Goal: Task Accomplishment & Management: Use online tool/utility

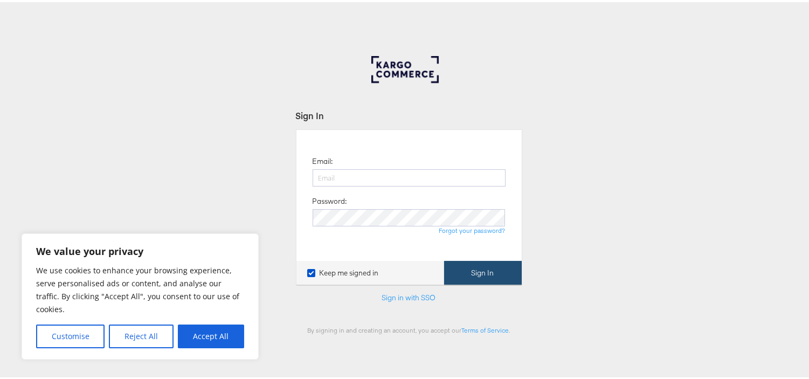
type input "[EMAIL_ADDRESS][PERSON_NAME][DOMAIN_NAME]"
click at [475, 264] on button "Sign In" at bounding box center [483, 271] width 78 height 24
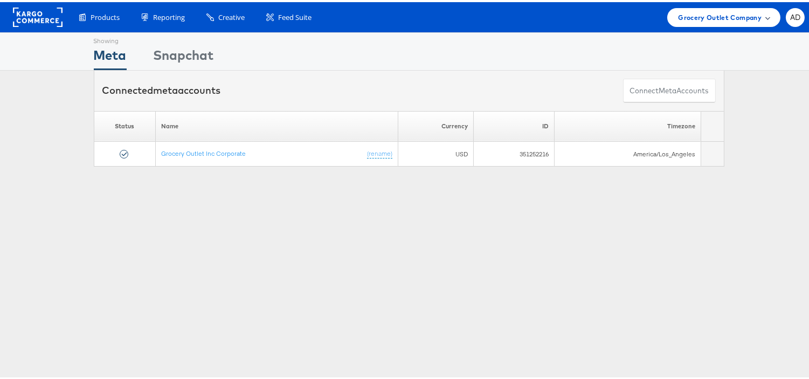
click at [678, 20] on div "Grocery Outlet Company" at bounding box center [723, 15] width 113 height 19
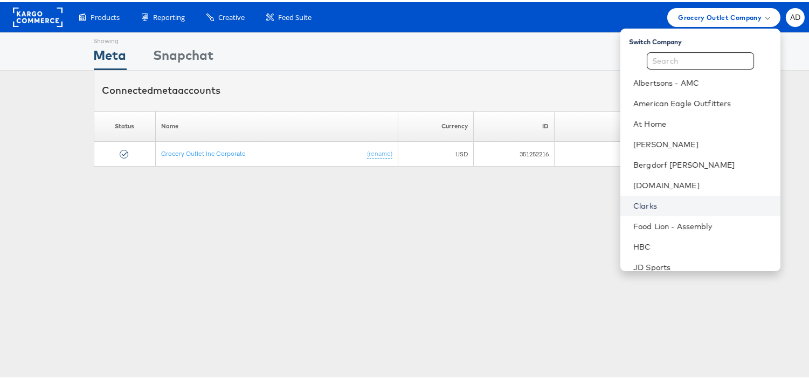
click at [633, 206] on link "Clarks" at bounding box center [702, 203] width 138 height 11
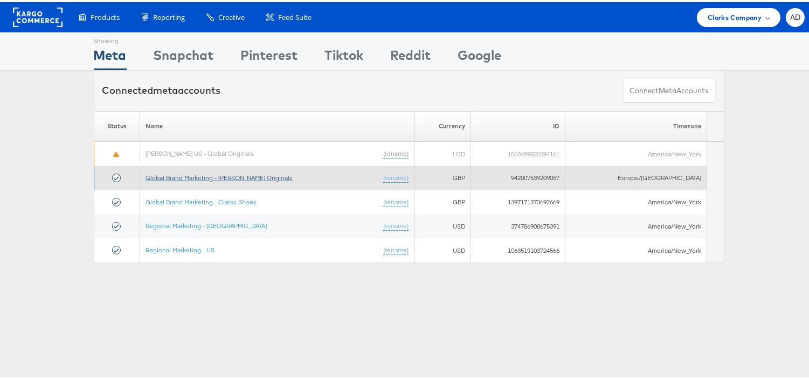
click at [238, 175] on link "Global Brand Marketing - Clarks Originals" at bounding box center [218, 175] width 147 height 8
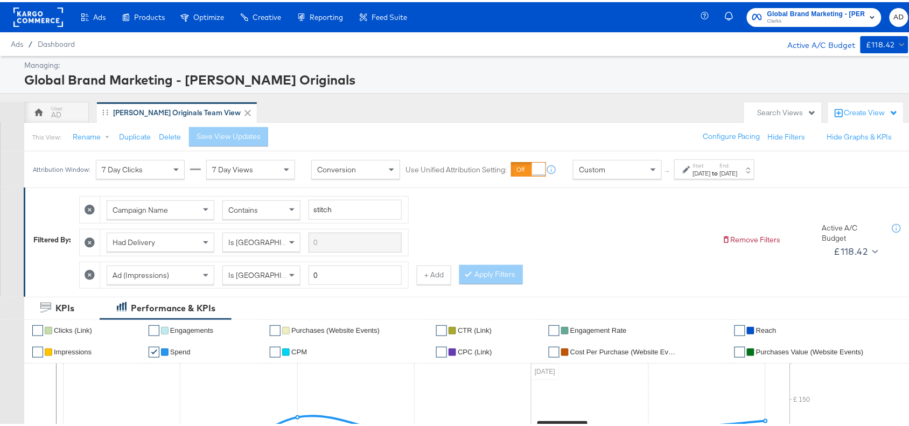
click at [711, 173] on div "[DATE]" at bounding box center [702, 171] width 18 height 9
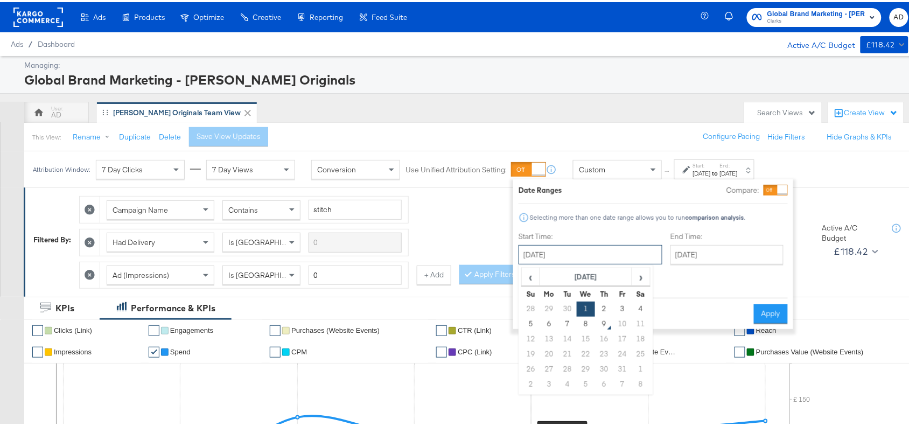
click at [606, 249] on input "[DATE]" at bounding box center [591, 252] width 144 height 19
click at [701, 246] on input "[DATE]" at bounding box center [727, 252] width 113 height 19
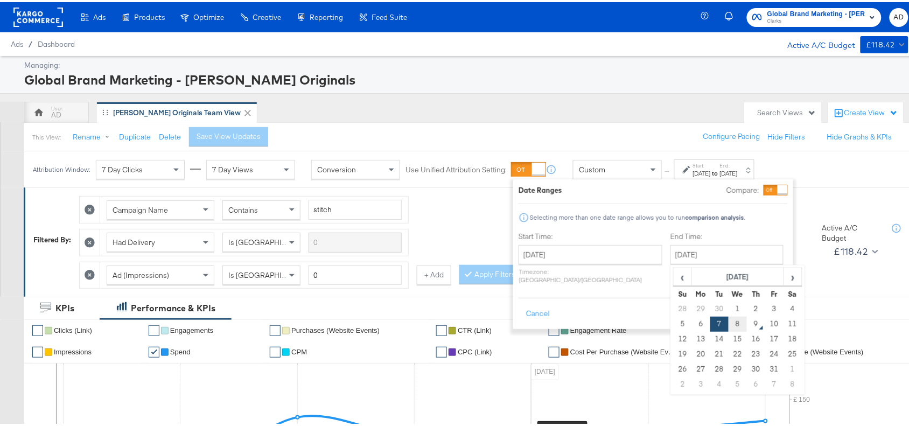
click at [729, 320] on td "8" at bounding box center [738, 322] width 18 height 15
type input "[DATE]"
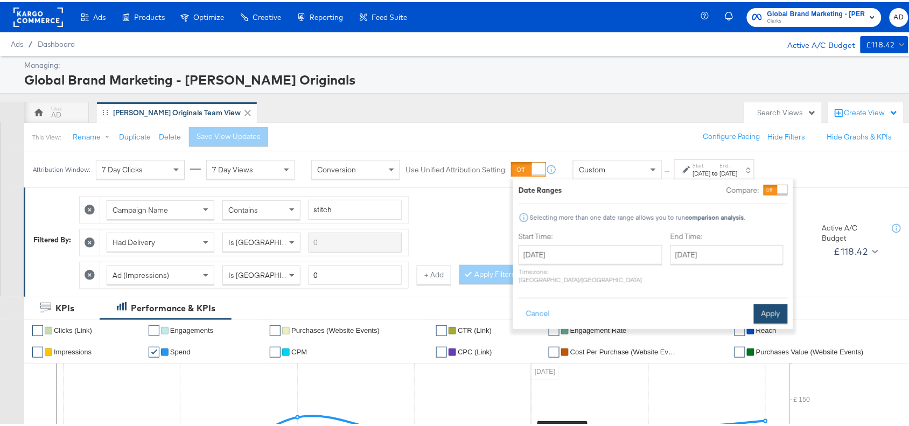
click at [776, 304] on button "Apply" at bounding box center [771, 311] width 34 height 19
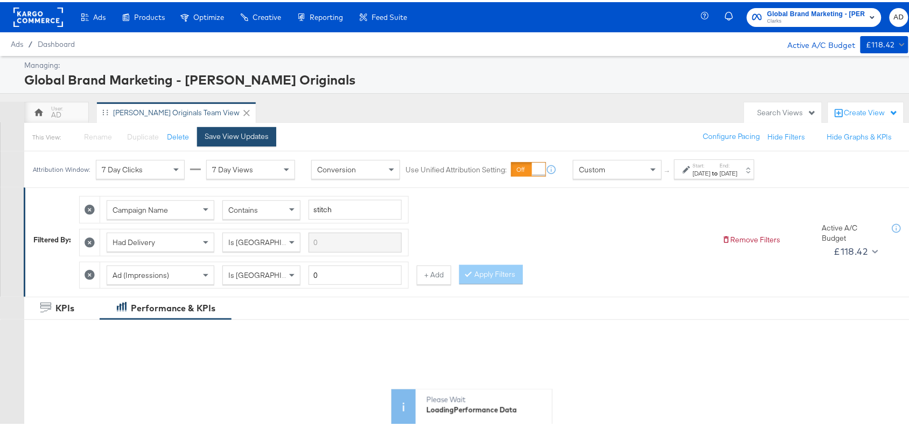
click at [257, 133] on div "Save View Updates" at bounding box center [237, 134] width 64 height 10
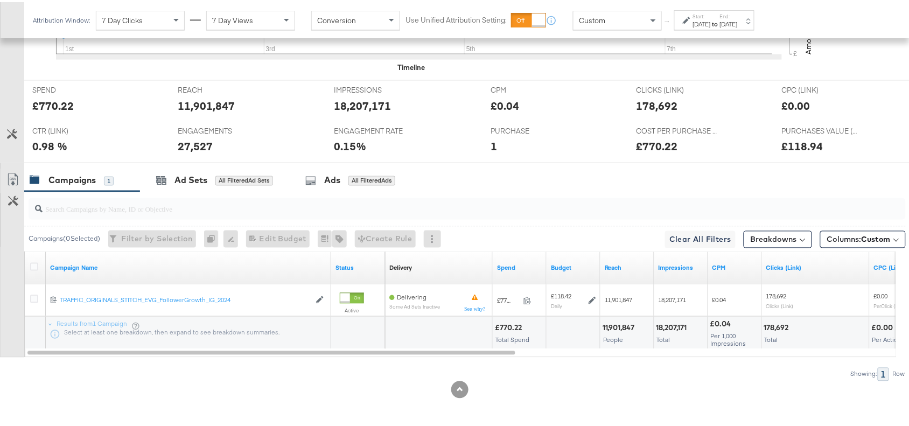
scroll to position [474, 0]
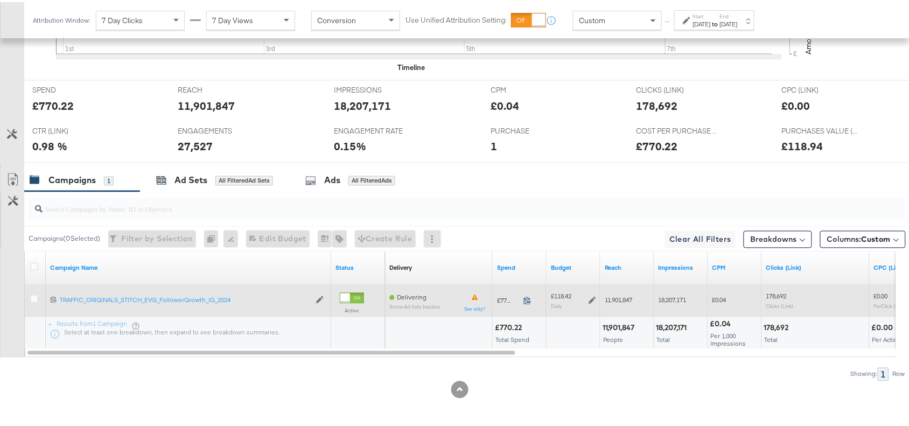
click at [528, 299] on icon at bounding box center [528, 299] width 8 height 8
click at [590, 297] on icon at bounding box center [593, 299] width 8 height 8
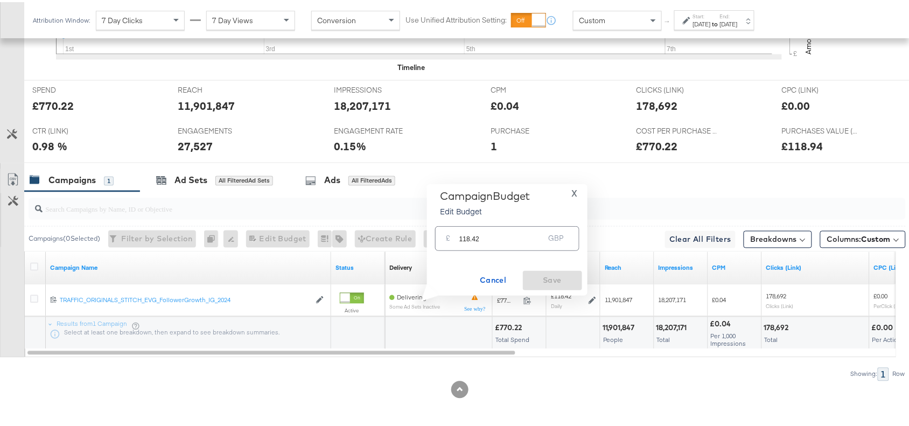
click at [482, 235] on input "118.42" at bounding box center [501, 231] width 85 height 23
paste input "£118.69"
click at [461, 222] on input "£118.69" at bounding box center [501, 219] width 89 height 23
type input "118.69"
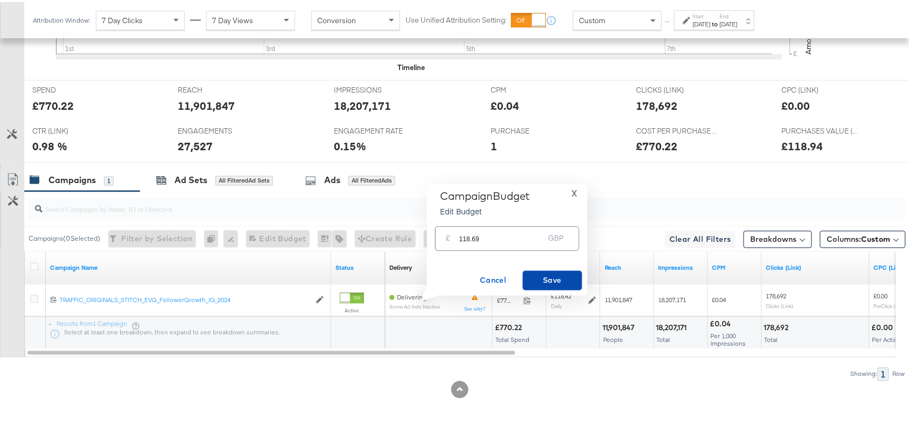
click at [567, 280] on span "Save" at bounding box center [552, 277] width 51 height 13
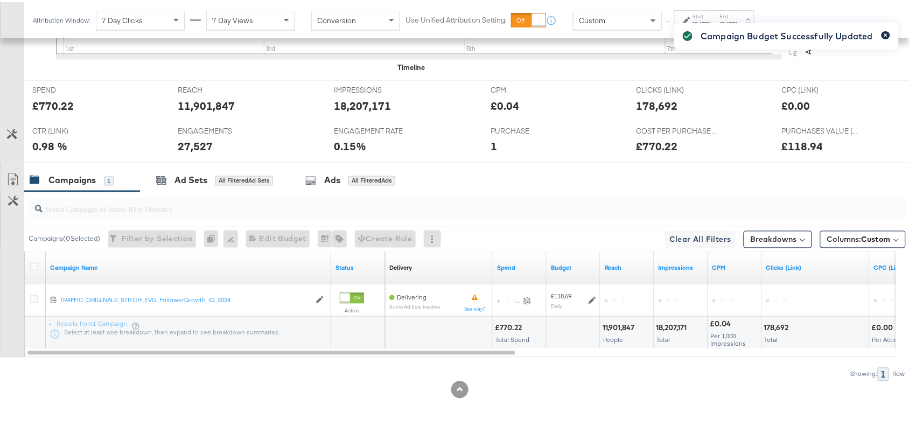
click at [884, 31] on icon "button" at bounding box center [886, 33] width 4 height 6
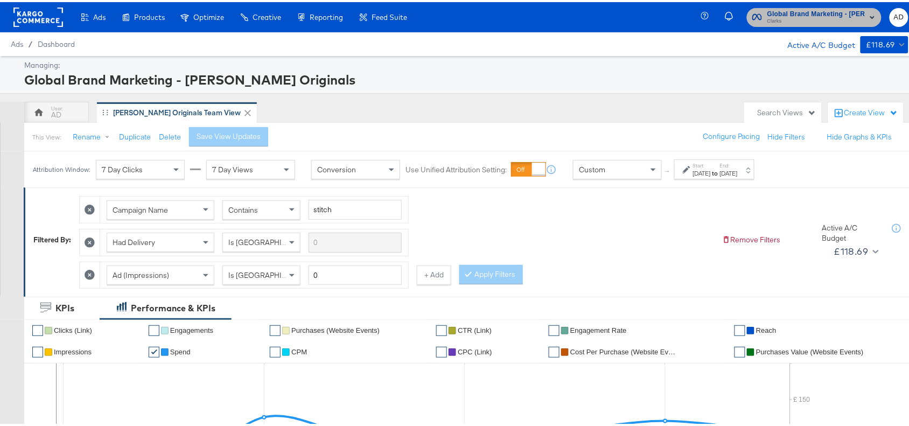
click at [786, 17] on span "Clarks" at bounding box center [817, 19] width 98 height 9
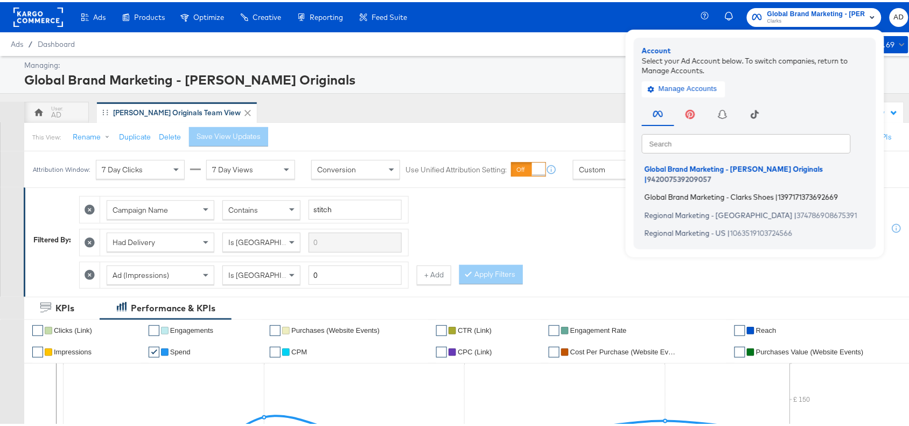
click at [675, 191] on span "Global Brand Marketing - Clarks Shoes" at bounding box center [709, 195] width 129 height 9
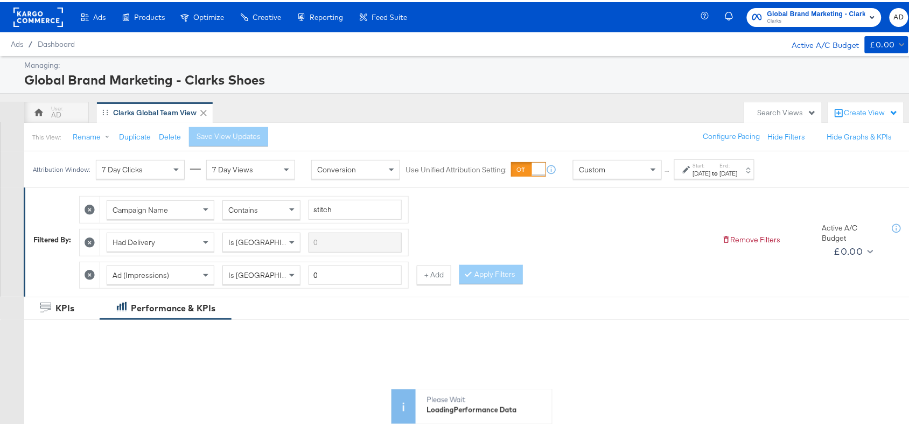
click at [721, 177] on div "Start: Oct 1st 2025 to End: Oct 7th 2025" at bounding box center [714, 167] width 80 height 20
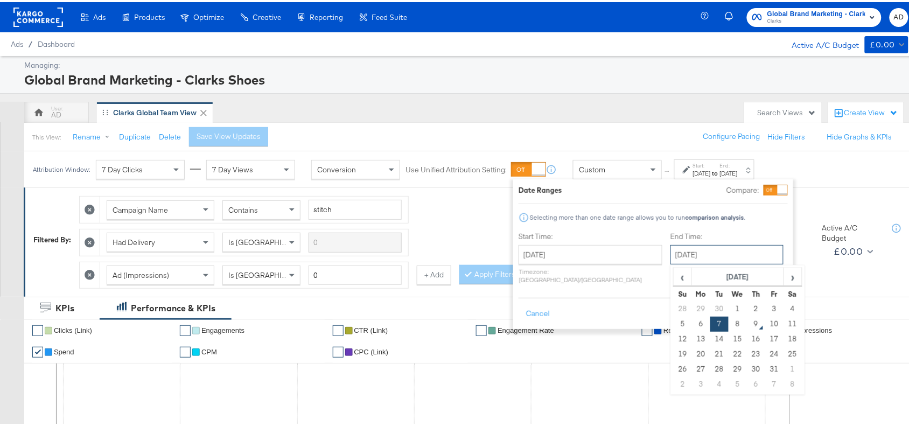
click at [688, 257] on input "[DATE]" at bounding box center [727, 252] width 113 height 19
click at [729, 324] on td "8" at bounding box center [738, 322] width 18 height 15
type input "[DATE]"
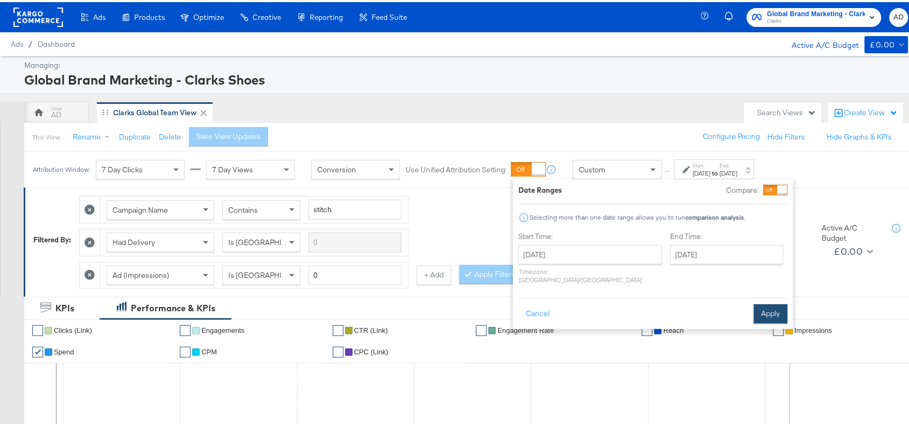
click at [768, 302] on button "Apply" at bounding box center [771, 311] width 34 height 19
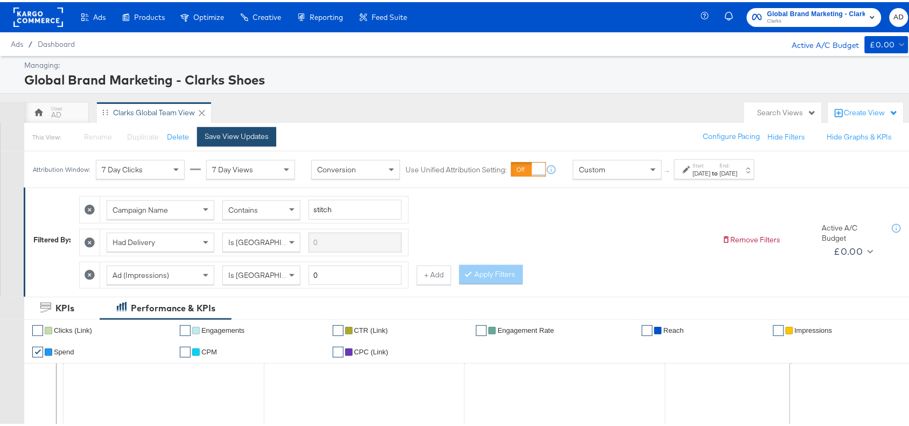
click at [240, 135] on div "Save View Updates" at bounding box center [237, 134] width 64 height 10
click at [31, 13] on rect at bounding box center [38, 14] width 50 height 19
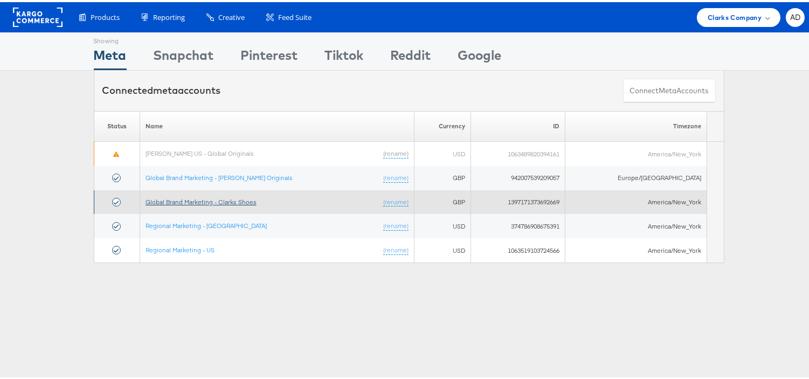
click at [208, 200] on link "Global Brand Marketing - Clarks Shoes" at bounding box center [200, 200] width 111 height 8
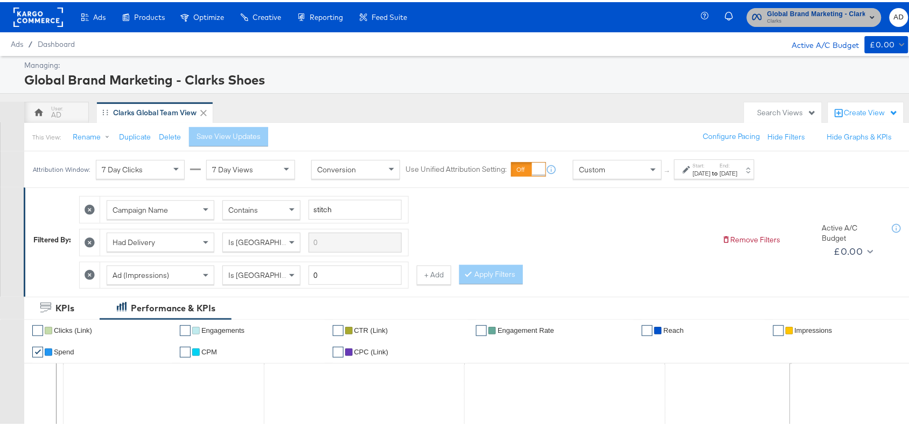
click at [771, 12] on span "Global Brand Marketing - Clarks Shoes" at bounding box center [817, 11] width 98 height 11
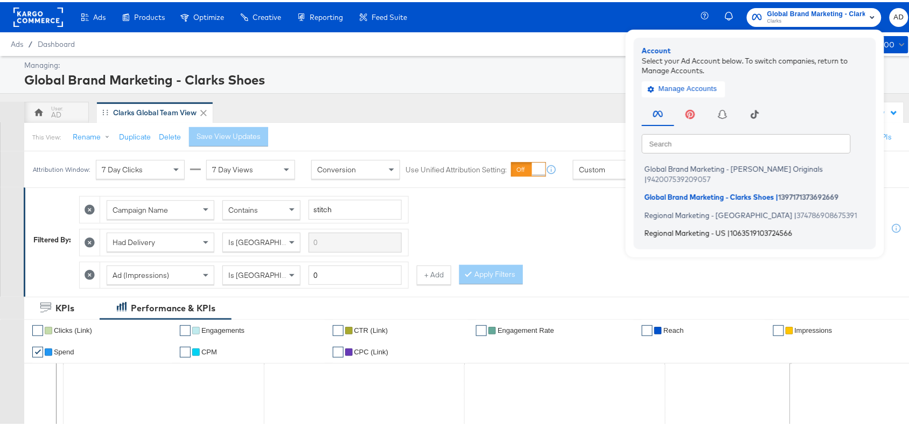
click at [673, 227] on span "Regional Marketing - US" at bounding box center [685, 231] width 81 height 9
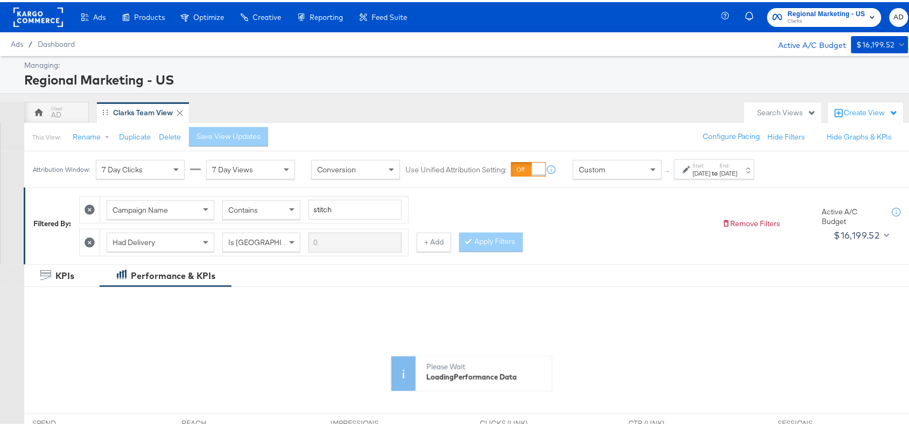
click at [711, 172] on div "[DATE]" at bounding box center [702, 171] width 18 height 9
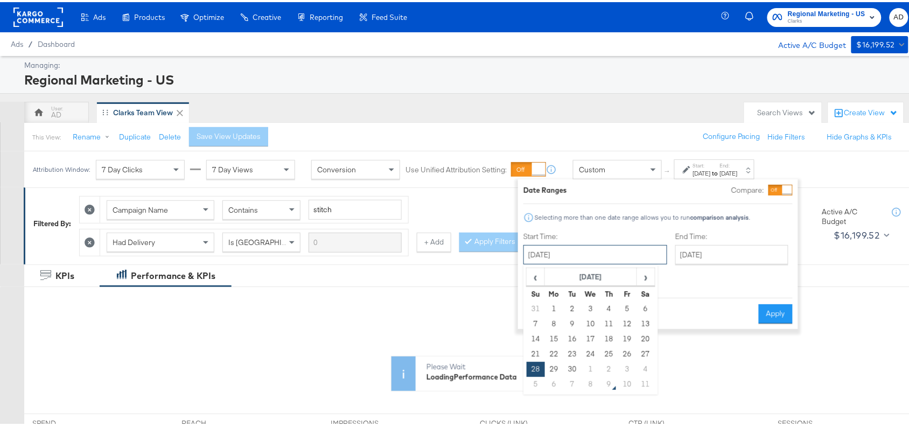
click at [608, 250] on input "[DATE]" at bounding box center [596, 252] width 144 height 19
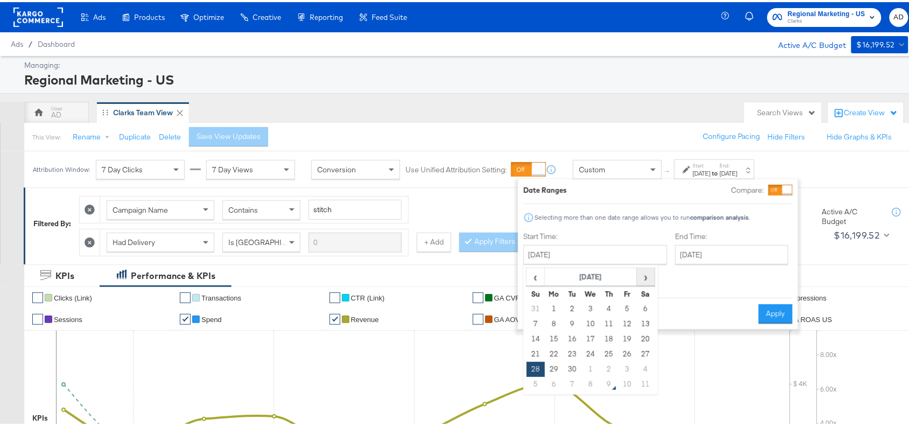
click at [644, 276] on span "›" at bounding box center [646, 275] width 17 height 16
click at [573, 320] on td "7" at bounding box center [572, 322] width 18 height 15
type input "[DATE]"
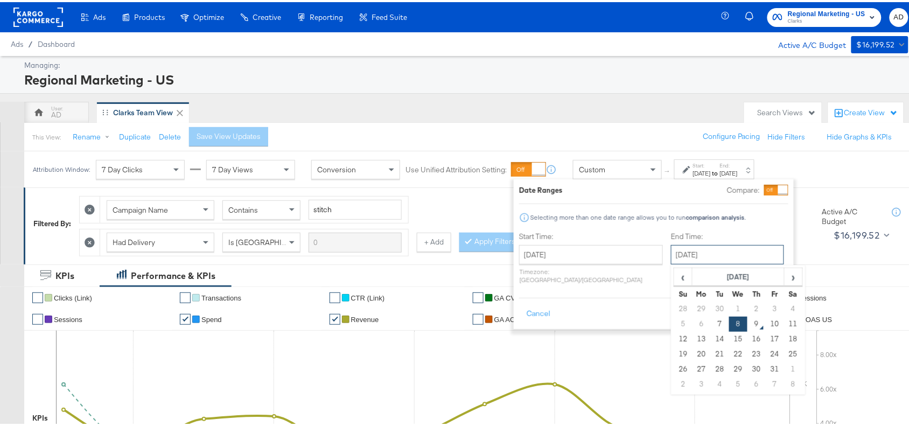
click at [725, 260] on input "[DATE]" at bounding box center [727, 252] width 113 height 19
click at [711, 324] on td "7" at bounding box center [720, 322] width 18 height 15
type input "[DATE]"
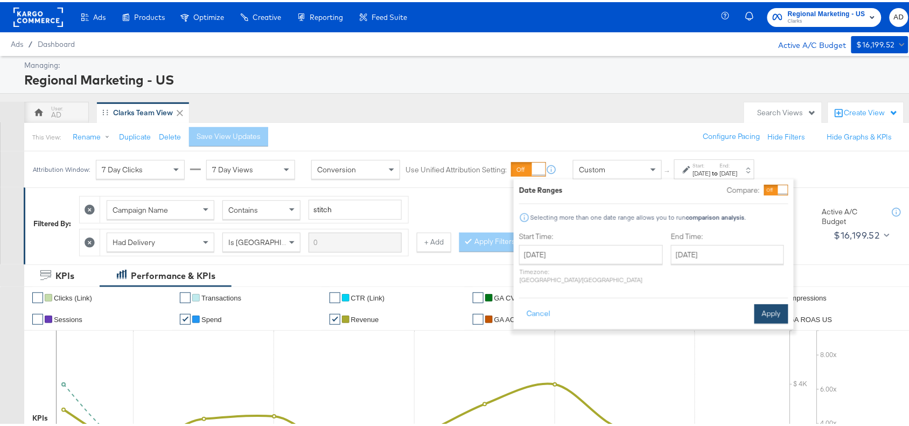
click at [783, 304] on button "Apply" at bounding box center [772, 311] width 34 height 19
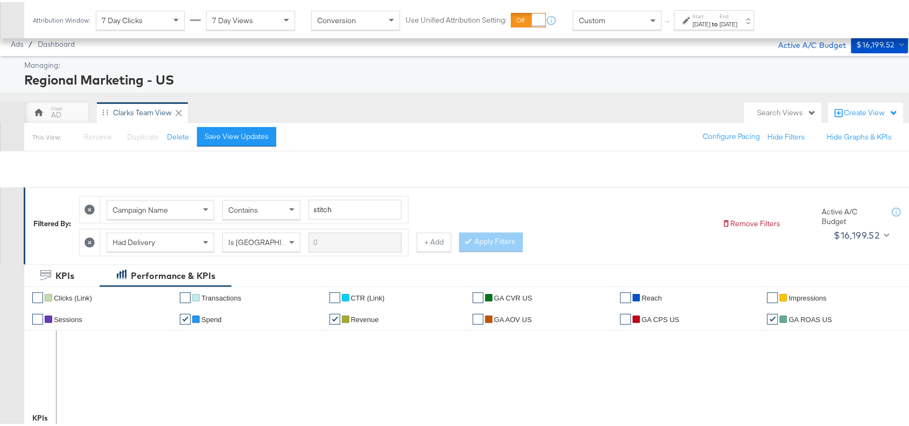
scroll to position [505, 0]
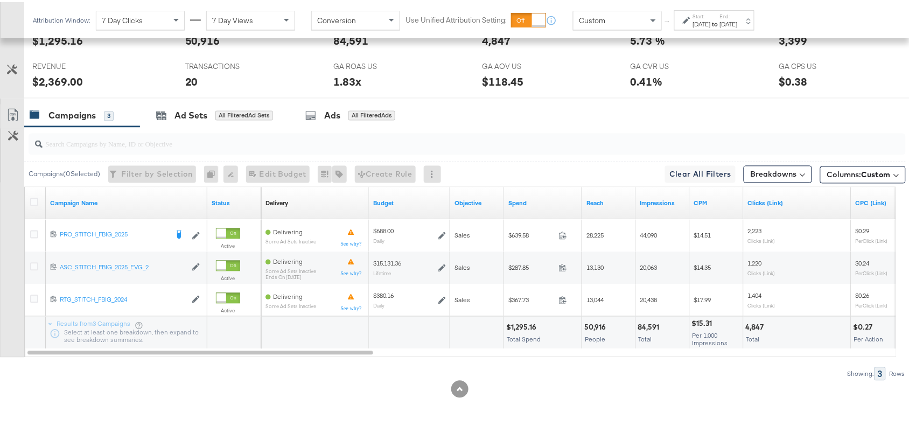
click at [521, 326] on div "$1,295.16" at bounding box center [522, 325] width 33 height 10
copy div "1,295.16"
click at [521, 326] on div "$1,295.16" at bounding box center [522, 325] width 33 height 10
click at [644, 326] on div "84,591" at bounding box center [650, 325] width 25 height 10
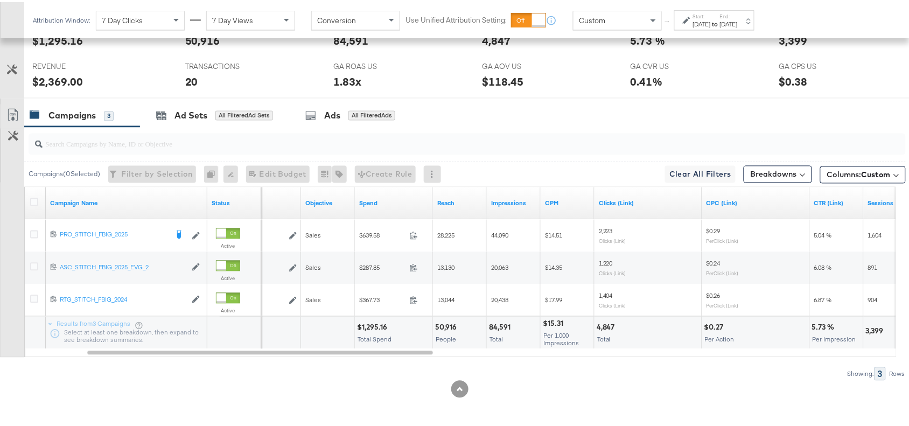
click at [599, 325] on div "4,847" at bounding box center [608, 325] width 22 height 10
copy div "4,847"
click at [599, 325] on div "4,847" at bounding box center [608, 325] width 22 height 10
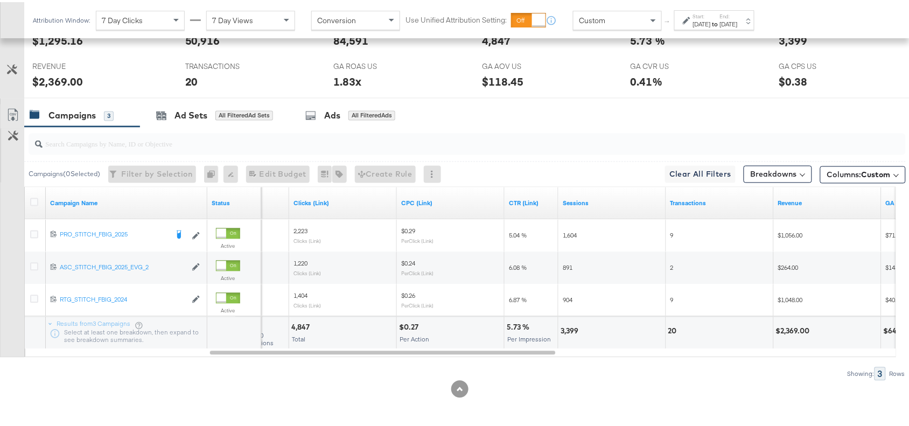
click at [566, 330] on div "3,399" at bounding box center [571, 329] width 21 height 10
click at [674, 326] on div "20" at bounding box center [674, 329] width 12 height 10
copy div "20"
click at [674, 326] on div "20" at bounding box center [674, 329] width 12 height 10
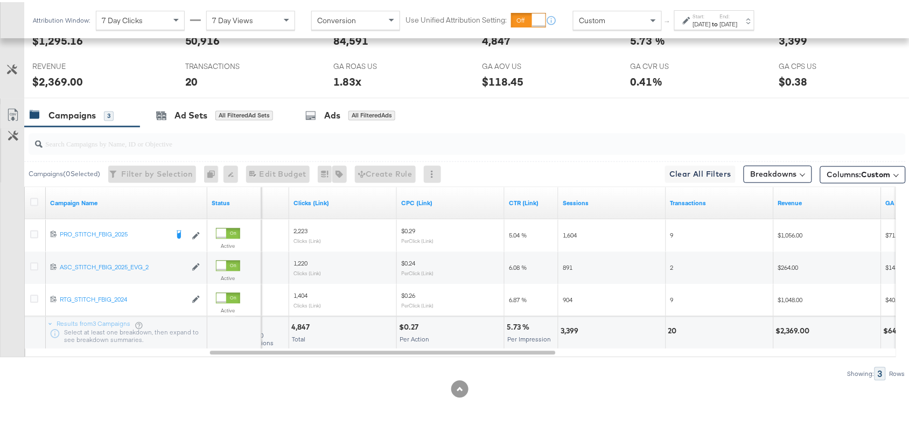
click at [792, 329] on div "$2,369.00" at bounding box center [794, 329] width 37 height 10
copy div "2,369.00"
click at [792, 329] on div "$2,369.00" at bounding box center [794, 329] width 37 height 10
click at [738, 18] on div "[DATE]" at bounding box center [729, 22] width 18 height 9
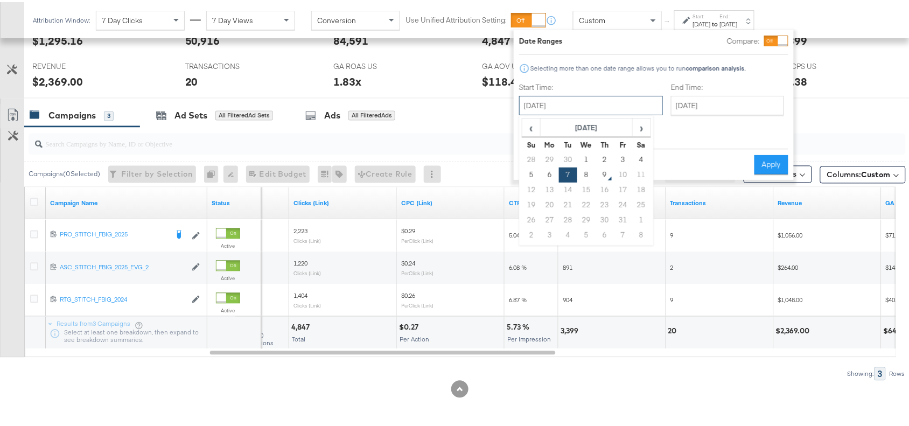
click at [601, 106] on input "[DATE]" at bounding box center [591, 103] width 144 height 19
click at [580, 173] on td "8" at bounding box center [586, 172] width 18 height 15
type input "[DATE]"
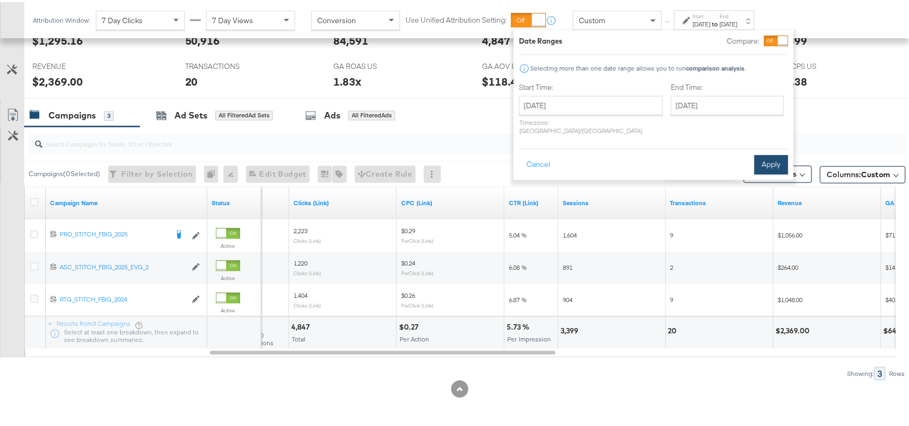
click at [765, 157] on button "Apply" at bounding box center [772, 162] width 34 height 19
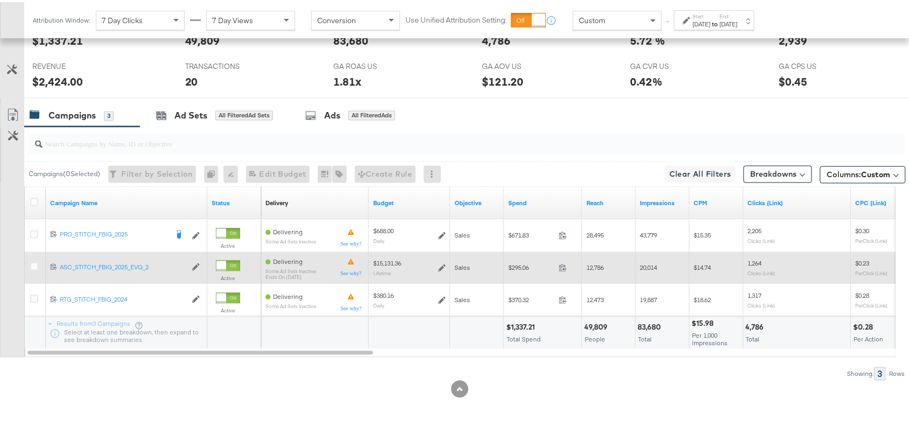
click at [529, 326] on div "$1,337.21" at bounding box center [522, 325] width 32 height 10
copy div "1,337.21"
click at [529, 326] on div "$1,337.21" at bounding box center [522, 325] width 32 height 10
click at [643, 325] on div "83,680" at bounding box center [651, 325] width 26 height 10
copy div "83,680"
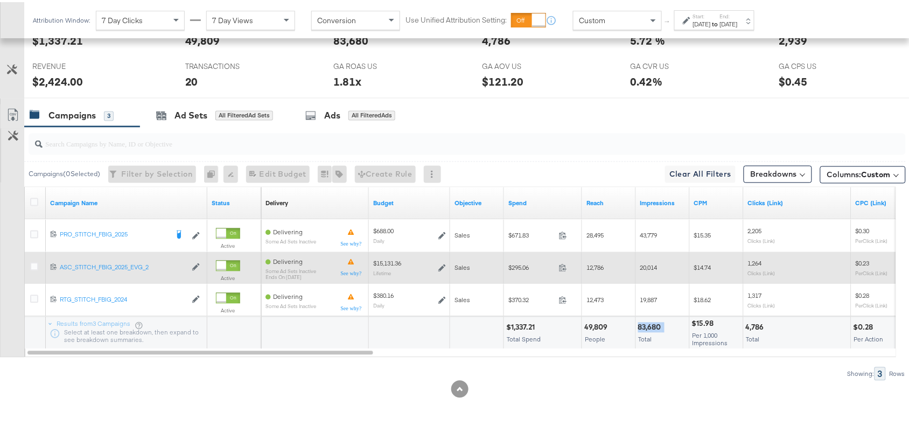
click at [643, 325] on div "83,680" at bounding box center [651, 325] width 26 height 10
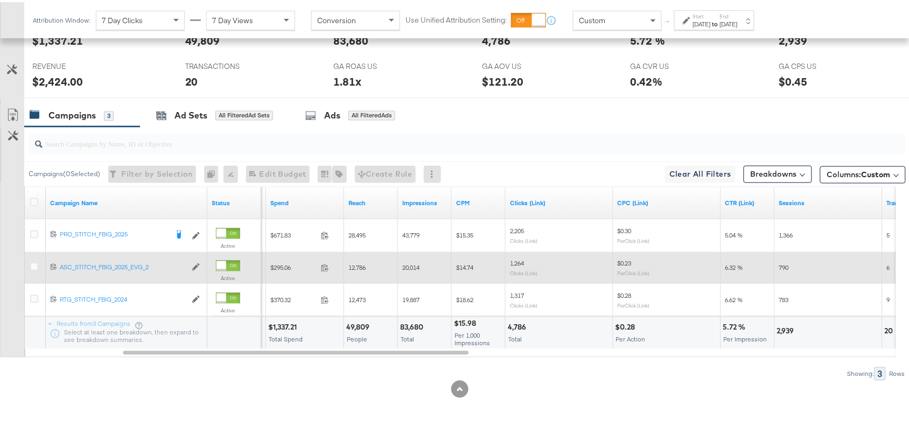
click at [516, 325] on div "4,786" at bounding box center [519, 325] width 22 height 10
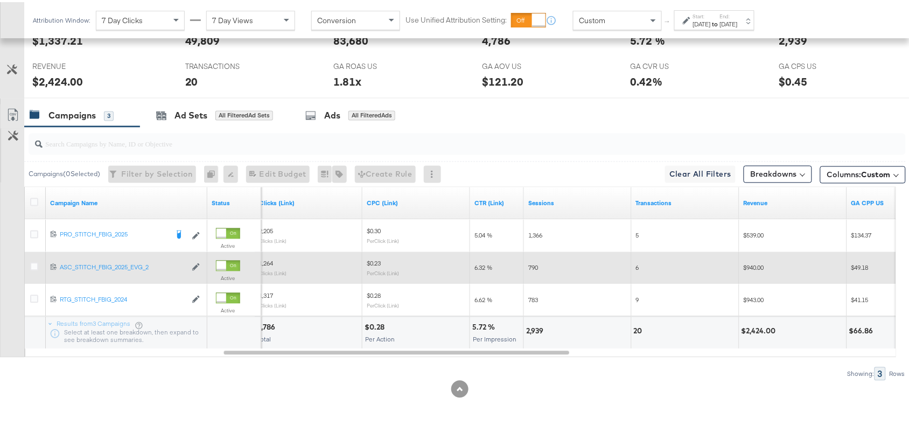
click at [531, 330] on div "2,939" at bounding box center [536, 329] width 20 height 10
copy div "2,939"
click at [531, 330] on div "2,939" at bounding box center [536, 329] width 20 height 10
click at [635, 329] on div "20" at bounding box center [640, 329] width 12 height 10
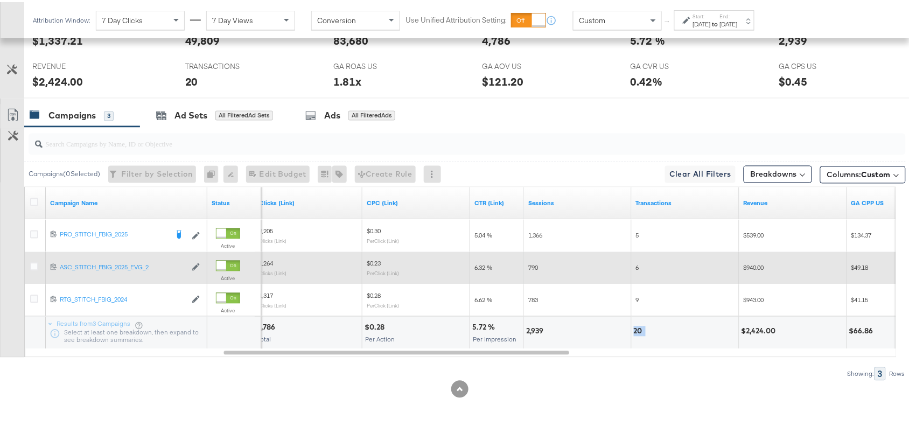
copy div "20"
click at [763, 330] on div "$2,424.00" at bounding box center [761, 329] width 38 height 10
click at [720, 18] on strong "to" at bounding box center [715, 22] width 9 height 8
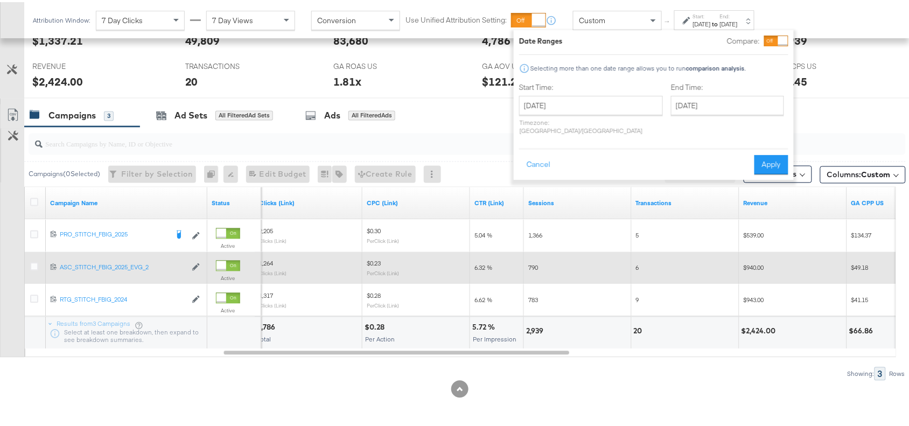
click at [610, 92] on div "Start Time: October 8th 2025 ‹ October 2025 › Su Mo Tu We Th Fr Sa 28 29 30 1 2…" at bounding box center [591, 108] width 144 height 57
click at [606, 101] on input "October 8th 2025" at bounding box center [591, 103] width 144 height 19
click at [531, 173] on td "5" at bounding box center [531, 172] width 18 height 15
type input "October 5th 2025"
click at [769, 146] on div "Cancel Apply" at bounding box center [653, 159] width 269 height 26
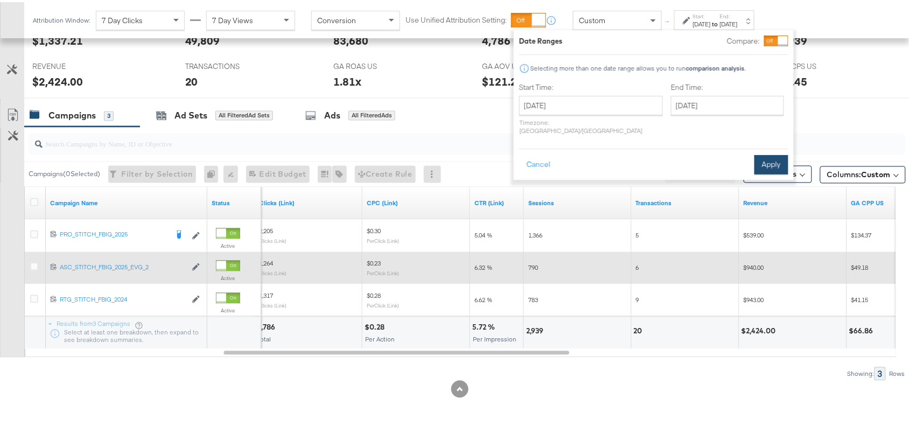
click at [777, 154] on button "Apply" at bounding box center [772, 162] width 34 height 19
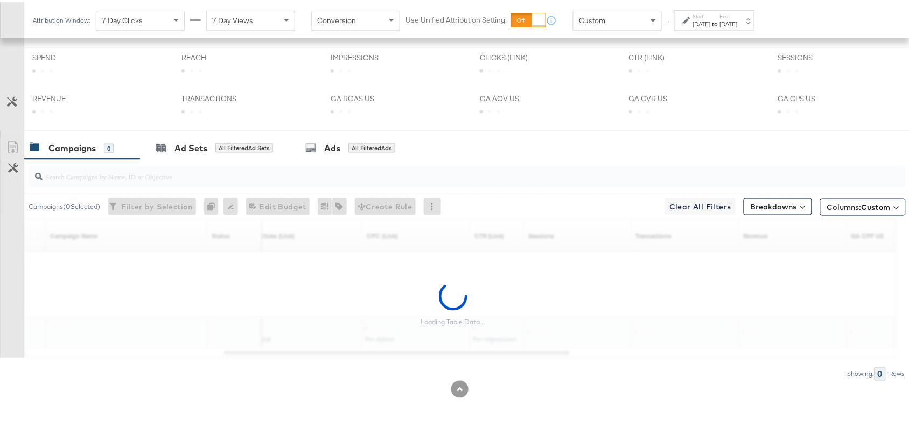
click at [603, 123] on icon at bounding box center [414, 44] width 716 height 162
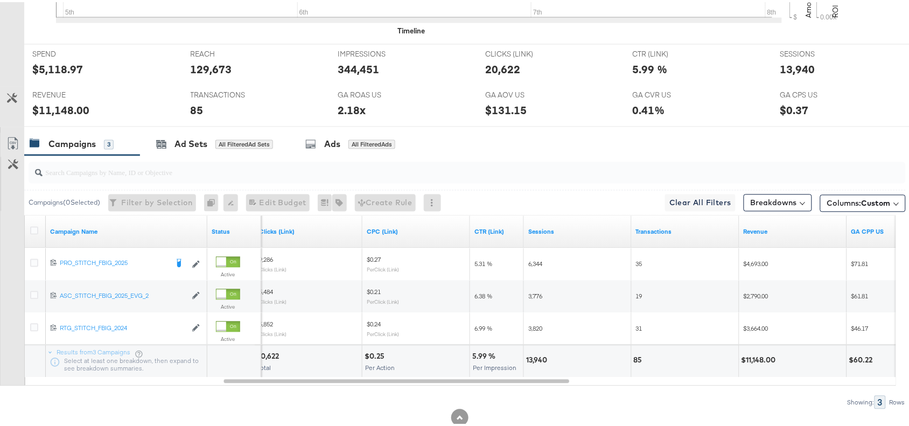
scroll to position [0, 0]
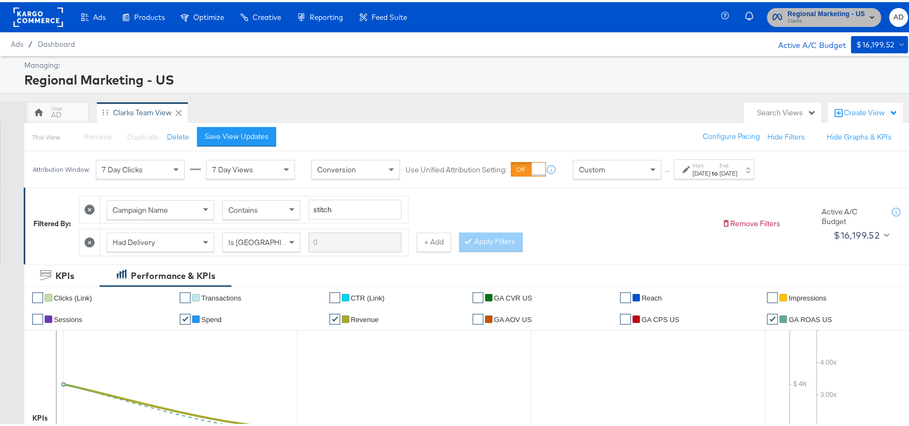
click at [813, 20] on span "Clarks" at bounding box center [827, 19] width 78 height 9
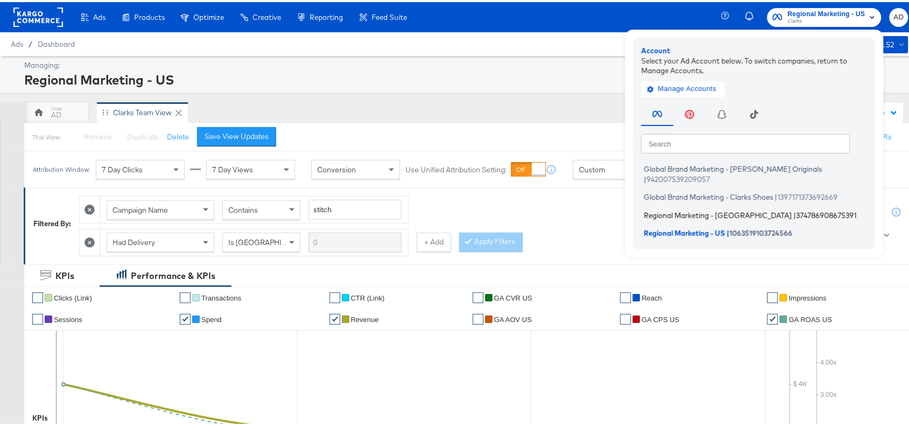
click at [670, 208] on span "Regional Marketing - CA" at bounding box center [718, 212] width 148 height 9
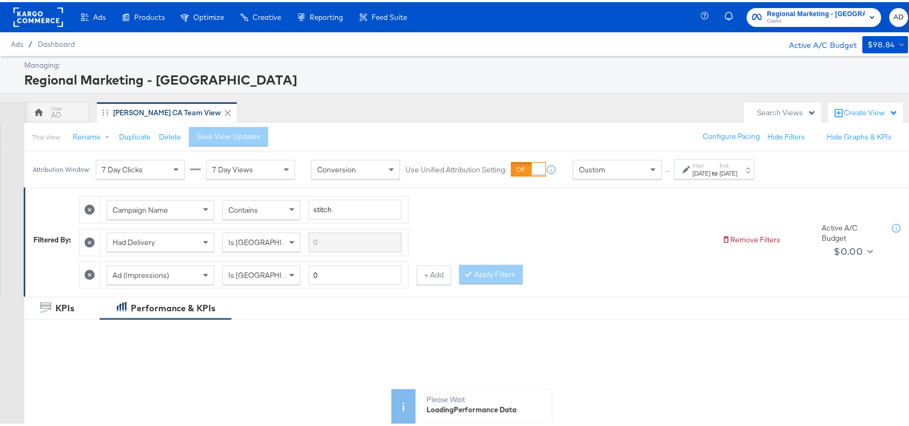
click at [739, 177] on div "Start: Sep 28th 2025 to End: Oct 8th 2025" at bounding box center [714, 167] width 80 height 20
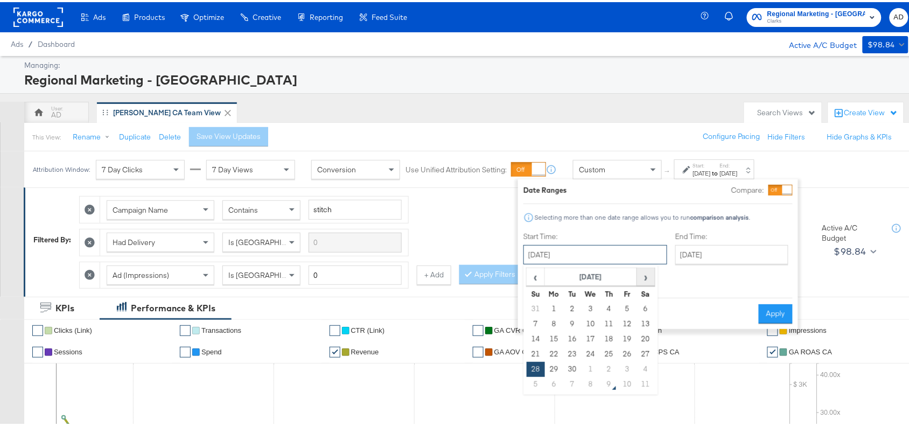
drag, startPoint x: 572, startPoint y: 261, endPoint x: 645, endPoint y: 280, distance: 75.6
click at [645, 262] on div "September 28th 2025 ‹ September 2025 › Su Mo Tu We Th Fr Sa 31 1 2 3 4 5 6 7 8 …" at bounding box center [596, 252] width 144 height 19
click at [645, 280] on span "›" at bounding box center [646, 275] width 17 height 16
click at [568, 323] on td "7" at bounding box center [572, 322] width 18 height 15
type input "[DATE]"
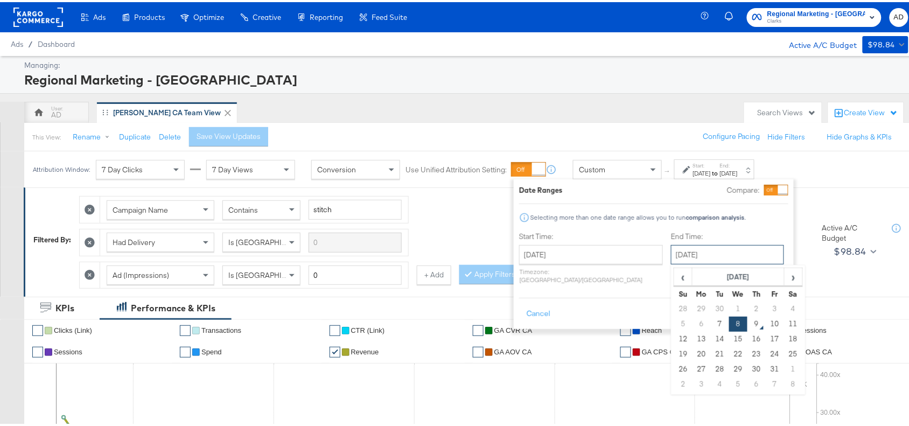
click at [690, 254] on input "[DATE]" at bounding box center [727, 252] width 113 height 19
click at [711, 326] on td "7" at bounding box center [720, 322] width 18 height 15
type input "[DATE]"
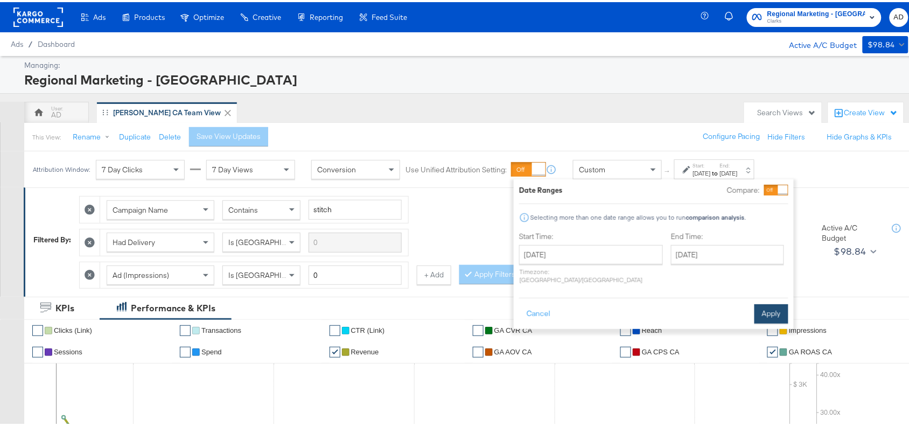
click at [773, 302] on button "Apply" at bounding box center [772, 311] width 34 height 19
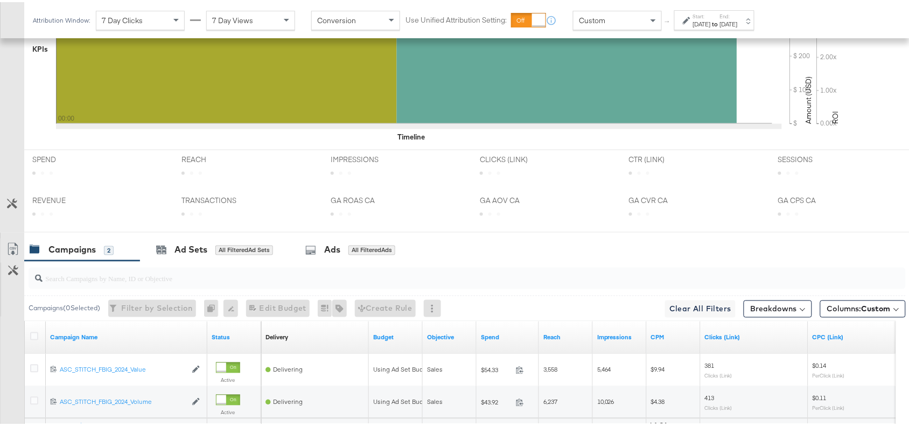
scroll to position [506, 0]
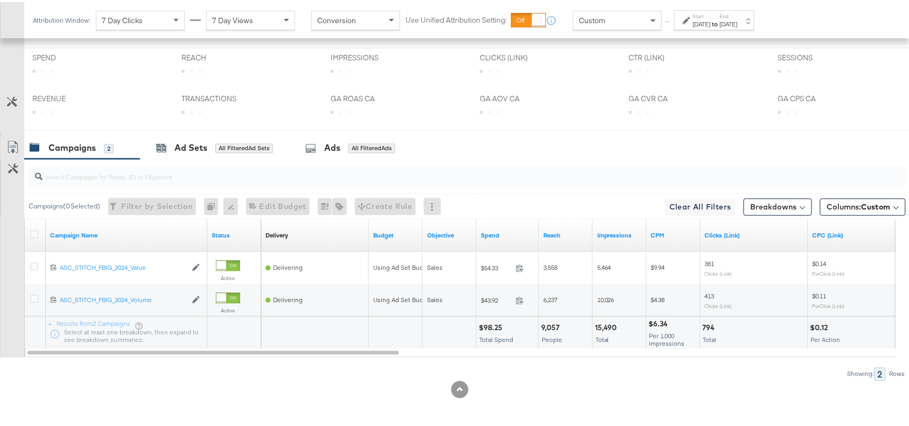
click at [491, 325] on div "$98.25" at bounding box center [492, 326] width 27 height 10
copy div "98.25"
click at [491, 325] on div "$98.25" at bounding box center [492, 326] width 27 height 10
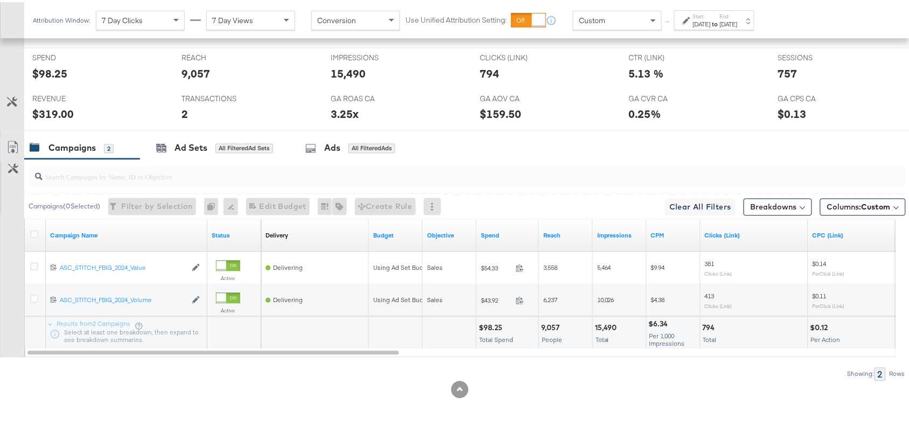
click at [614, 325] on div "15,490" at bounding box center [607, 326] width 25 height 10
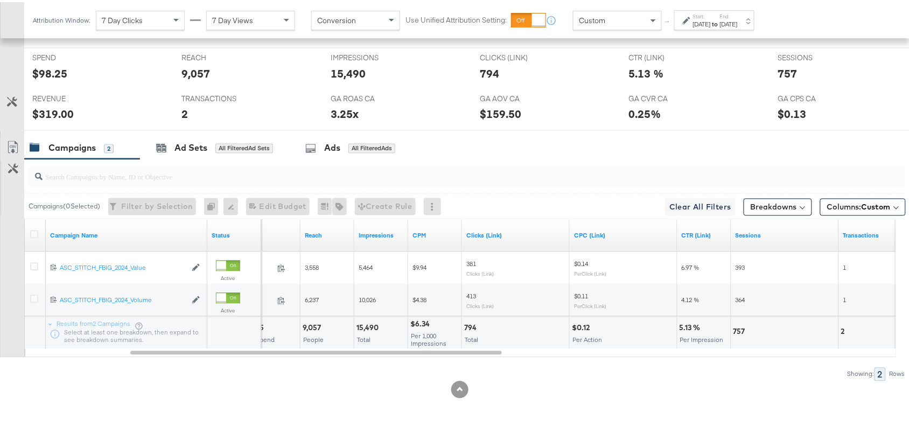
click at [464, 322] on div "794" at bounding box center [472, 326] width 16 height 10
copy div "794"
click at [464, 322] on div "794" at bounding box center [472, 326] width 16 height 10
click at [736, 327] on div "757" at bounding box center [741, 330] width 15 height 10
copy div "757"
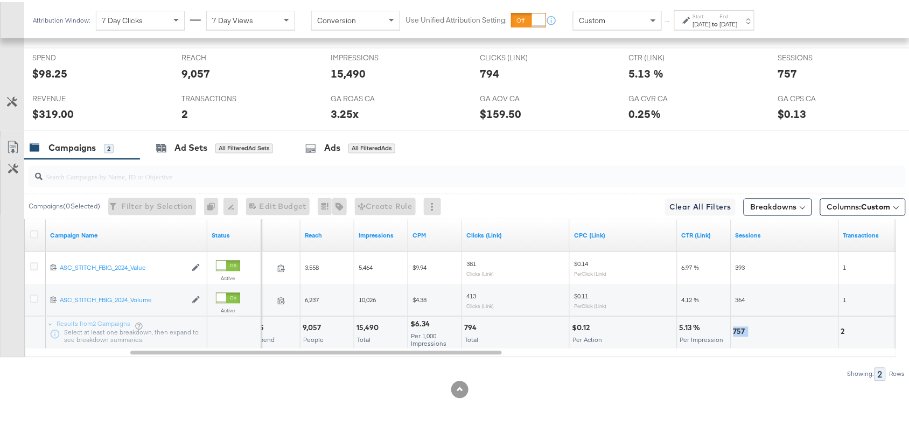
click at [736, 327] on div "757" at bounding box center [741, 330] width 15 height 10
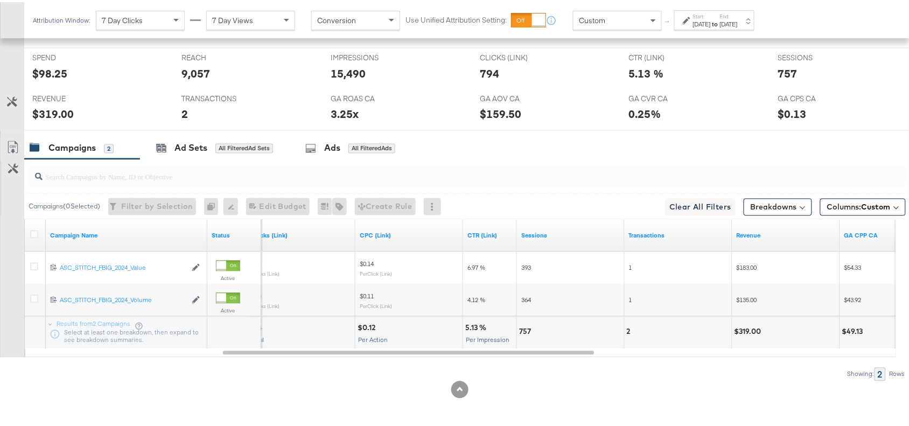
click at [625, 330] on div "2" at bounding box center [678, 331] width 107 height 32
copy div "2"
click at [625, 330] on div "2" at bounding box center [678, 331] width 107 height 32
click at [752, 329] on div "$319.00" at bounding box center [750, 330] width 30 height 10
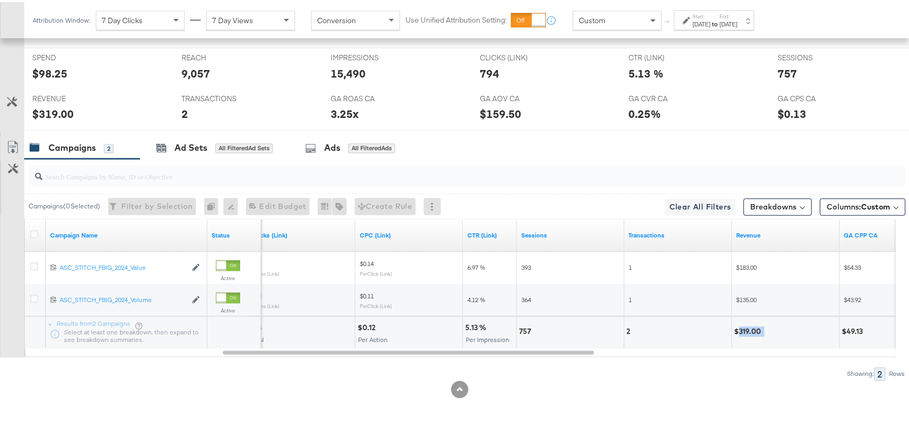
copy div "319.00"
click at [752, 329] on div "$319.00" at bounding box center [750, 330] width 30 height 10
click at [738, 15] on label "End:" at bounding box center [729, 14] width 18 height 7
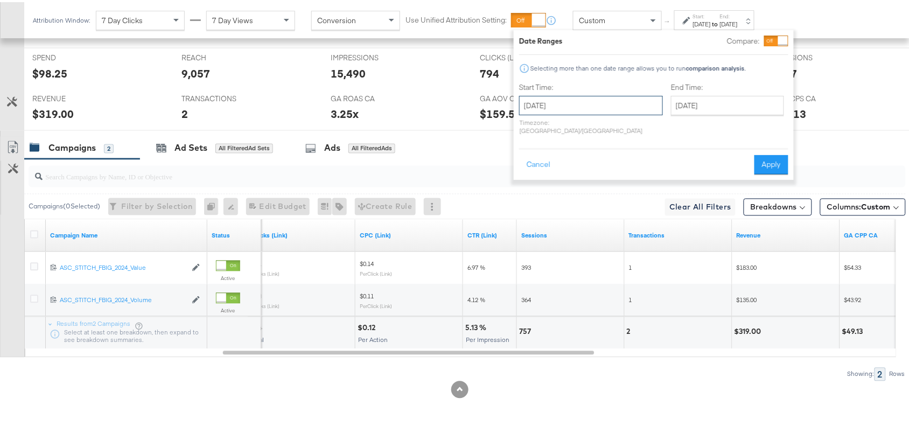
click at [580, 95] on input "October 7th 2025" at bounding box center [591, 103] width 144 height 19
click at [583, 167] on td "8" at bounding box center [586, 172] width 18 height 15
type input "October 8th 2025"
click at [762, 160] on button "Apply" at bounding box center [772, 162] width 34 height 19
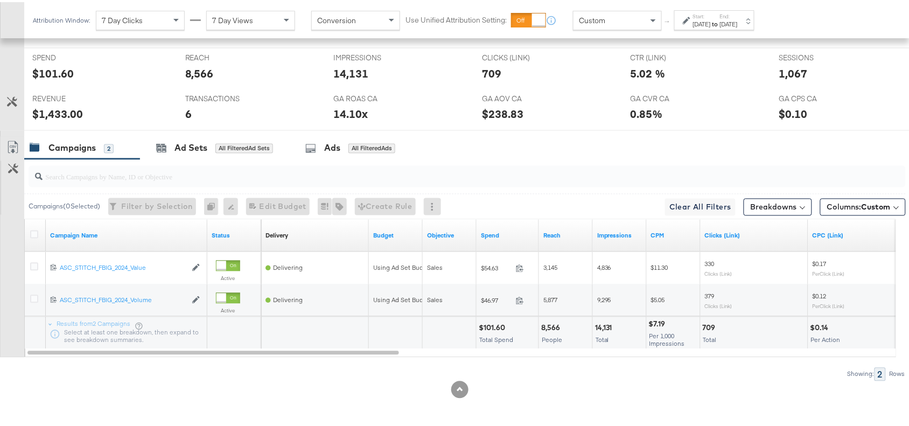
click at [489, 329] on div "$101.60" at bounding box center [494, 326] width 30 height 10
copy div "101.60"
click at [489, 329] on div "$101.60" at bounding box center [494, 326] width 30 height 10
click at [603, 324] on div "14,131" at bounding box center [605, 326] width 20 height 10
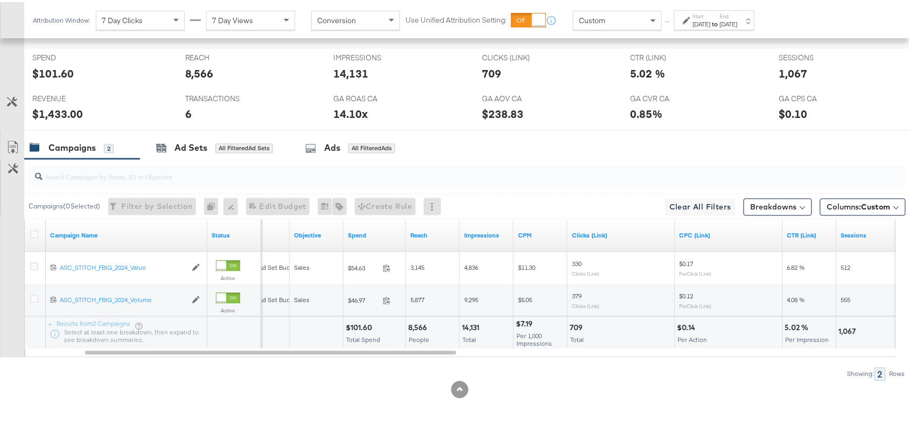
click at [570, 322] on div "709" at bounding box center [578, 326] width 16 height 10
copy div "709"
click at [570, 322] on div "709" at bounding box center [578, 326] width 16 height 10
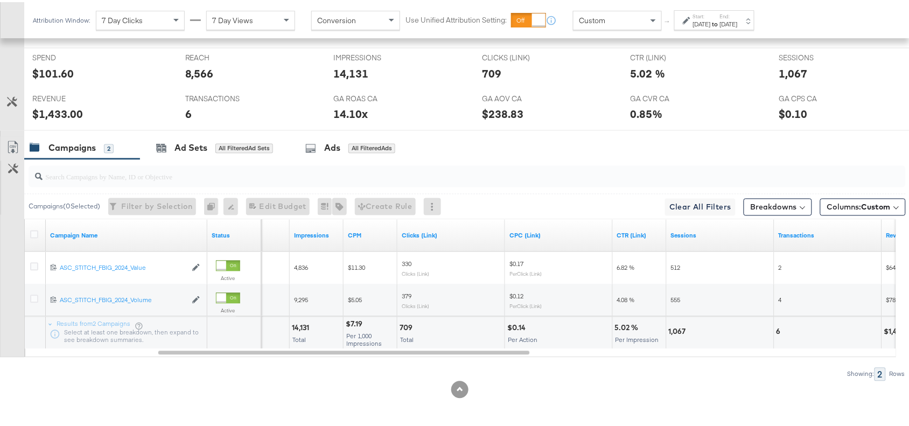
click at [680, 330] on div "1,067" at bounding box center [679, 330] width 20 height 10
copy div "1,067"
click at [680, 330] on div "1,067" at bounding box center [679, 330] width 20 height 10
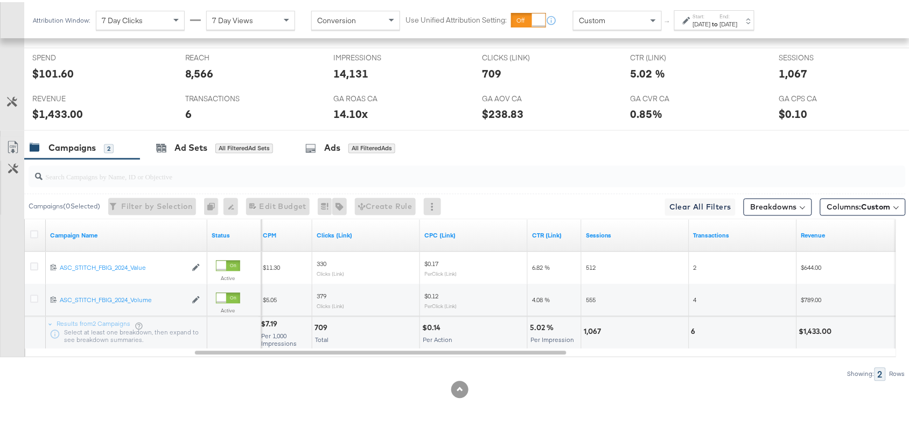
click at [691, 330] on div "6" at bounding box center [742, 331] width 107 height 32
copy div "6"
click at [691, 330] on div "6" at bounding box center [742, 331] width 107 height 32
click at [696, 330] on div "6" at bounding box center [696, 330] width 8 height 10
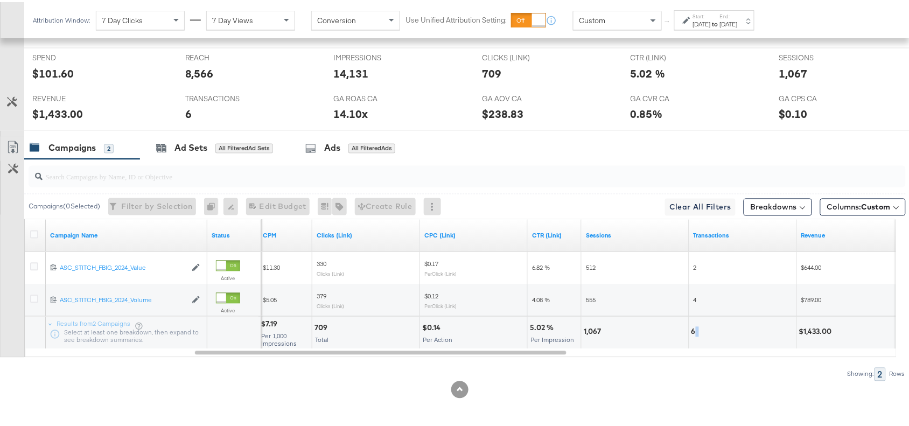
click at [696, 330] on div "6" at bounding box center [696, 330] width 8 height 10
click at [811, 329] on div "$1,433.00" at bounding box center [817, 330] width 36 height 10
click at [711, 22] on div "Oct 8th 2025" at bounding box center [702, 22] width 18 height 9
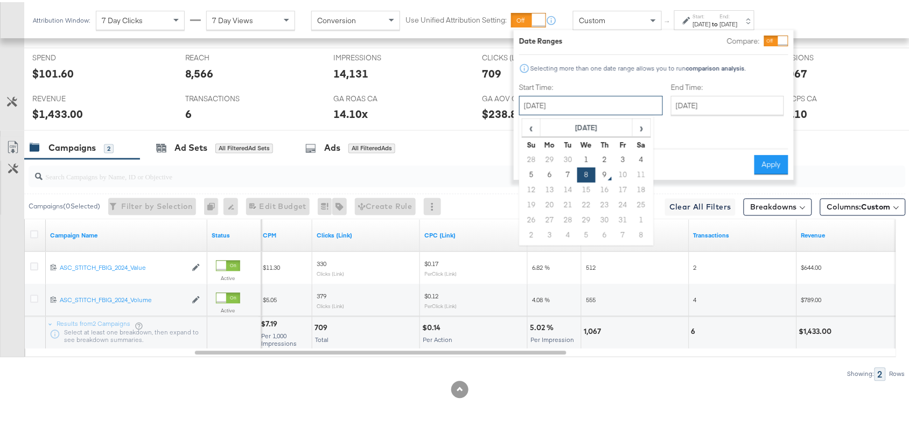
click at [602, 96] on input "October 8th 2025" at bounding box center [591, 103] width 144 height 19
click at [529, 172] on td "5" at bounding box center [531, 172] width 18 height 15
type input "October 5th 2025"
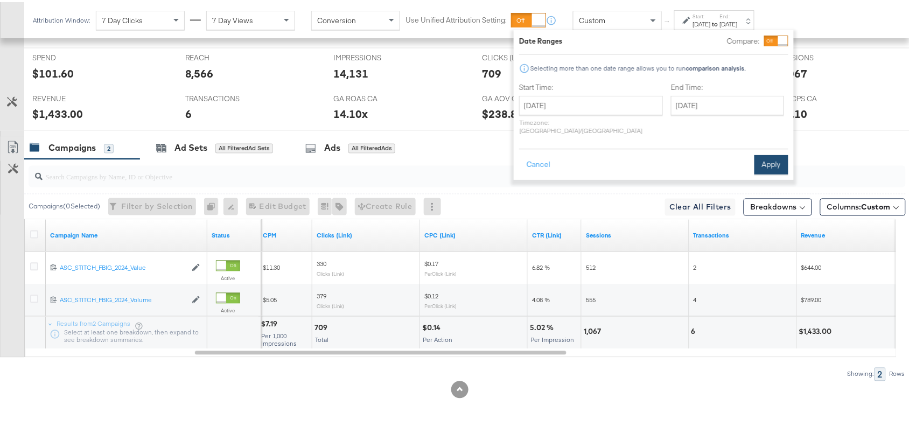
click at [774, 157] on button "Apply" at bounding box center [772, 162] width 34 height 19
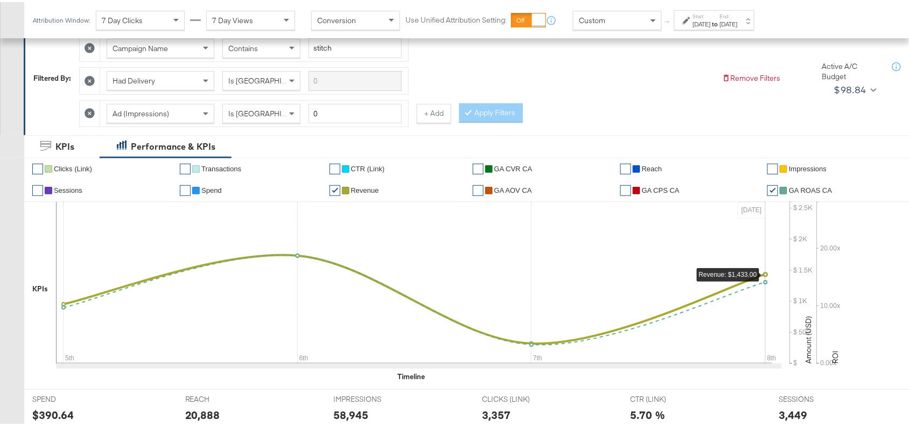
scroll to position [0, 0]
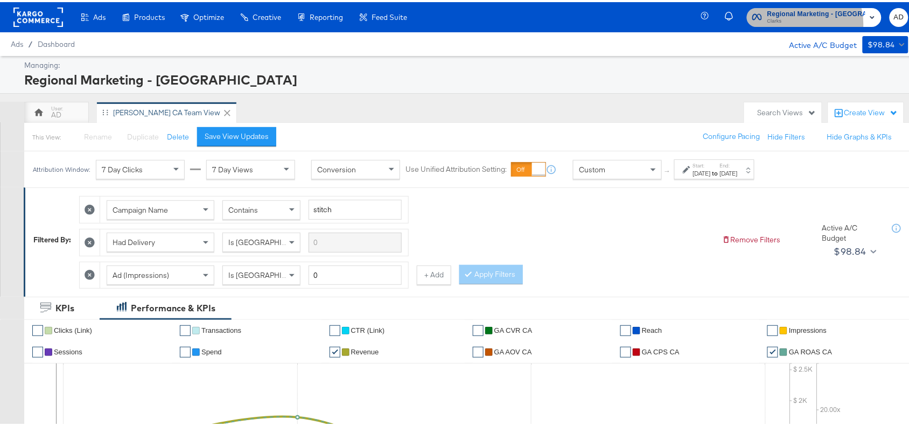
click at [807, 22] on span "Clarks" at bounding box center [817, 19] width 98 height 9
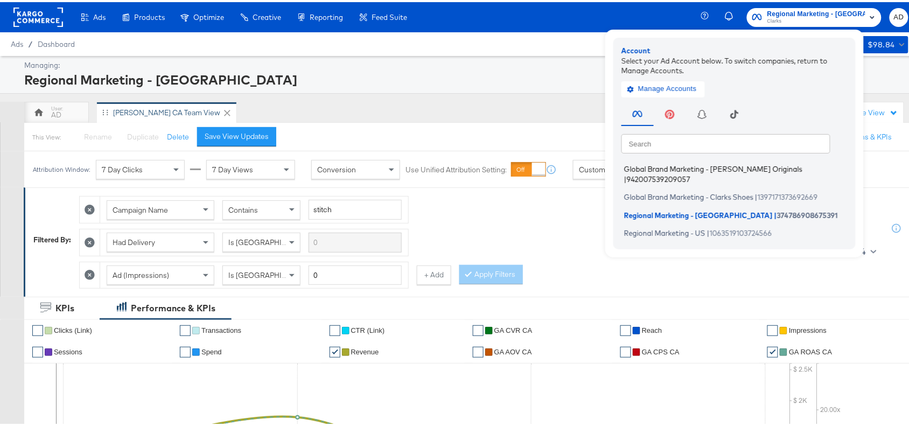
click at [716, 167] on span "Global Brand Marketing - Clarks Originals" at bounding box center [713, 167] width 178 height 9
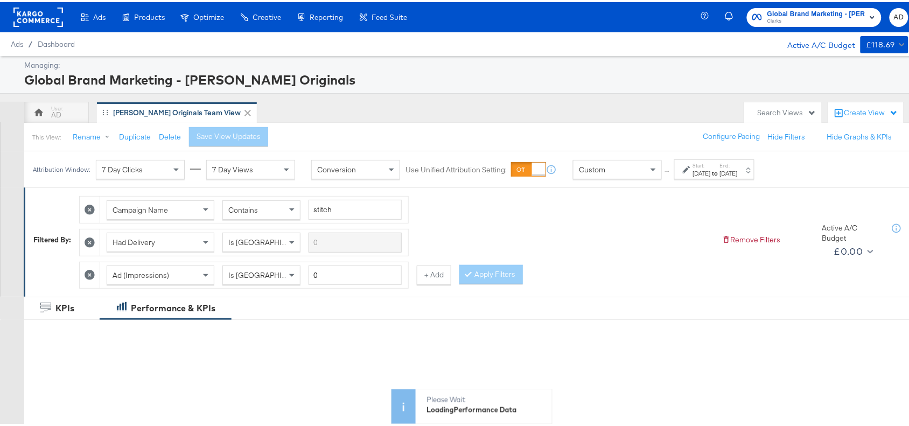
click at [711, 171] on div "[DATE]" at bounding box center [702, 171] width 18 height 9
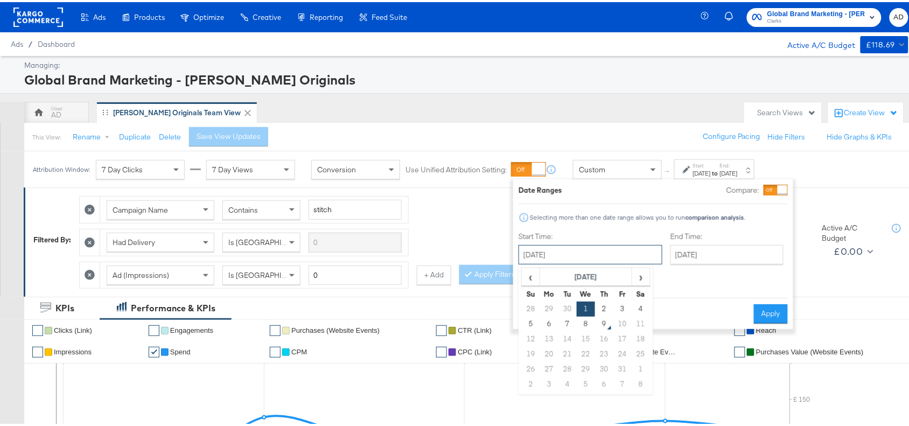
click at [588, 257] on input "[DATE]" at bounding box center [591, 252] width 144 height 19
click at [561, 324] on td "7" at bounding box center [568, 322] width 18 height 15
type input "[DATE]"
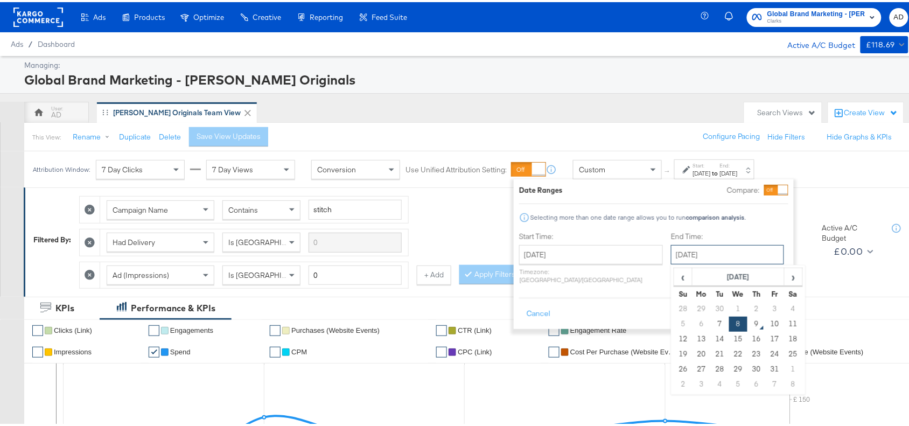
click at [712, 249] on input "[DATE]" at bounding box center [727, 252] width 113 height 19
click at [711, 330] on td "14" at bounding box center [720, 337] width 18 height 15
click at [726, 252] on input "[DATE]" at bounding box center [730, 252] width 113 height 19
click at [714, 321] on td "7" at bounding box center [723, 322] width 18 height 15
type input "[DATE]"
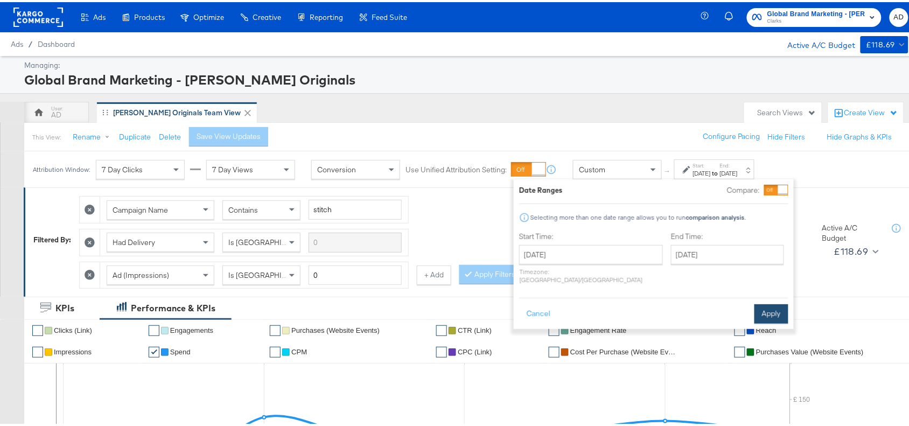
click at [776, 302] on button "Apply" at bounding box center [772, 311] width 34 height 19
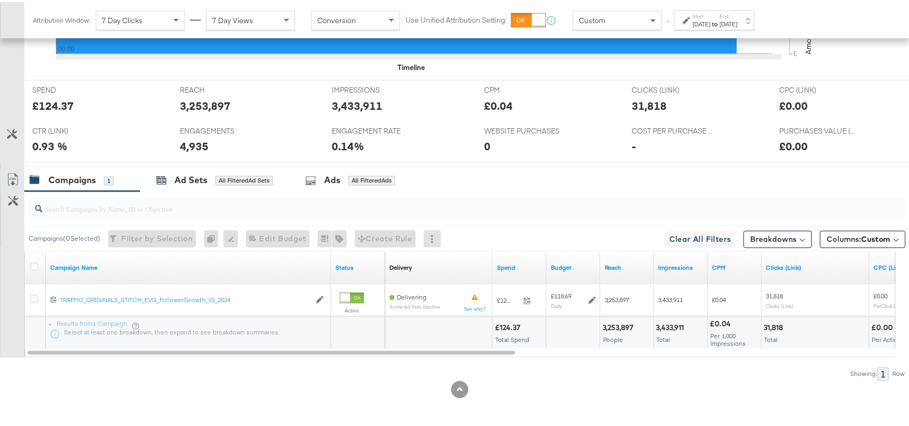
scroll to position [474, 0]
click at [507, 330] on div "£124.37" at bounding box center [509, 326] width 29 height 10
copy div "124.37"
click at [507, 330] on div "£124.37" at bounding box center [509, 326] width 29 height 10
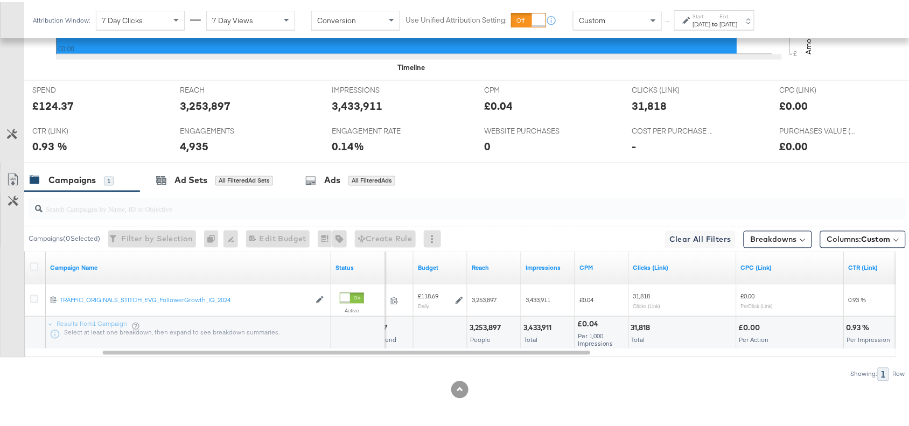
click at [482, 330] on div "3,253,897" at bounding box center [487, 326] width 34 height 10
click at [536, 324] on div "3,433,911" at bounding box center [539, 326] width 31 height 10
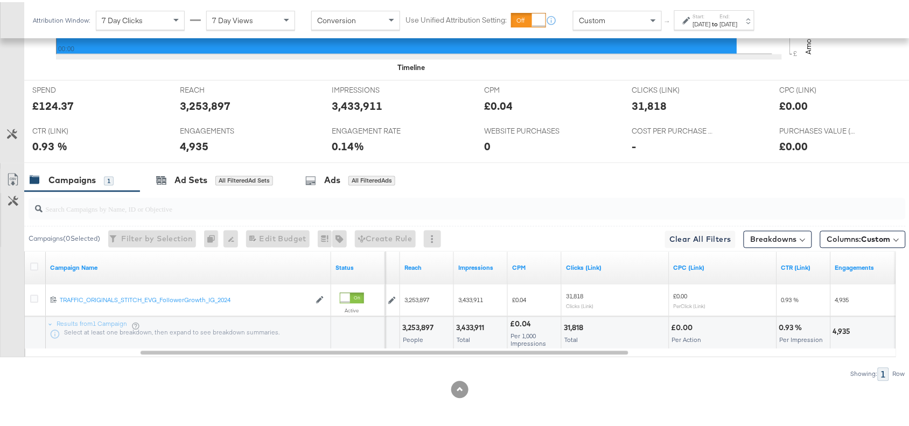
click at [575, 322] on div "31,818" at bounding box center [575, 326] width 23 height 10
copy div "31,818"
click at [575, 322] on div "31,818" at bounding box center [575, 326] width 23 height 10
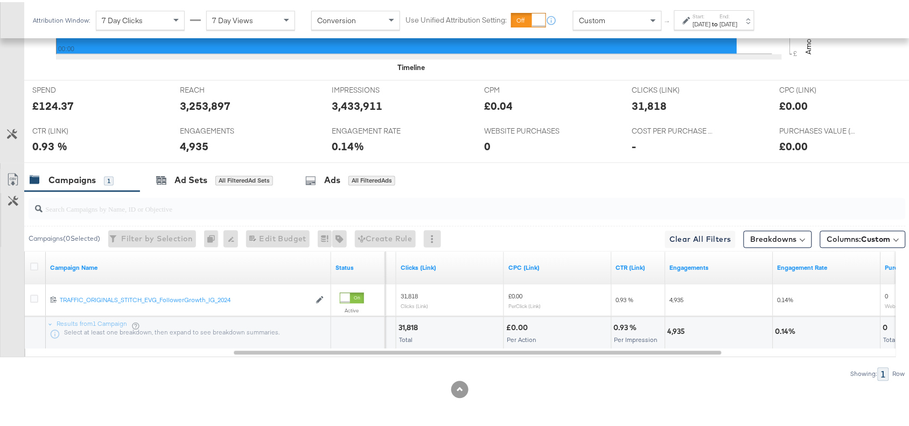
click at [679, 331] on div "4,935" at bounding box center [678, 330] width 21 height 10
copy div "4,935"
click at [679, 331] on div "4,935" at bounding box center [678, 330] width 21 height 10
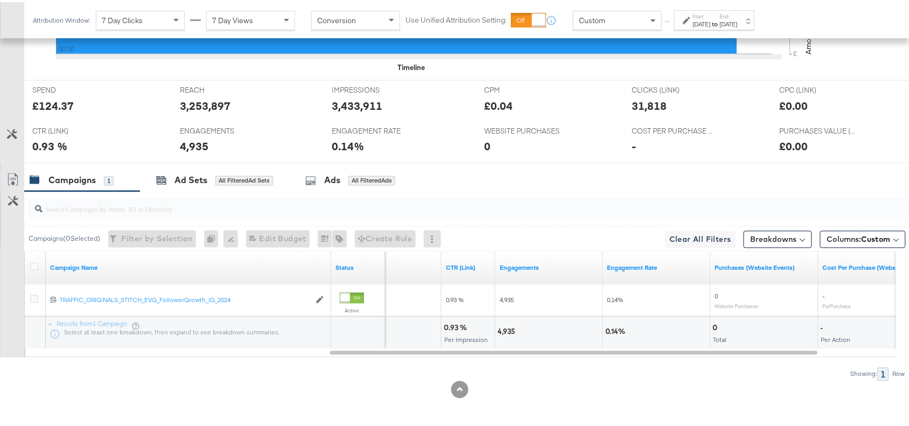
click at [738, 18] on div "[DATE]" at bounding box center [729, 22] width 18 height 9
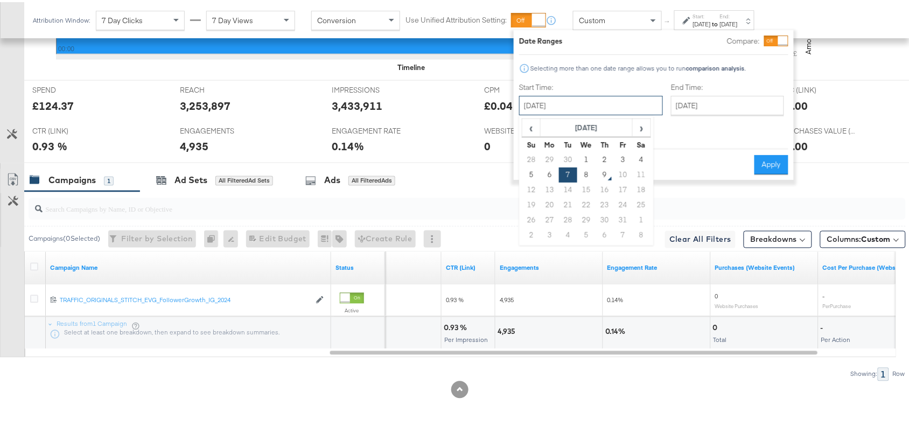
click at [593, 106] on input "[DATE]" at bounding box center [591, 103] width 144 height 19
click at [591, 170] on td "8" at bounding box center [586, 172] width 18 height 15
type input "[DATE]"
click at [763, 153] on button "Apply" at bounding box center [772, 162] width 34 height 19
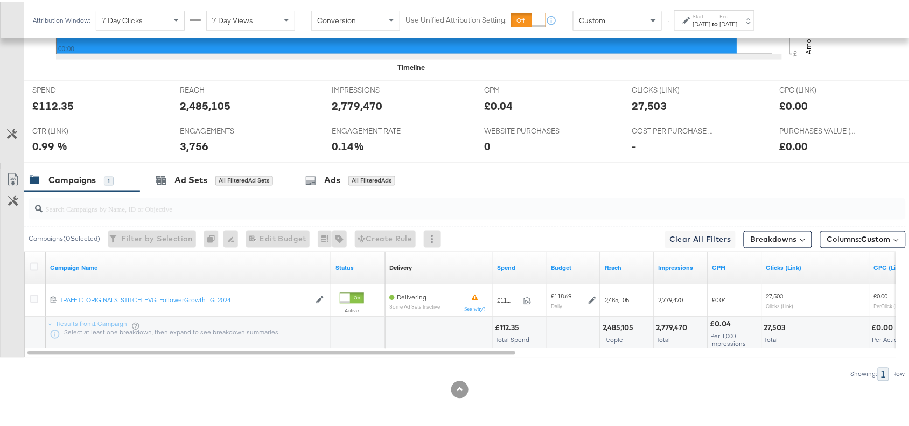
click at [506, 324] on div "£112.35" at bounding box center [508, 326] width 27 height 10
copy div "112.35"
click at [506, 324] on div "£112.35" at bounding box center [508, 326] width 27 height 10
click at [617, 324] on div "2,485,105" at bounding box center [620, 326] width 34 height 10
copy div "2,485,105"
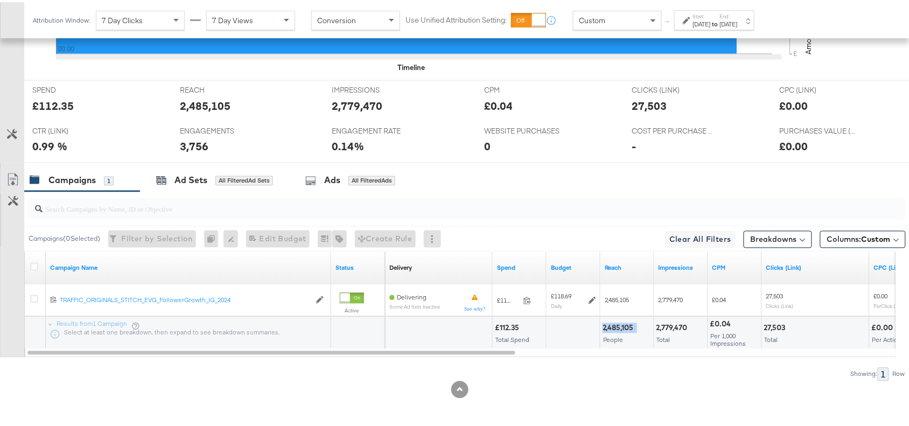
click at [617, 324] on div "2,485,105" at bounding box center [620, 326] width 34 height 10
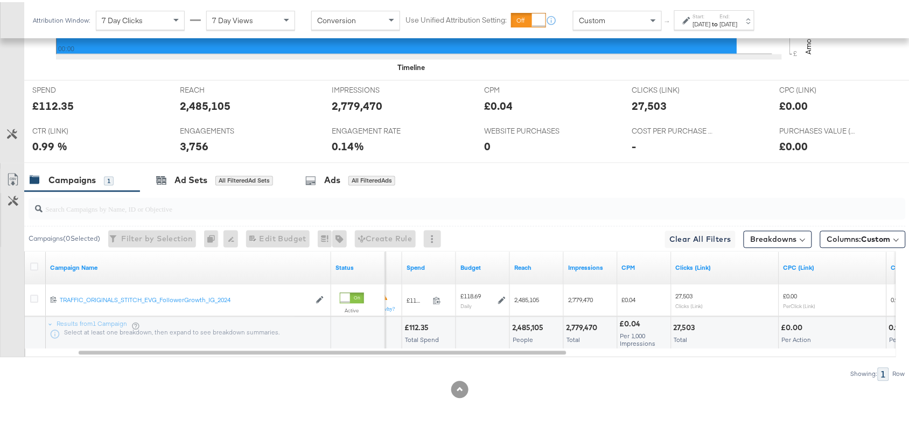
click at [582, 325] on div "2,779,470" at bounding box center [583, 326] width 34 height 10
copy div "2,779,470"
click at [582, 325] on div "2,779,470" at bounding box center [583, 326] width 34 height 10
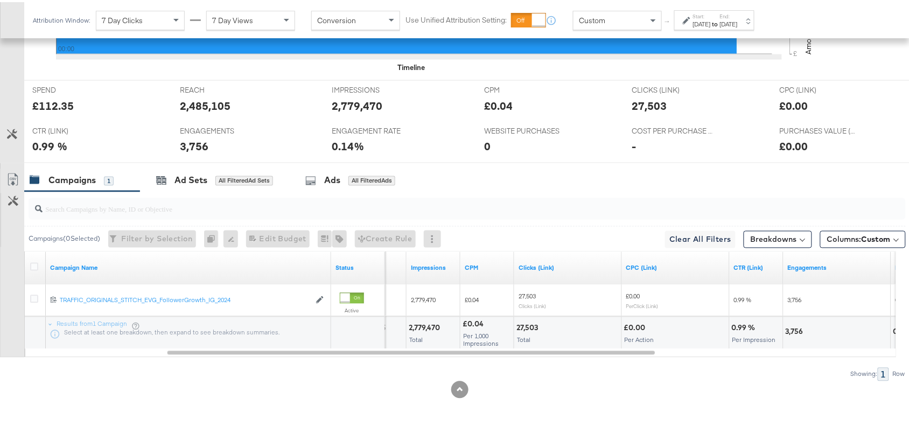
click at [523, 324] on div "27,503" at bounding box center [529, 326] width 25 height 10
copy div "27,503"
click at [523, 324] on div "27,503" at bounding box center [529, 326] width 25 height 10
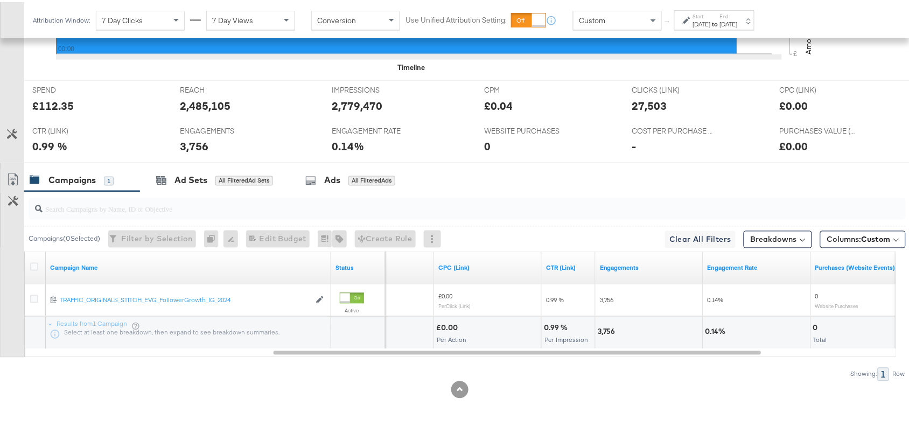
click at [605, 330] on div "3,756" at bounding box center [608, 330] width 21 height 10
copy div "3,756"
click at [605, 330] on div "3,756" at bounding box center [608, 330] width 21 height 10
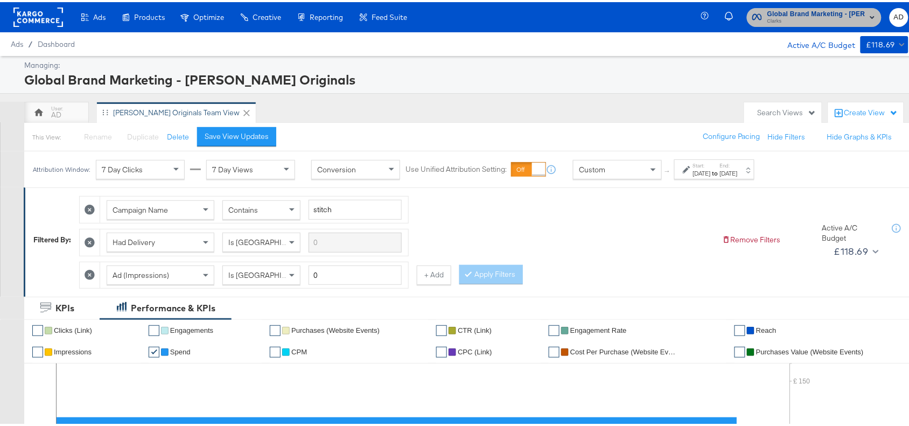
click at [815, 15] on span "Clarks" at bounding box center [817, 19] width 98 height 9
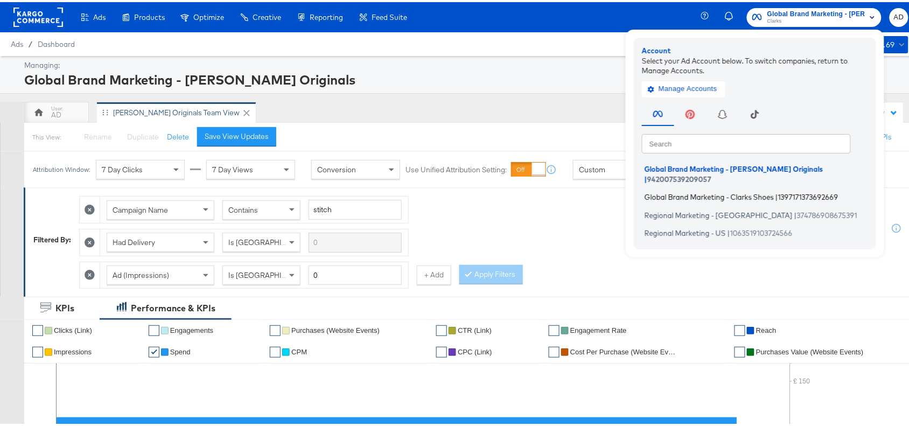
click at [672, 189] on li "Global Brand Marketing - Clarks Shoes | 1397171373692669" at bounding box center [758, 195] width 232 height 16
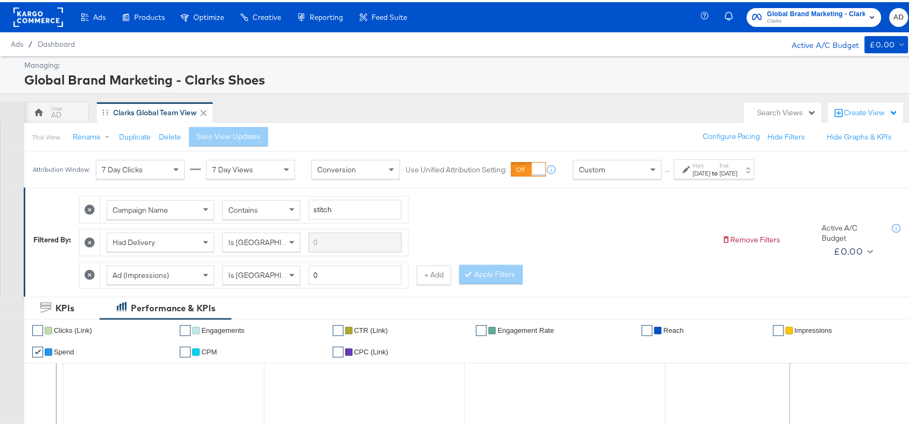
click at [720, 171] on strong "to" at bounding box center [715, 171] width 9 height 8
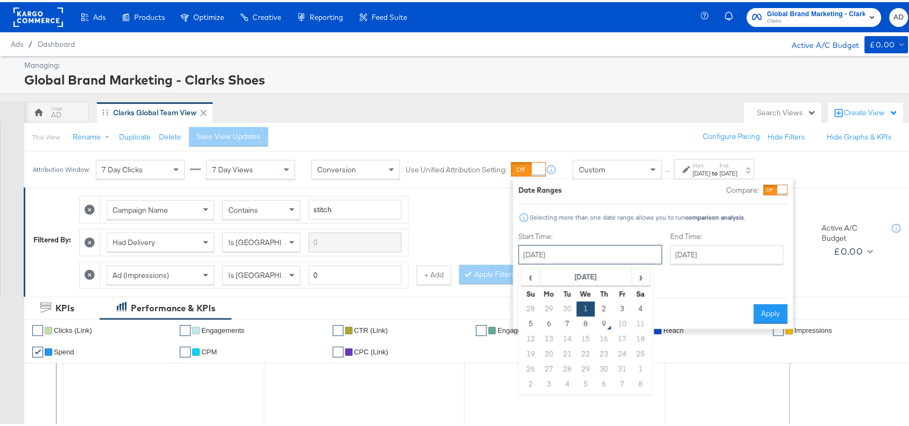
click at [582, 257] on input "[DATE]" at bounding box center [591, 252] width 144 height 19
click at [571, 324] on td "7" at bounding box center [568, 322] width 18 height 15
type input "[DATE]"
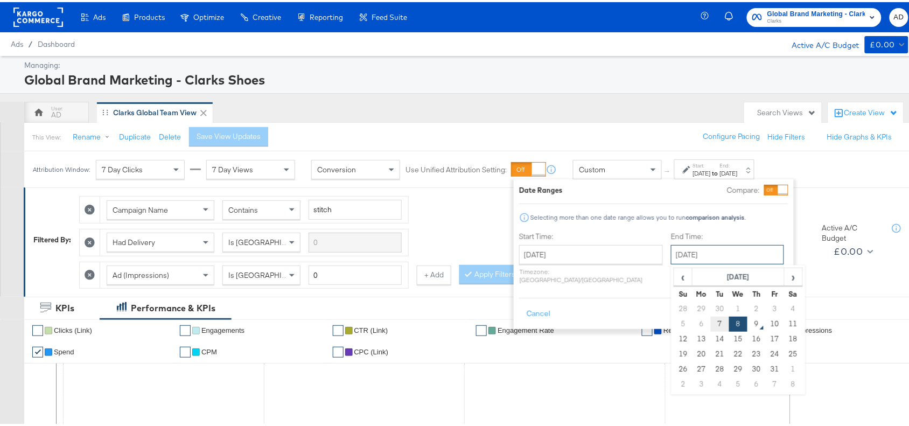
drag, startPoint x: 720, startPoint y: 253, endPoint x: 685, endPoint y: 324, distance: 79.0
click at [685, 262] on div "[DATE] ‹ [DATE] › Su Mo Tu We Th Fr Sa 28 29 30 1 2 3 4 5 6 7 8 9 10 11 12 13 1…" at bounding box center [727, 252] width 113 height 19
click at [711, 324] on td "7" at bounding box center [720, 322] width 18 height 15
type input "[DATE]"
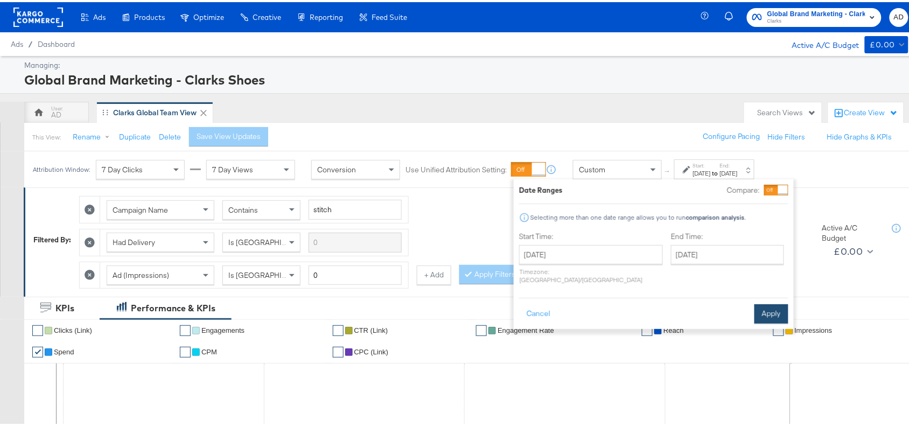
click at [768, 308] on button "Apply" at bounding box center [772, 311] width 34 height 19
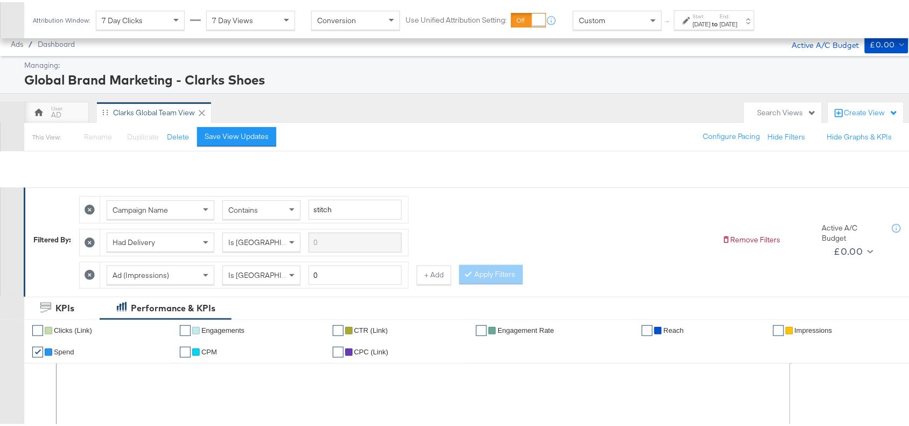
scroll to position [506, 0]
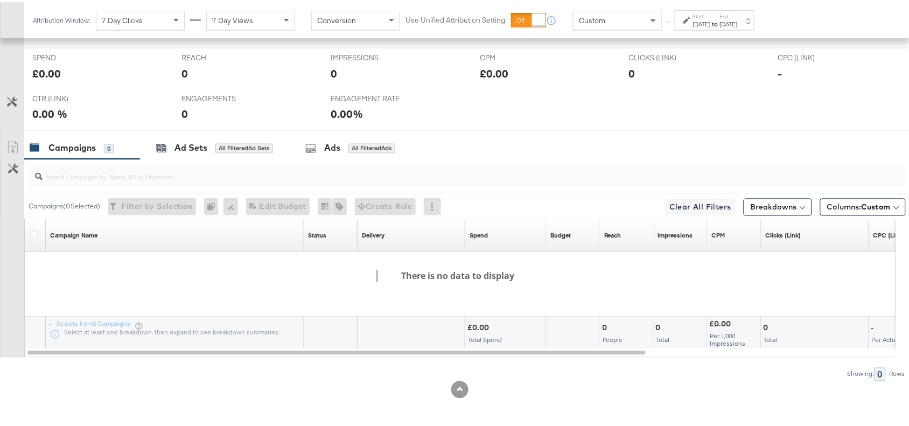
click at [711, 19] on div "[DATE]" at bounding box center [702, 22] width 18 height 9
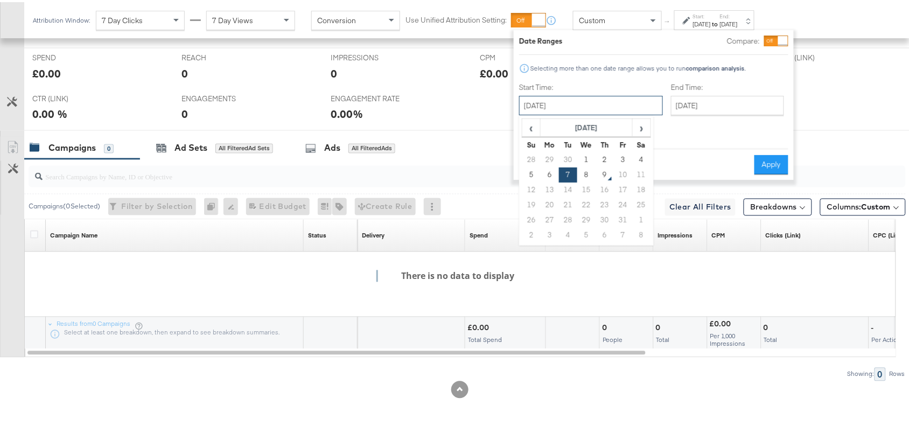
click at [602, 101] on input "[DATE]" at bounding box center [591, 103] width 144 height 19
click at [587, 170] on td "8" at bounding box center [586, 172] width 18 height 15
type input "[DATE]"
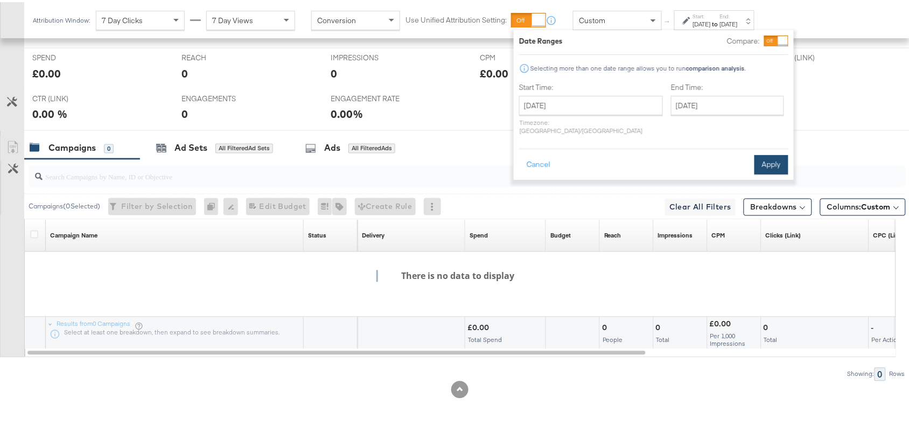
click at [776, 156] on button "Apply" at bounding box center [772, 162] width 34 height 19
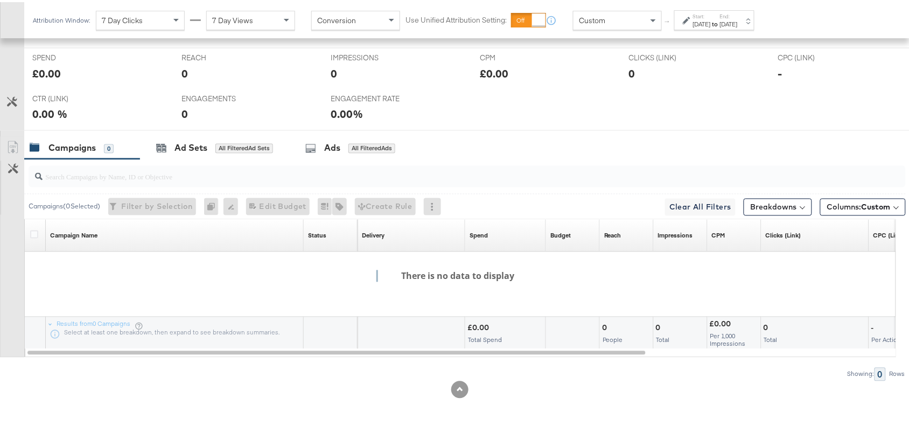
scroll to position [0, 0]
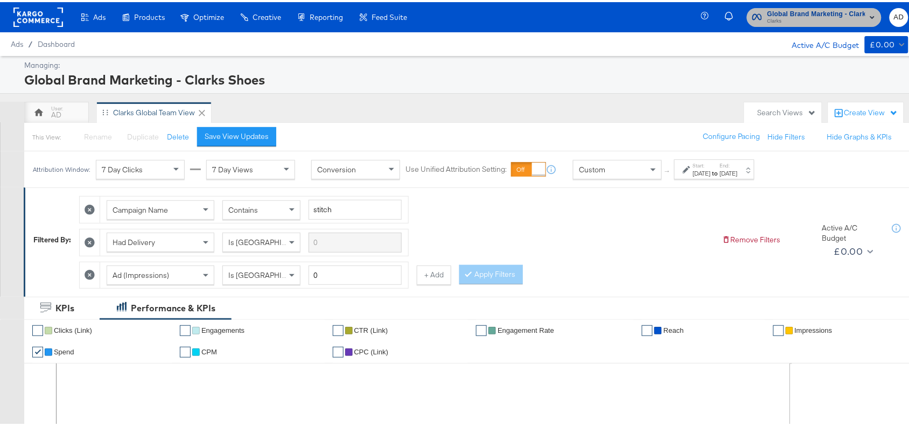
click at [774, 6] on span "Global Brand Marketing - Clarks Shoes" at bounding box center [817, 11] width 98 height 11
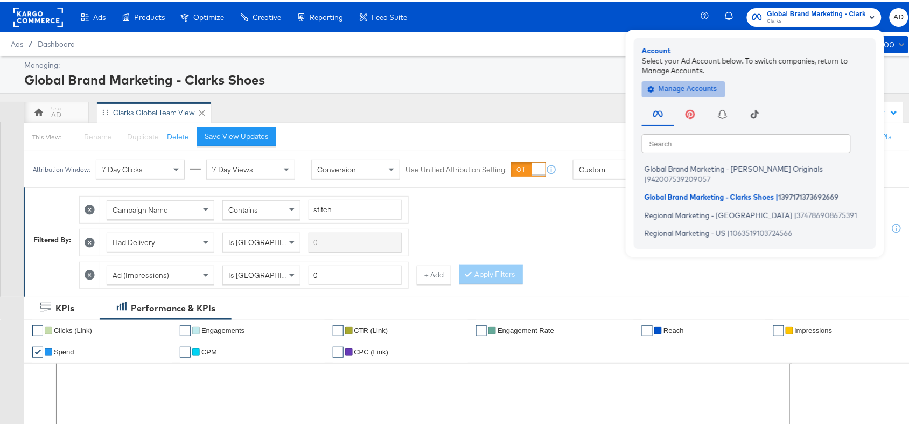
click at [664, 86] on span "Manage Accounts" at bounding box center [683, 87] width 67 height 12
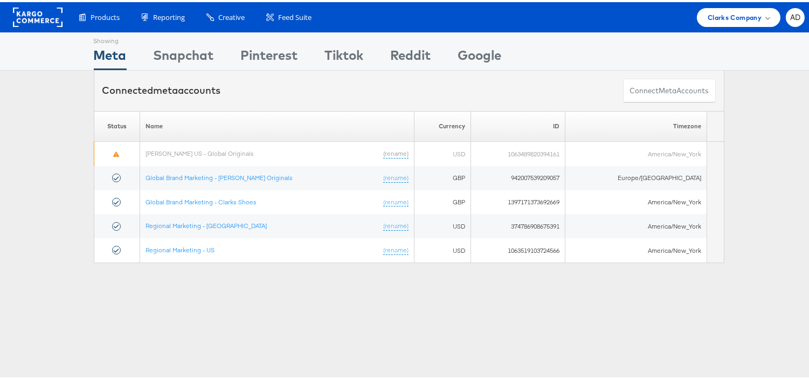
click at [685, 297] on div "Showing Meta Showing [GEOGRAPHIC_DATA] Showing Pinterest Showing Tiktok Showing…" at bounding box center [408, 299] width 817 height 539
click at [744, 10] on span "Clarks Company" at bounding box center [734, 15] width 54 height 11
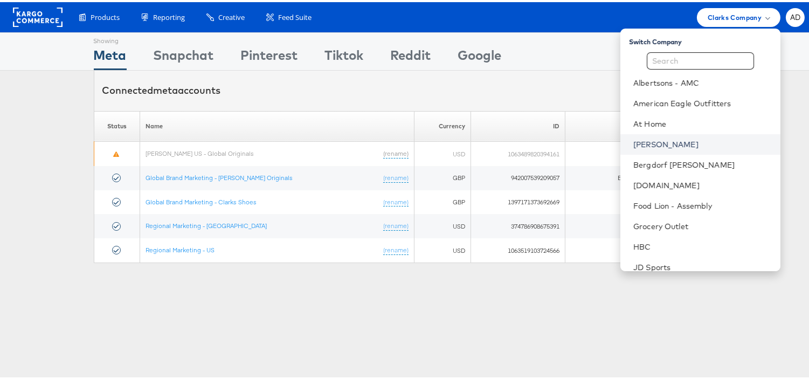
click at [633, 138] on link "[PERSON_NAME]" at bounding box center [702, 142] width 138 height 11
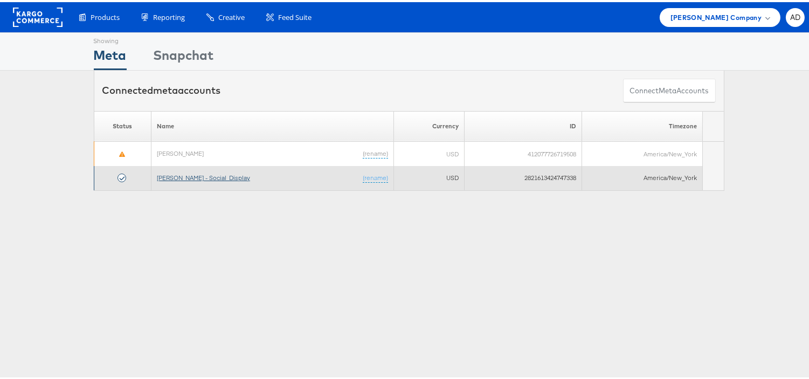
click at [199, 177] on link "[PERSON_NAME] - Social_Display" at bounding box center [203, 175] width 93 height 8
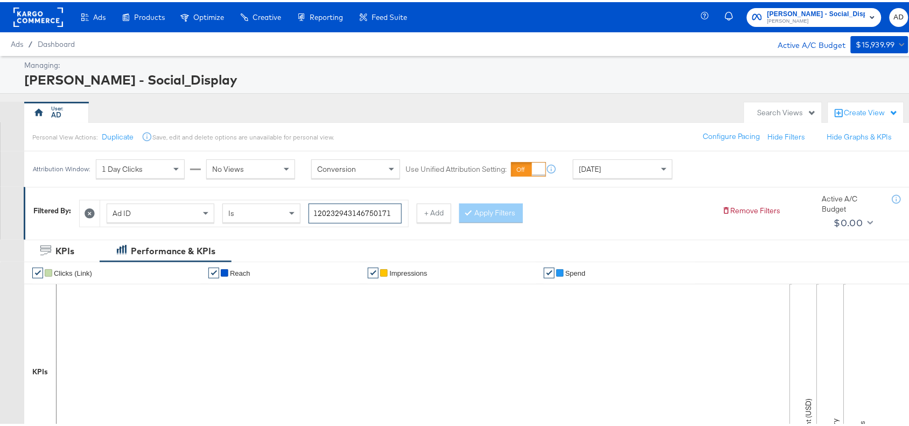
click at [389, 208] on input "120232943146750171" at bounding box center [355, 211] width 93 height 20
paste input "140230419"
type input "120231402304190171"
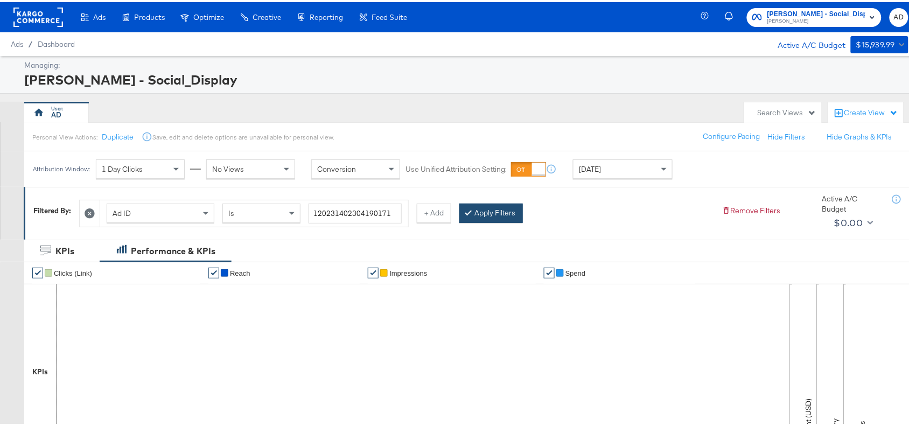
click at [496, 207] on button "Apply Filters" at bounding box center [491, 210] width 64 height 19
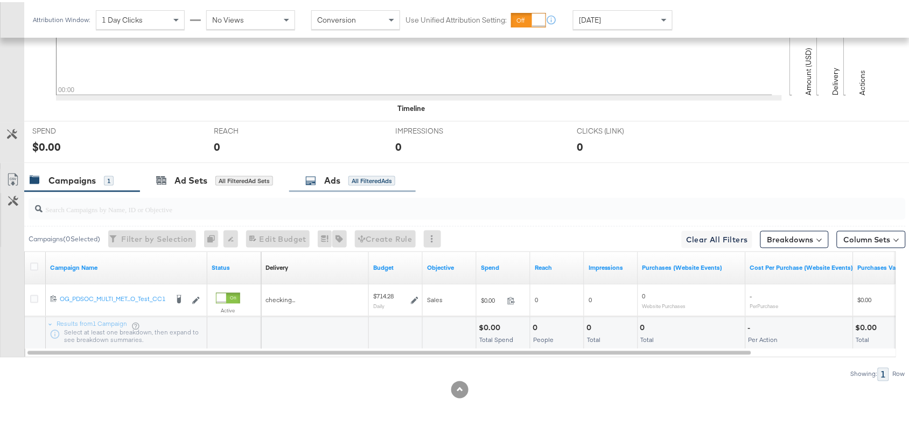
scroll to position [353, 0]
click at [332, 147] on div "KPIs Performance & KPIs Customize KPIs ✔ Clicks (Link) ✔ Reach ✔ Impressions ✔ …" at bounding box center [459, 156] width 919 height 540
click at [333, 183] on div "Ads" at bounding box center [332, 178] width 16 height 12
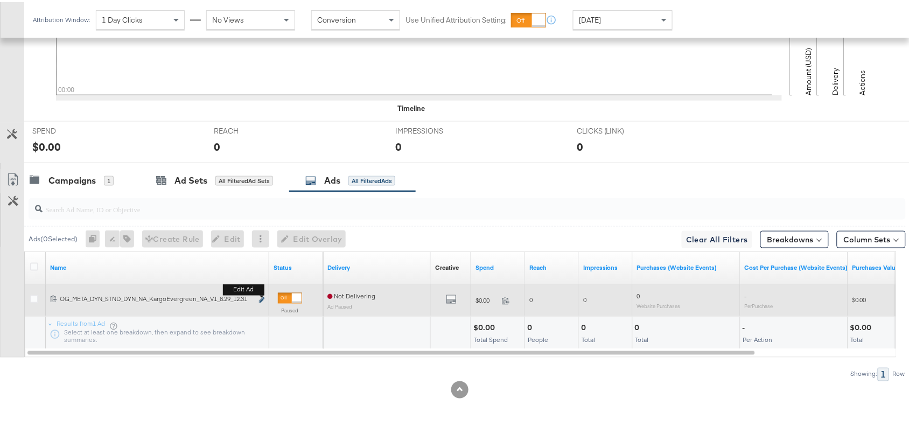
click at [263, 297] on icon "link" at bounding box center [261, 298] width 5 height 6
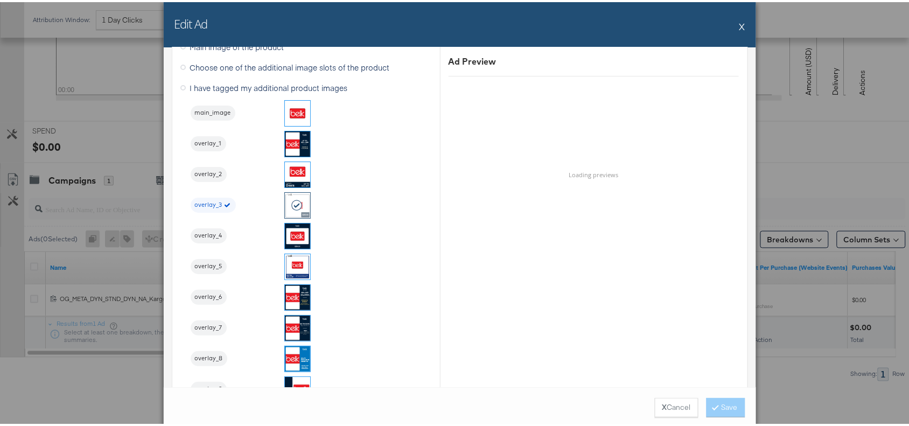
scroll to position [1133, 0]
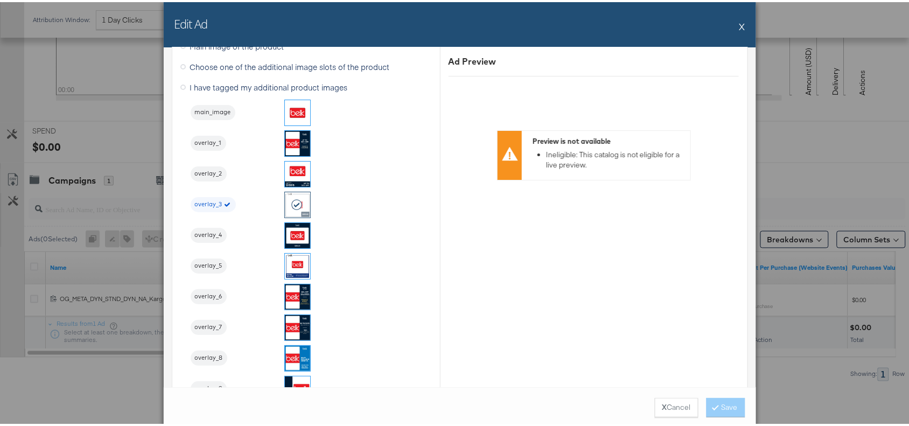
click at [740, 22] on button "X" at bounding box center [743, 24] width 6 height 22
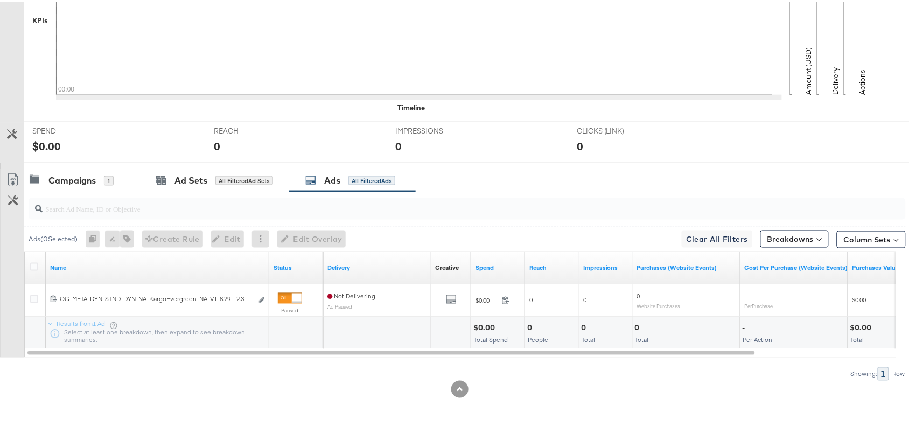
scroll to position [0, 0]
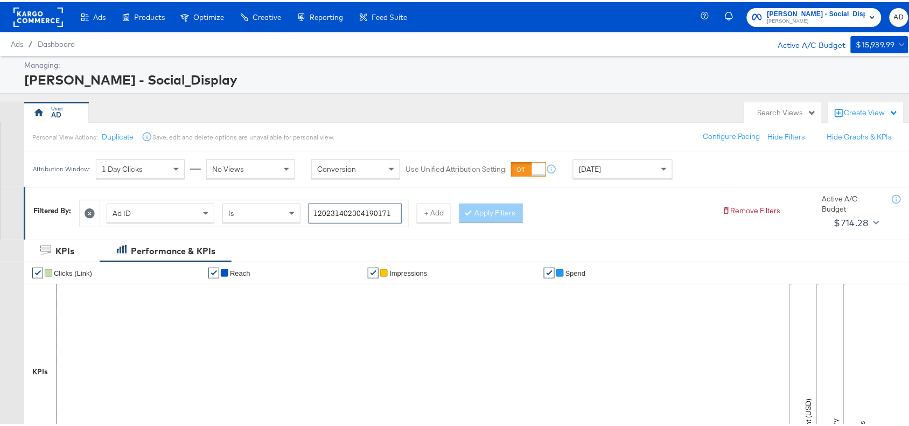
click at [391, 209] on input "120231402304190171" at bounding box center [355, 211] width 93 height 20
paste input "6"
type input "120231402304160171"
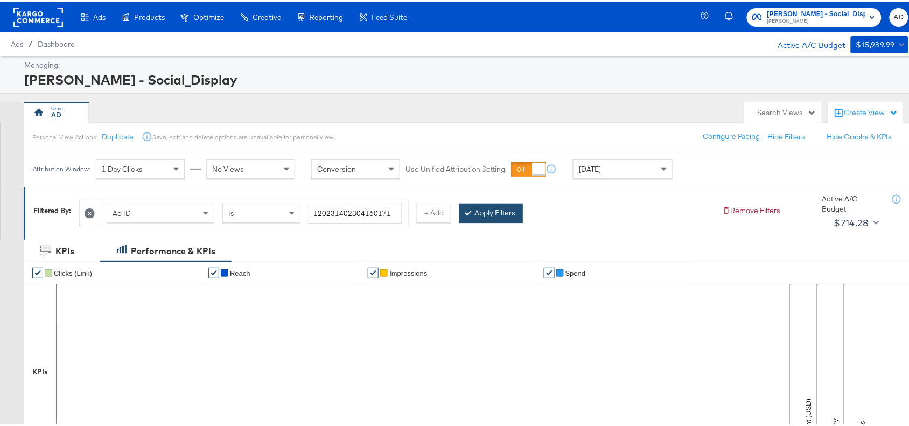
click at [492, 208] on button "Apply Filters" at bounding box center [491, 210] width 64 height 19
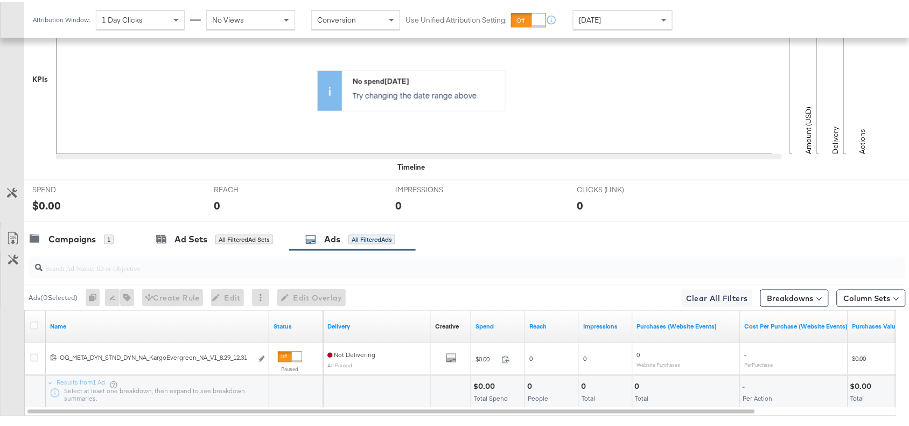
scroll to position [353, 0]
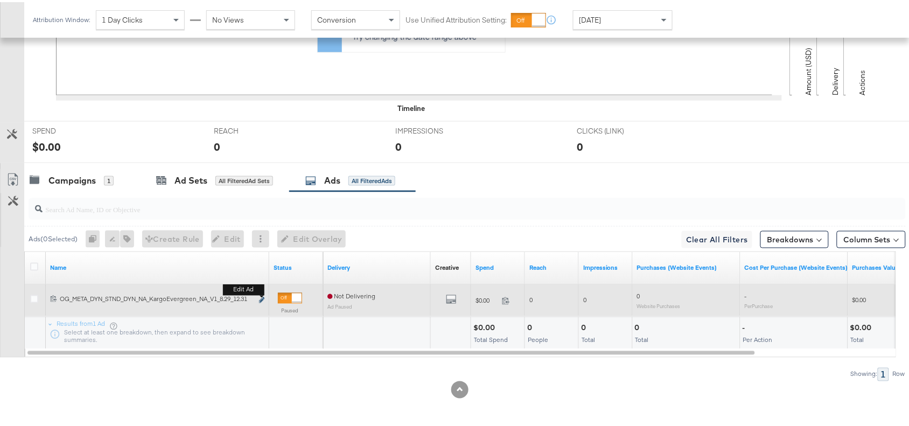
click at [260, 298] on icon "link" at bounding box center [261, 298] width 5 height 6
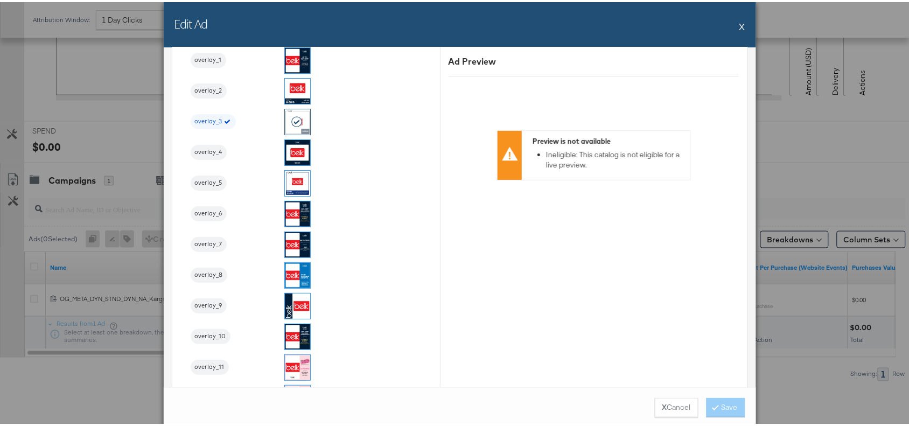
scroll to position [1216, 0]
click at [740, 22] on button "X" at bounding box center [743, 24] width 6 height 22
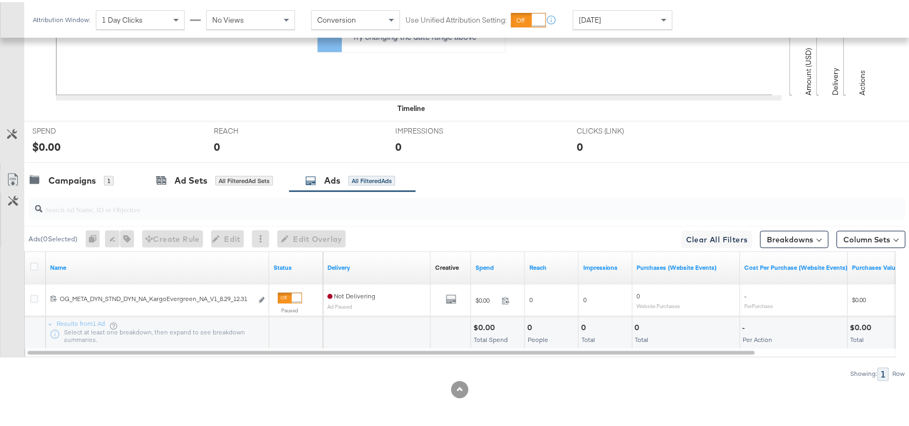
scroll to position [0, 0]
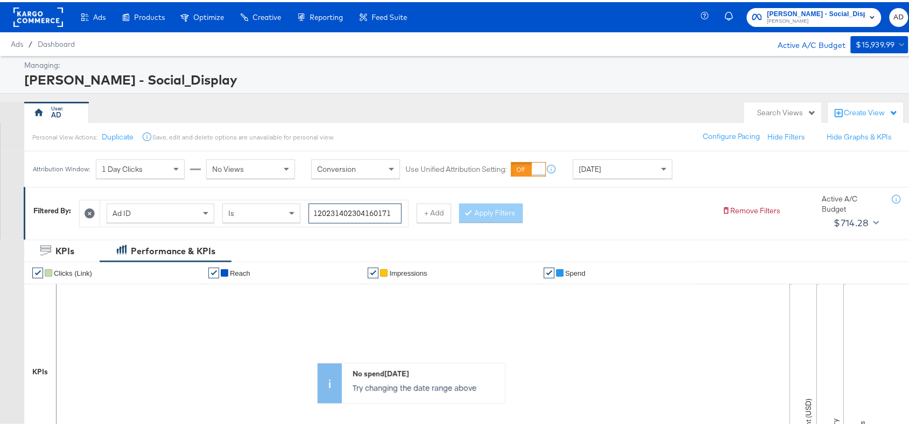
click at [400, 214] on input "120231402304160171" at bounding box center [355, 211] width 93 height 20
paste input "461622"
click at [490, 212] on button "Apply Filters" at bounding box center [491, 210] width 64 height 19
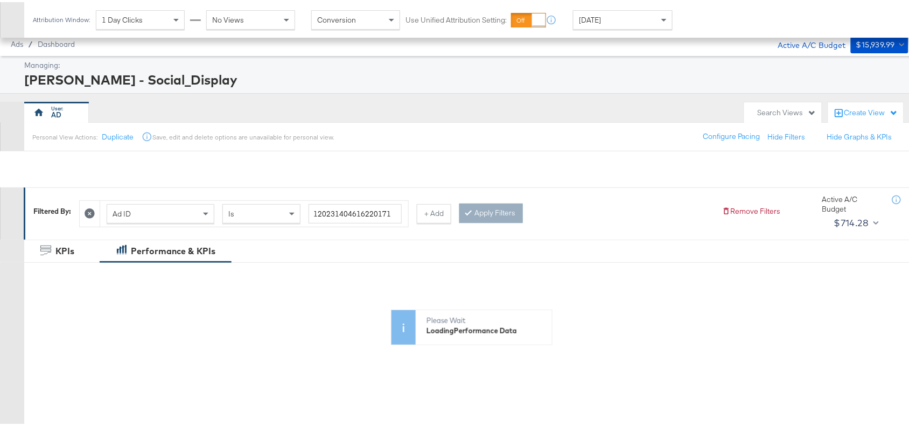
scroll to position [353, 0]
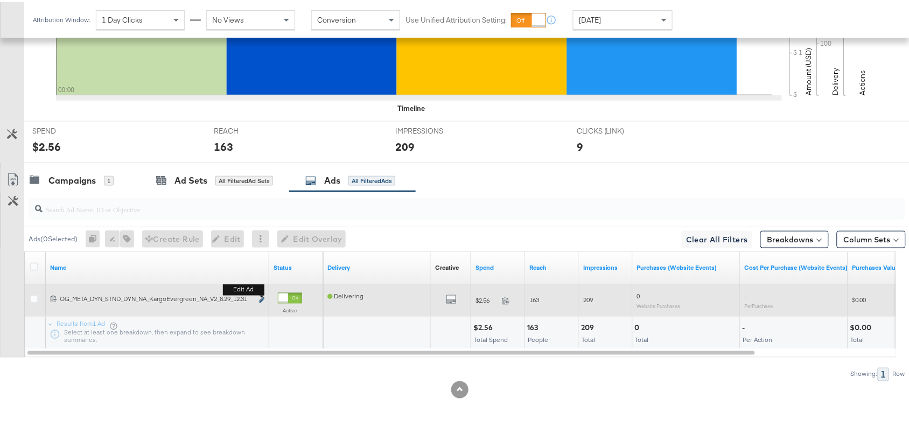
click at [261, 295] on button "Edit ad" at bounding box center [262, 298] width 6 height 11
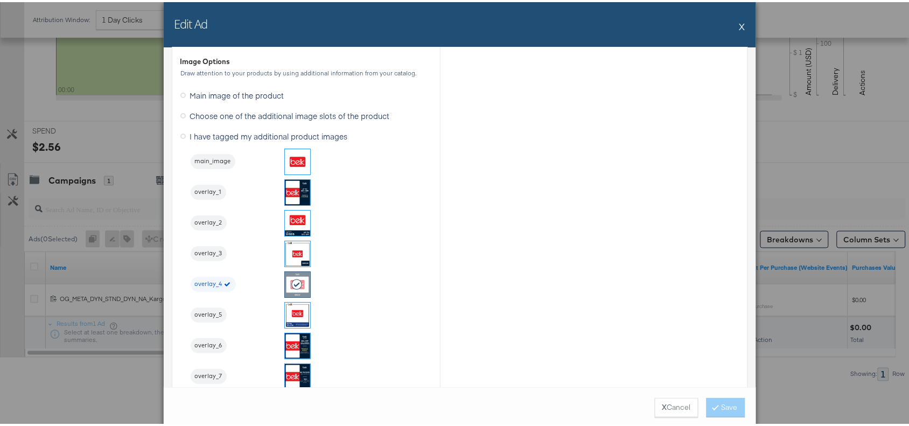
scroll to position [1099, 0]
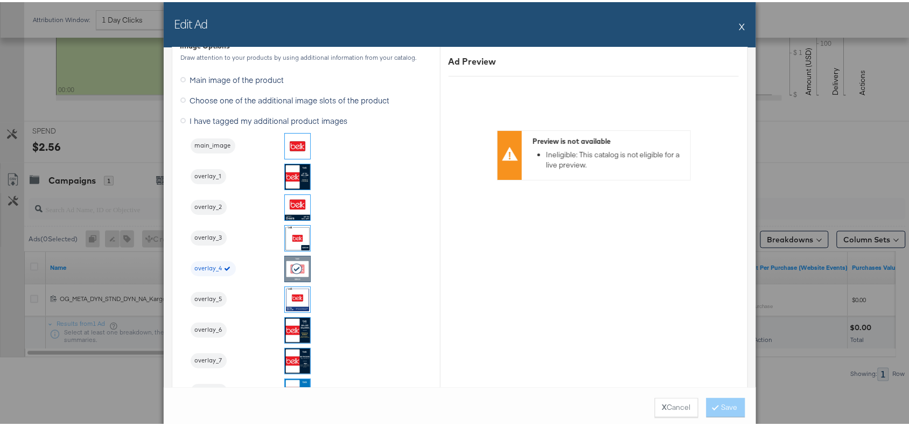
click at [740, 23] on button "X" at bounding box center [743, 24] width 6 height 22
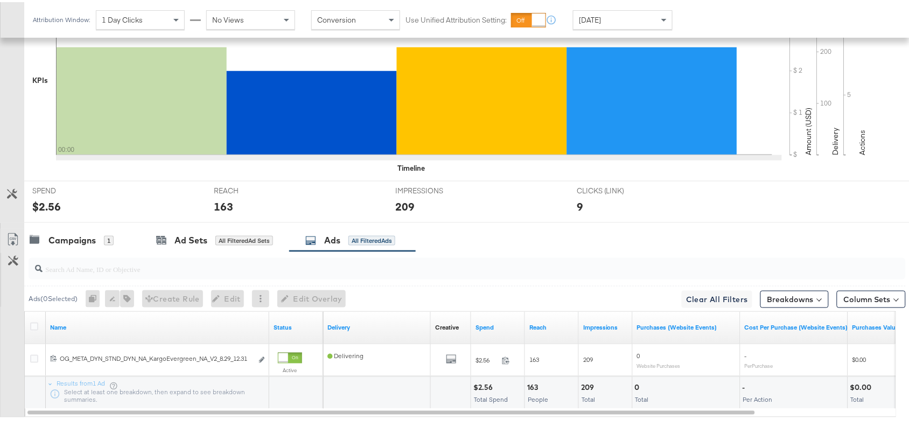
scroll to position [0, 0]
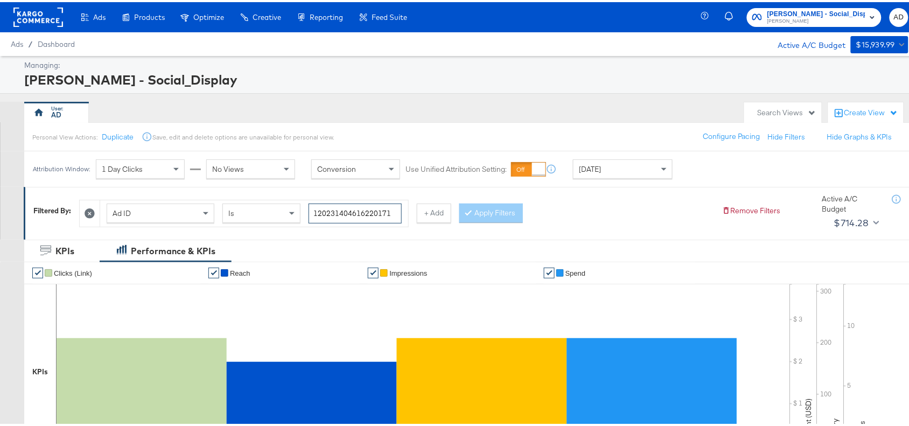
click at [395, 214] on input "120231404616220171" at bounding box center [355, 211] width 93 height 20
paste input "0"
type input "120231404616200171"
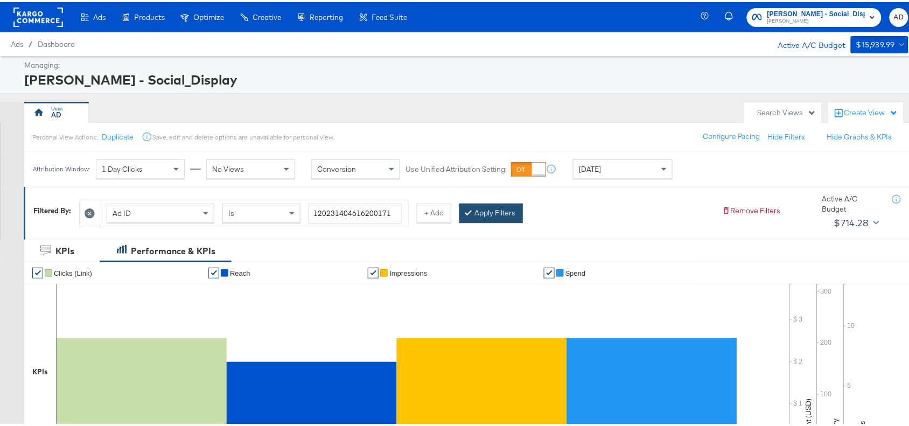
click at [488, 205] on button "Apply Filters" at bounding box center [491, 210] width 64 height 19
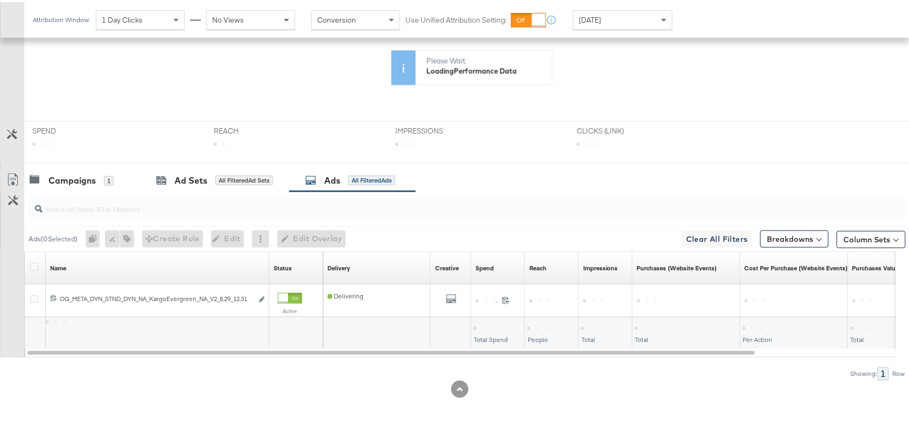
scroll to position [353, 0]
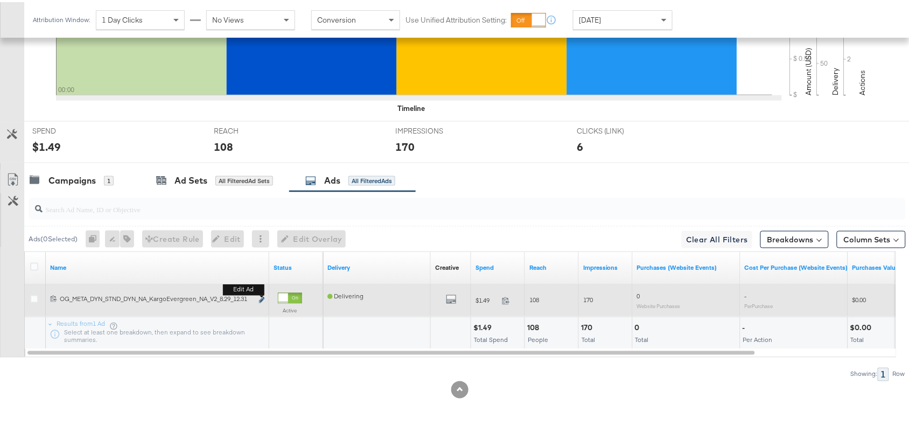
click at [260, 298] on icon "link" at bounding box center [261, 298] width 5 height 6
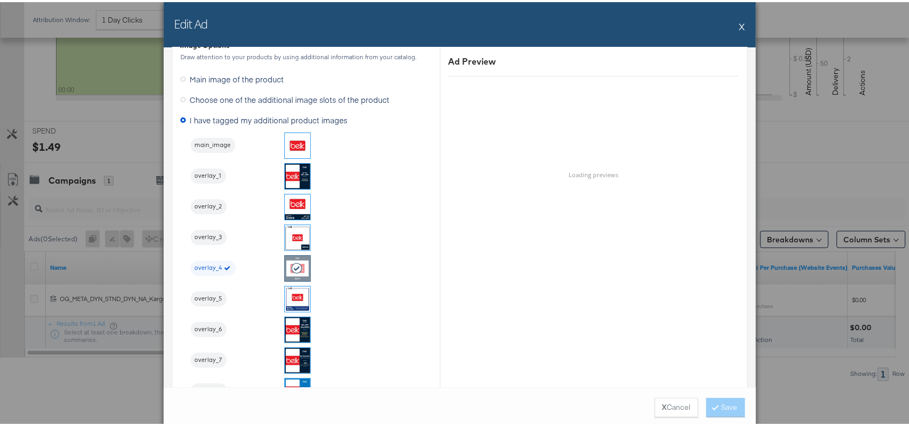
scroll to position [1100, 0]
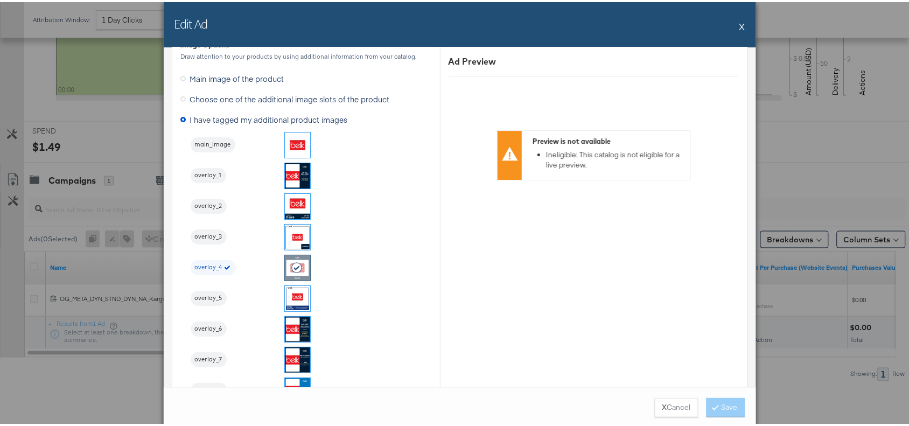
click at [740, 19] on button "X" at bounding box center [743, 24] width 6 height 22
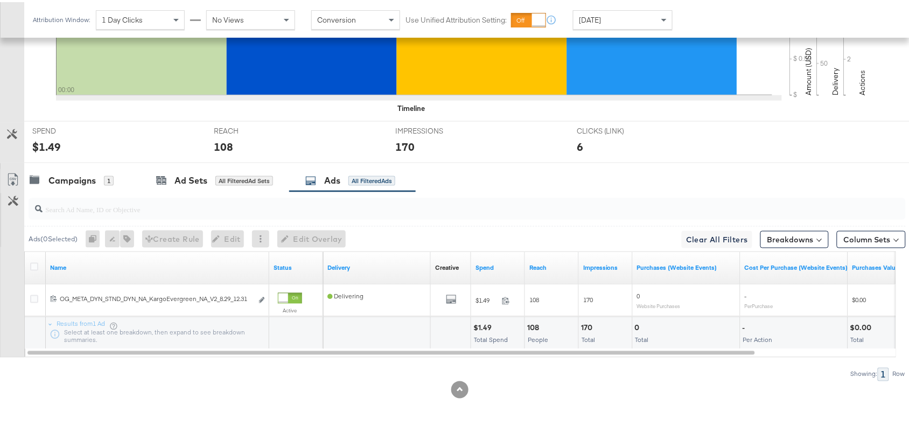
scroll to position [0, 0]
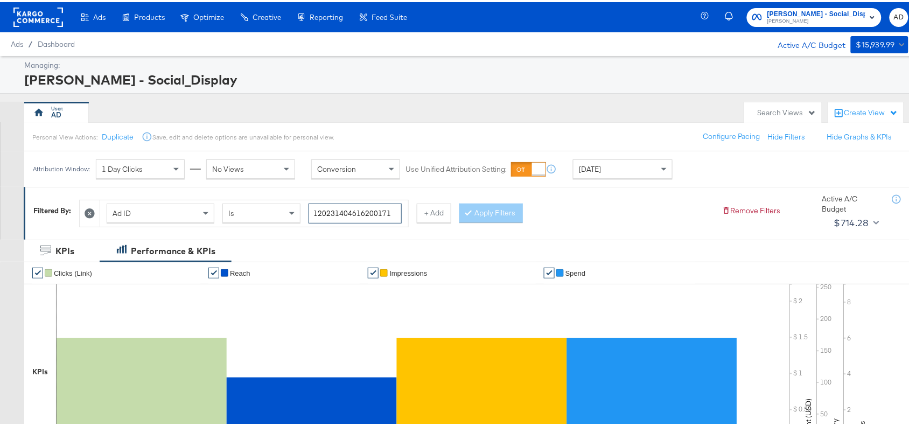
click at [395, 216] on input "120231404616200171" at bounding box center [355, 211] width 93 height 20
paste input "60453057"
type input "120231604530570171"
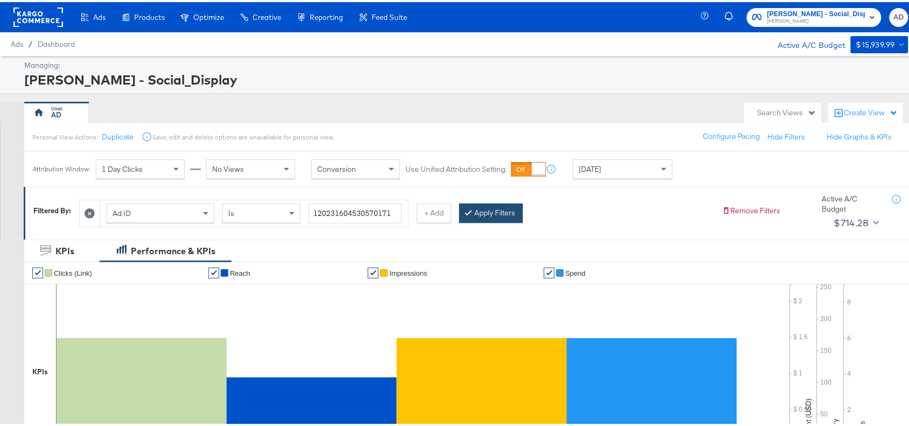
click at [486, 209] on button "Apply Filters" at bounding box center [491, 210] width 64 height 19
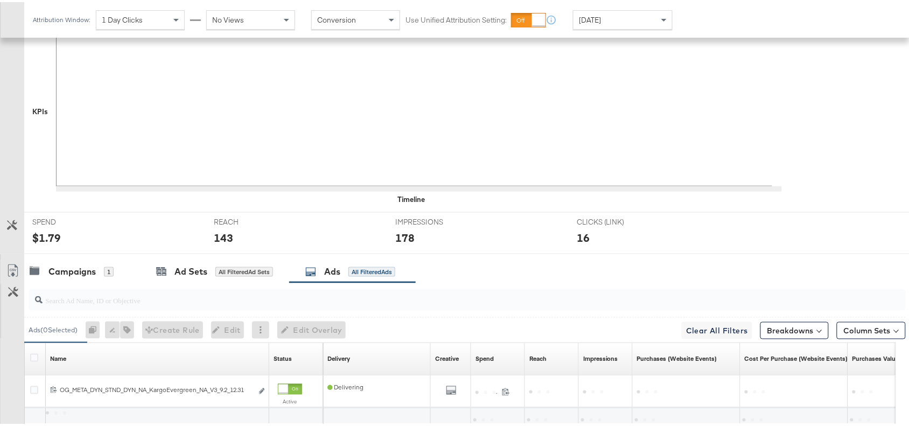
scroll to position [353, 0]
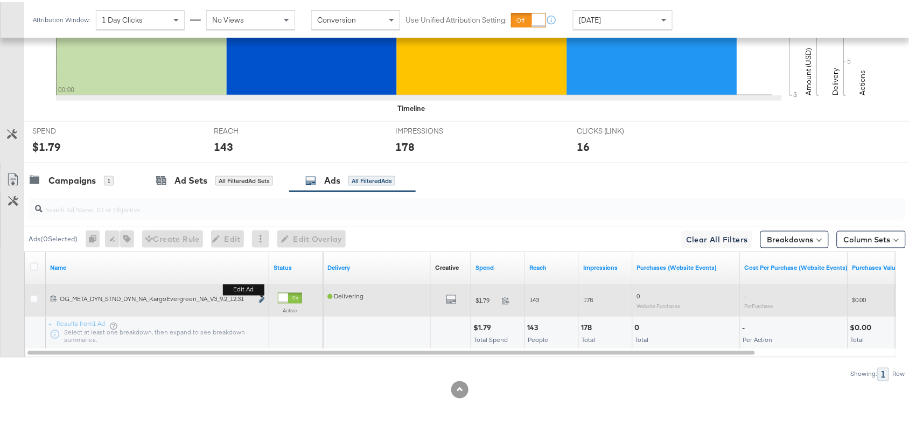
click at [260, 298] on icon "link" at bounding box center [261, 298] width 5 height 6
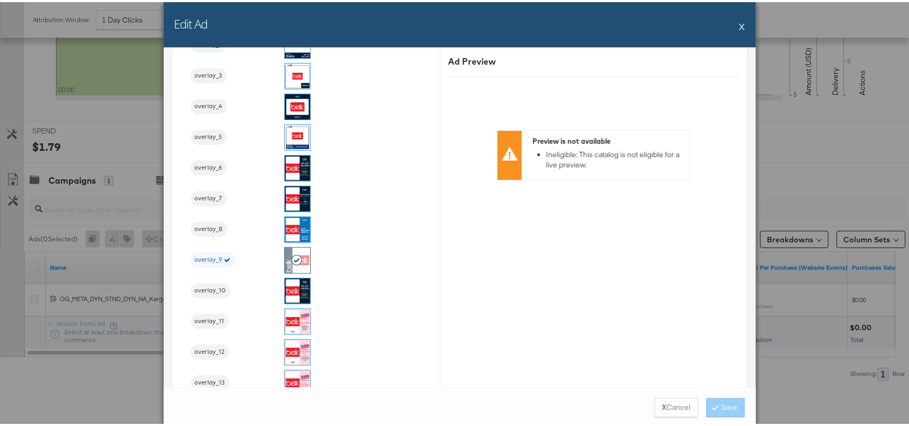
scroll to position [1266, 0]
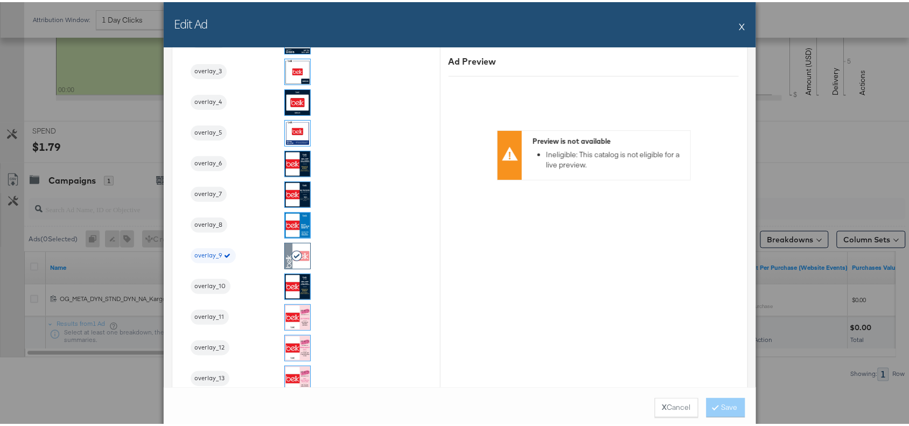
click at [740, 24] on button "X" at bounding box center [743, 24] width 6 height 22
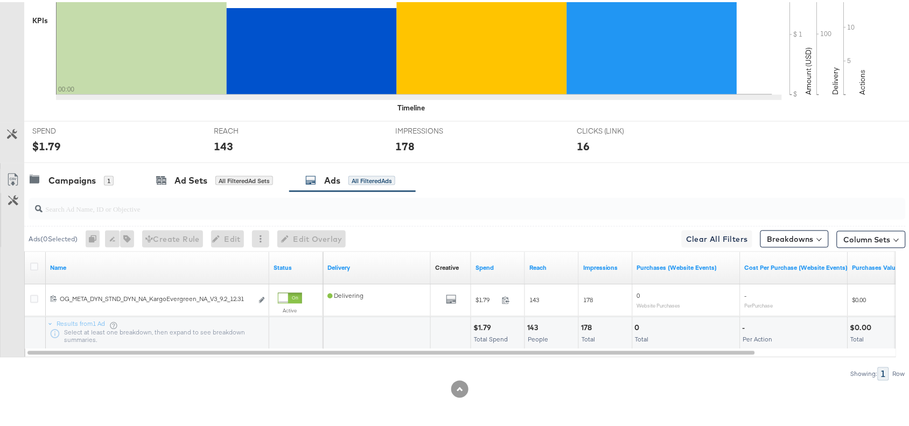
scroll to position [0, 0]
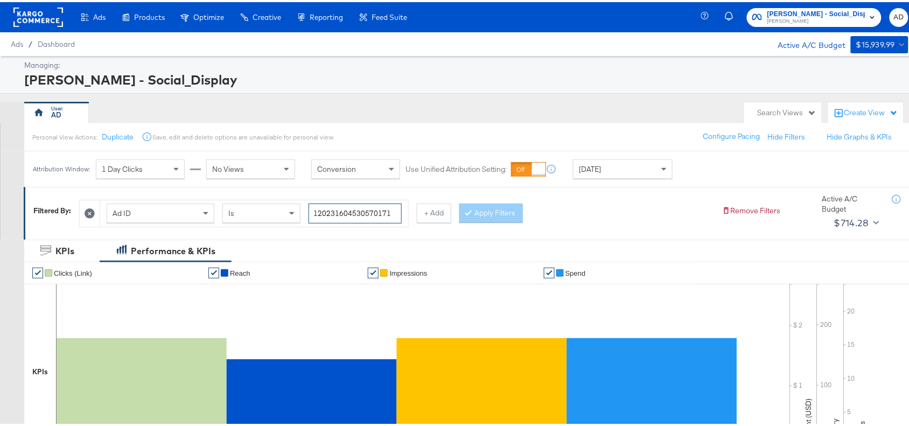
click at [394, 213] on input "120231604530570171" at bounding box center [355, 211] width 93 height 20
paste input "4"
click at [492, 206] on button "Apply Filters" at bounding box center [491, 210] width 64 height 19
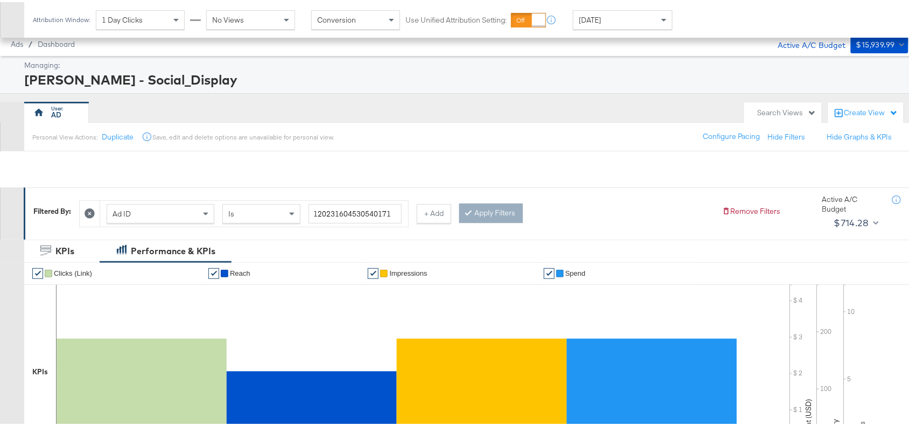
scroll to position [353, 0]
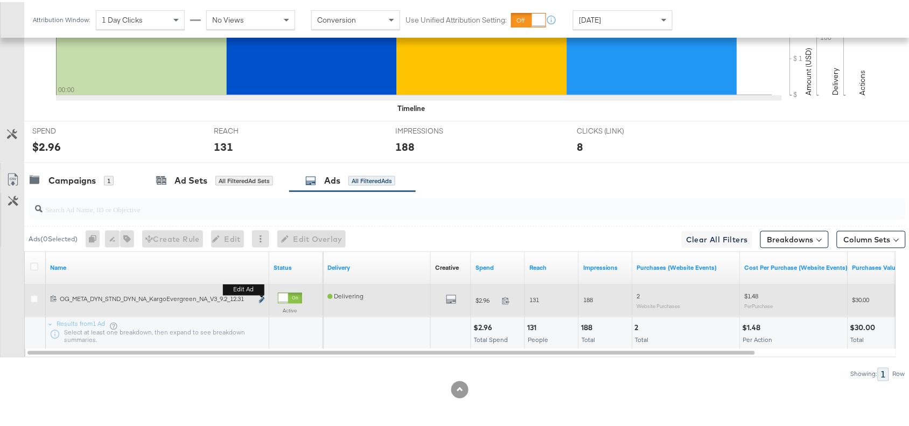
click at [260, 297] on icon "link" at bounding box center [261, 298] width 5 height 6
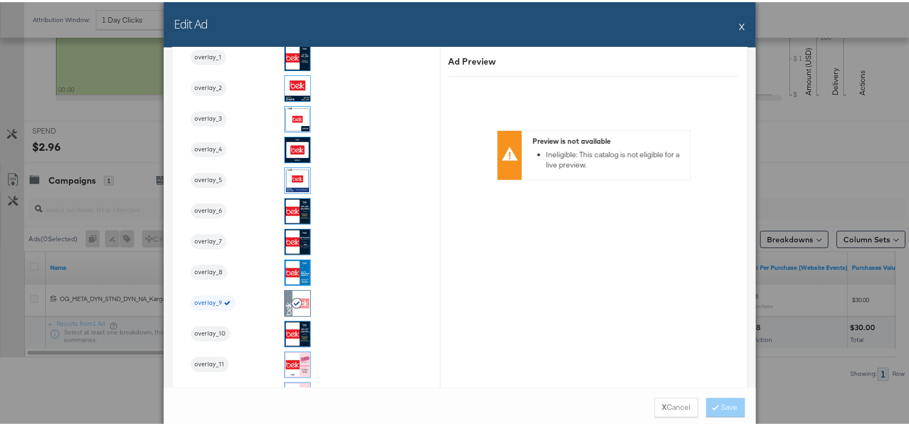
scroll to position [1219, 0]
click at [740, 22] on button "X" at bounding box center [743, 24] width 6 height 22
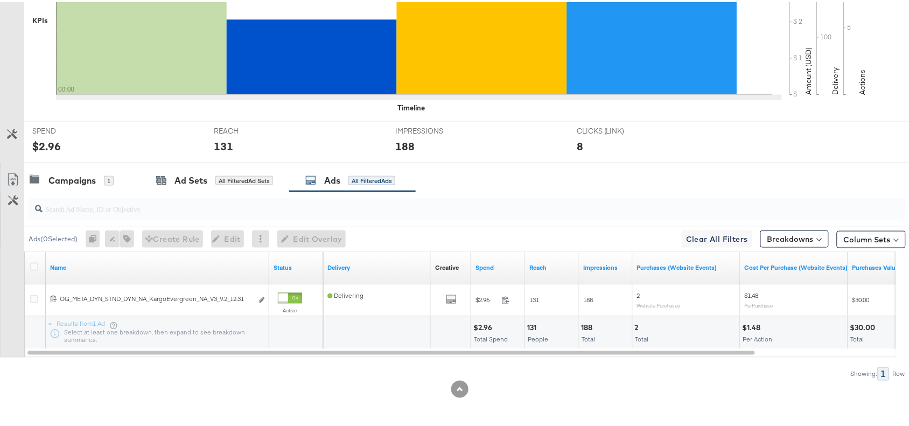
scroll to position [0, 0]
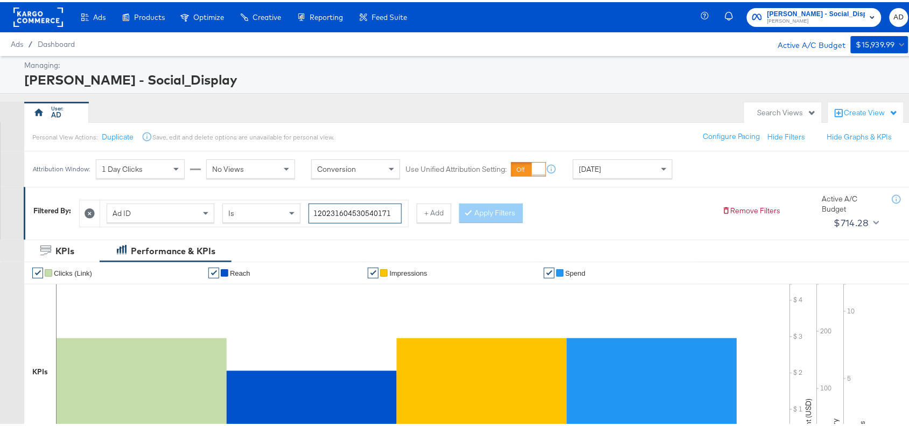
click at [392, 211] on input "120231604530540171" at bounding box center [355, 211] width 93 height 20
paste input "43463476"
type input "120231434634760171"
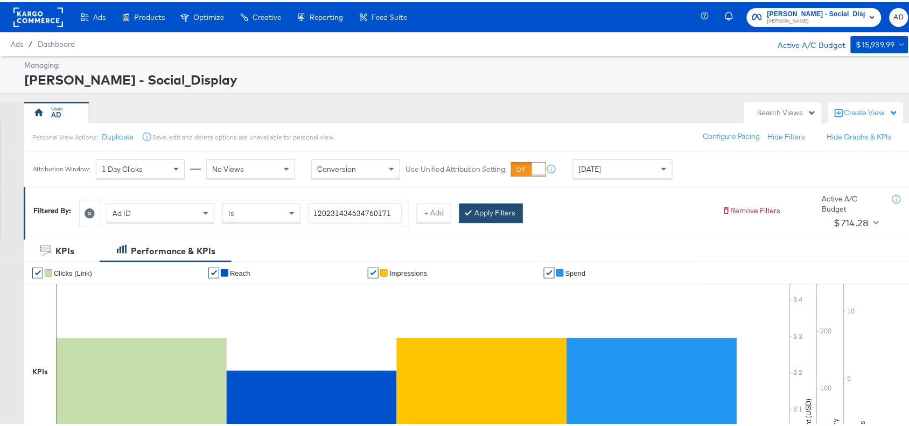
click at [488, 205] on button "Apply Filters" at bounding box center [491, 210] width 64 height 19
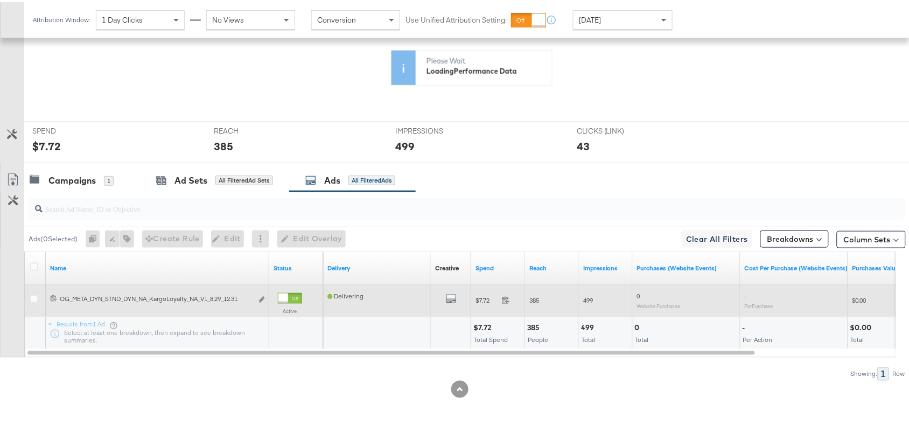
scroll to position [353, 0]
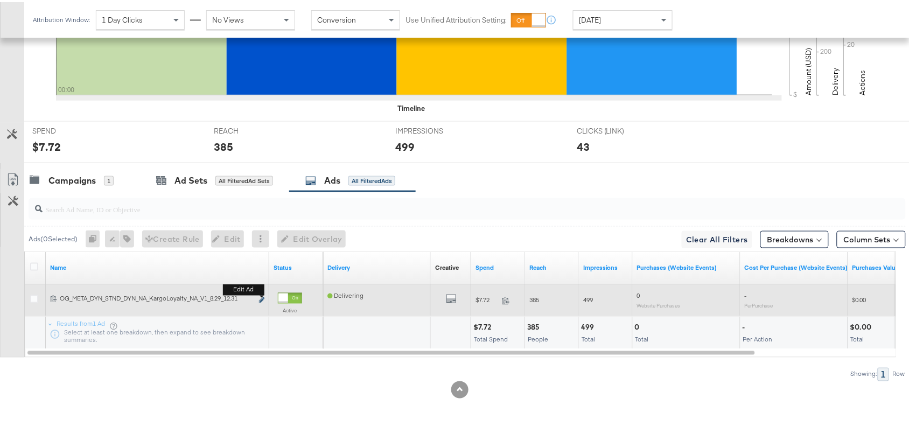
click at [261, 296] on icon "link" at bounding box center [261, 298] width 5 height 6
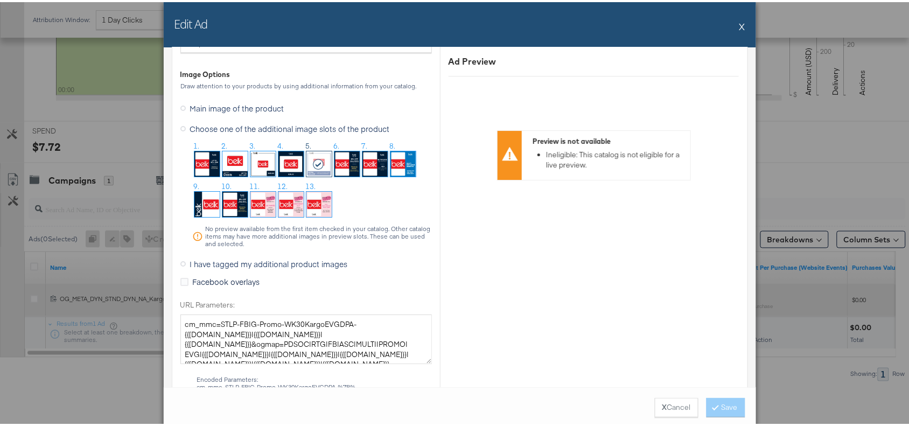
scroll to position [1081, 0]
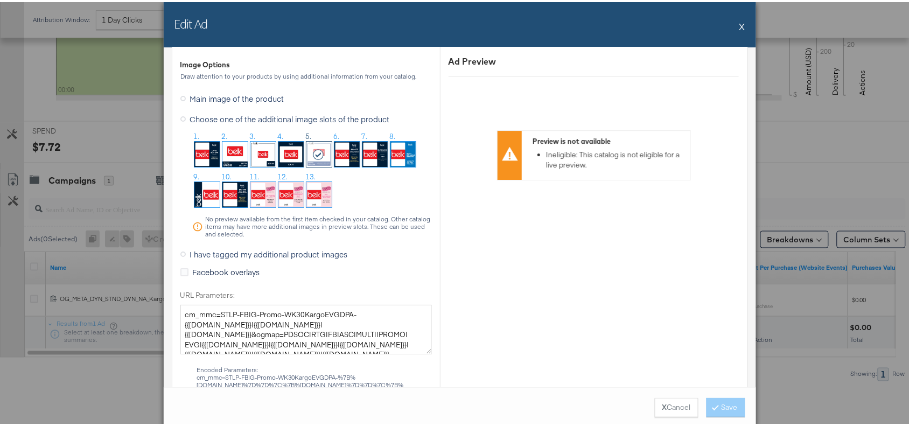
click at [740, 24] on button "X" at bounding box center [743, 24] width 6 height 22
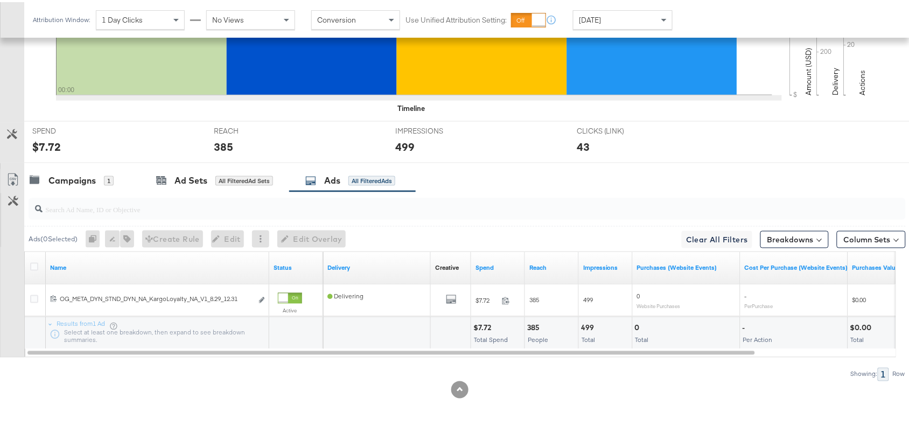
scroll to position [0, 0]
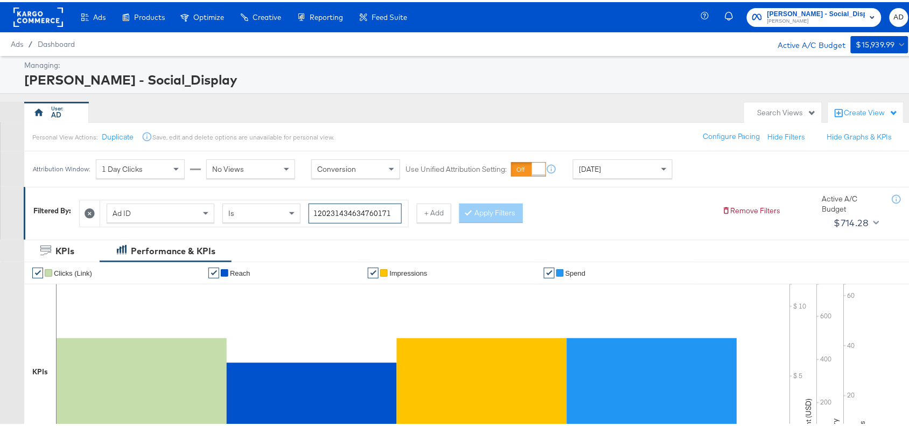
click at [400, 206] on input "120231434634760171" at bounding box center [355, 211] width 93 height 20
paste input "0466415"
type input "120231404664150171"
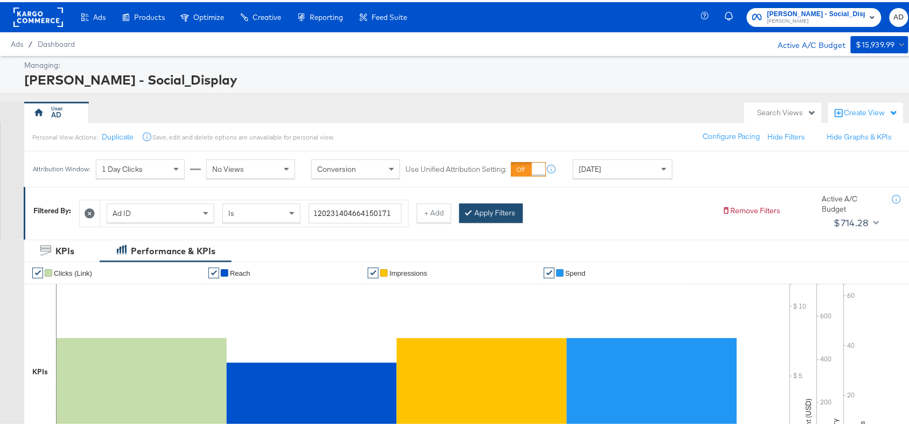
click at [485, 204] on button "Apply Filters" at bounding box center [491, 210] width 64 height 19
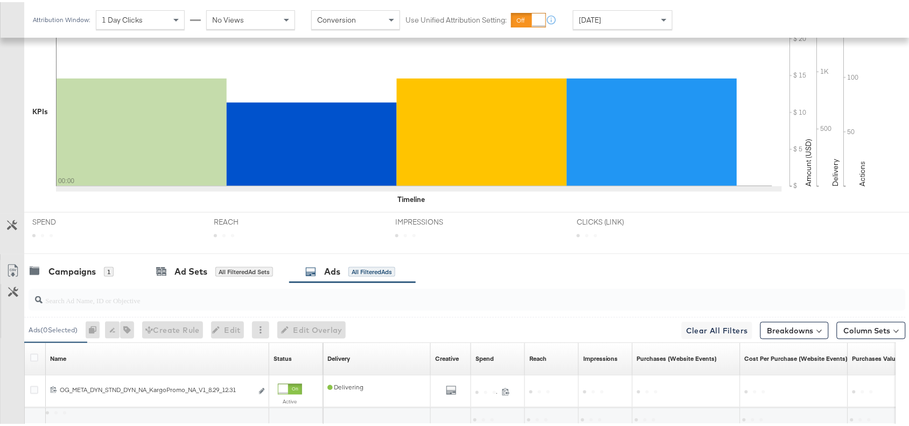
scroll to position [353, 0]
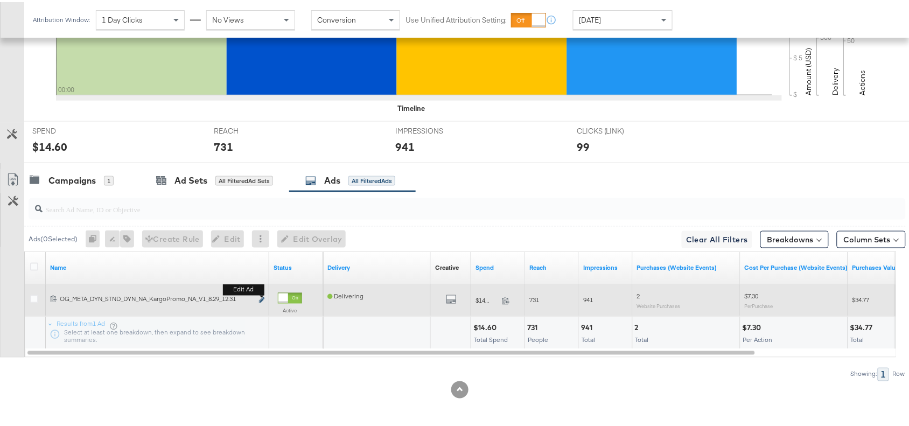
click at [260, 300] on icon "link" at bounding box center [261, 298] width 5 height 6
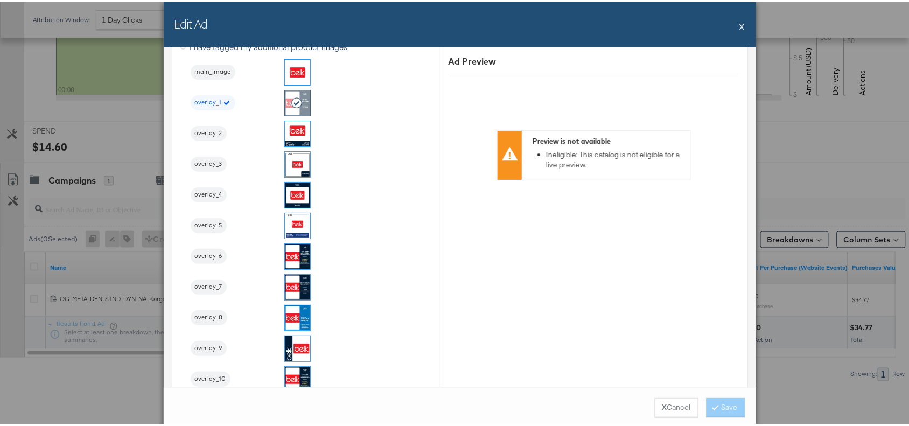
scroll to position [1173, 0]
click at [740, 26] on button "X" at bounding box center [743, 24] width 6 height 22
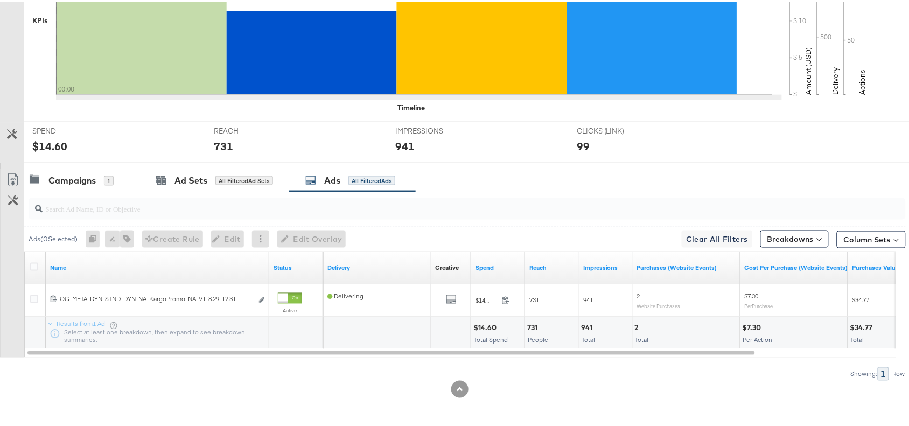
scroll to position [0, 0]
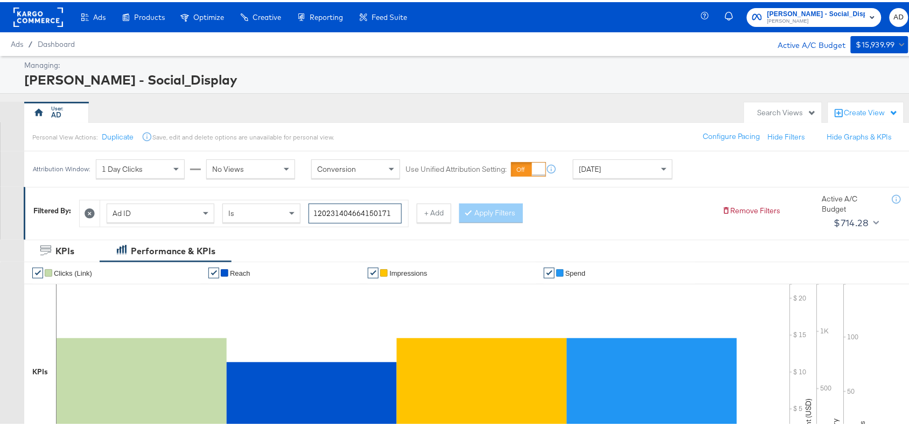
click at [394, 214] on input "120231404664150171" at bounding box center [355, 211] width 93 height 20
paste input "8"
type input "120231404664180171"
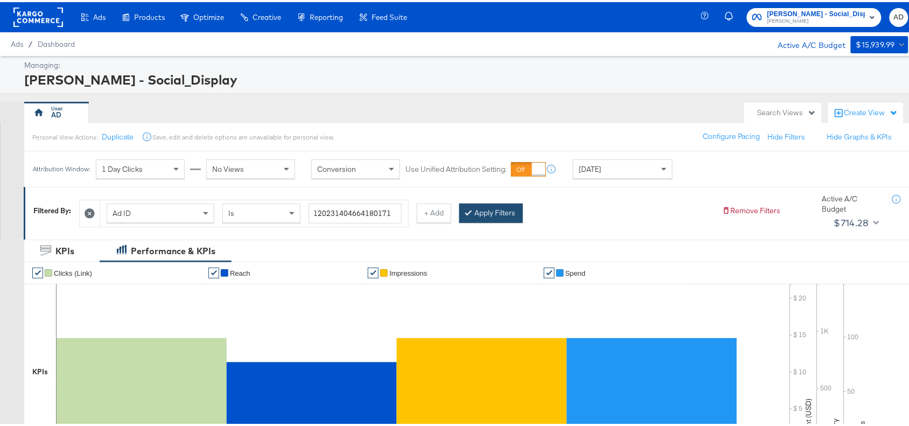
click at [481, 211] on button "Apply Filters" at bounding box center [491, 210] width 64 height 19
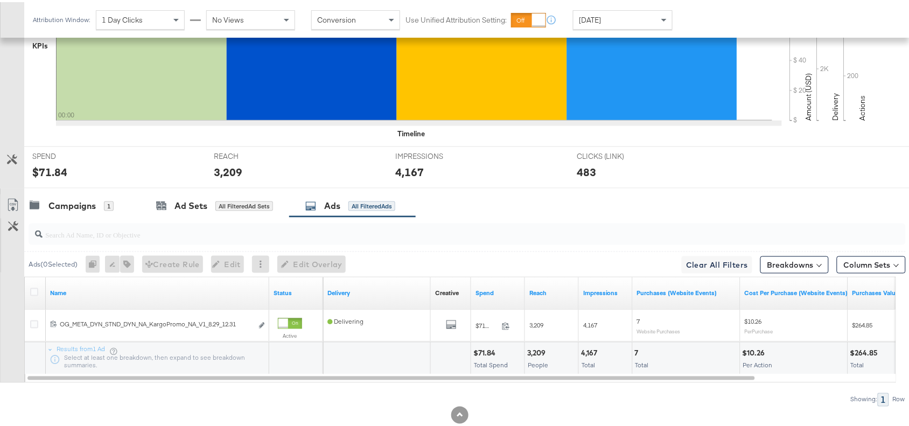
scroll to position [353, 0]
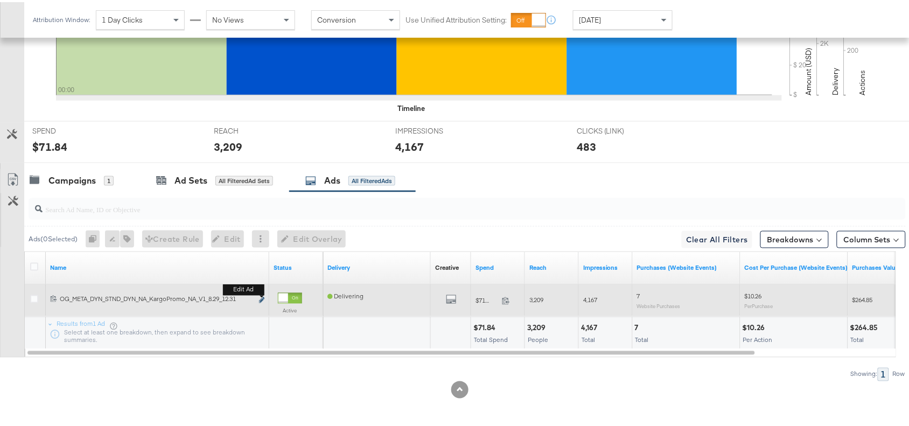
click at [262, 298] on icon "link" at bounding box center [261, 298] width 5 height 6
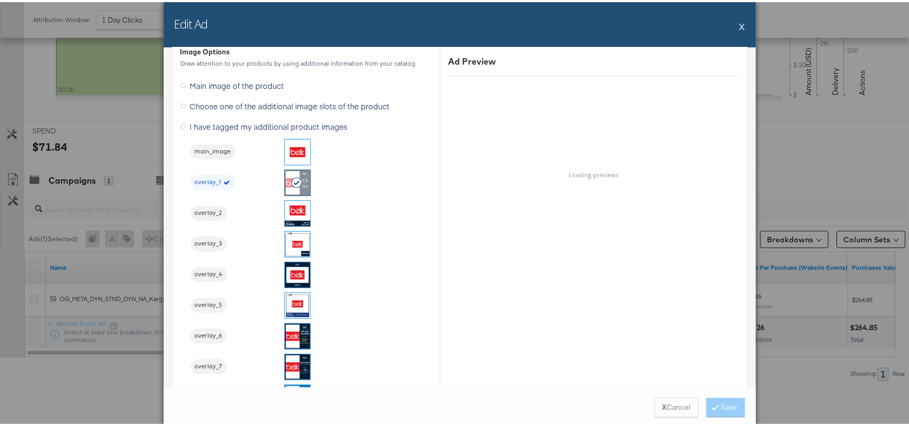
scroll to position [1095, 0]
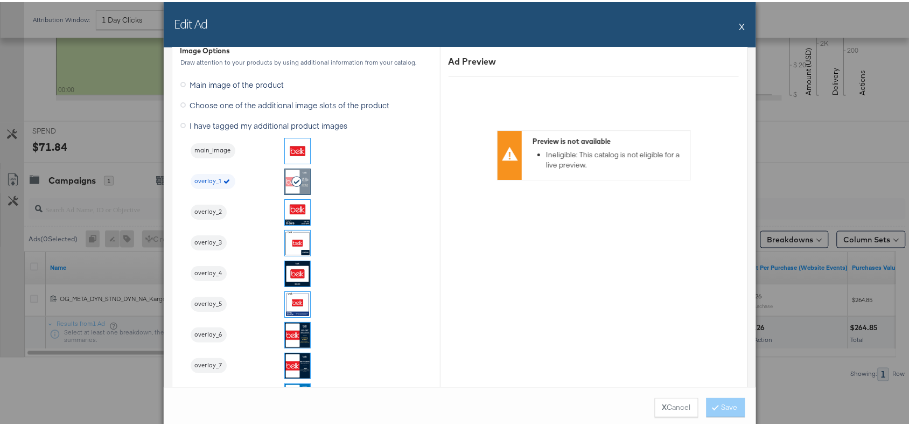
click at [740, 23] on button "X" at bounding box center [743, 24] width 6 height 22
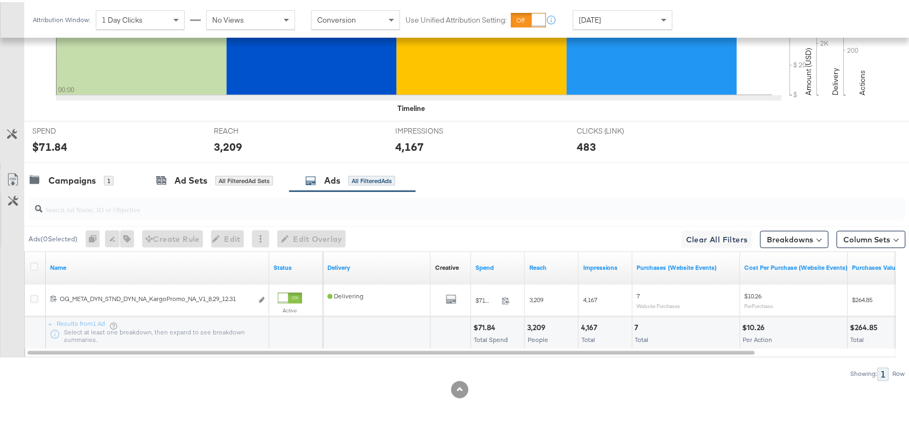
scroll to position [0, 0]
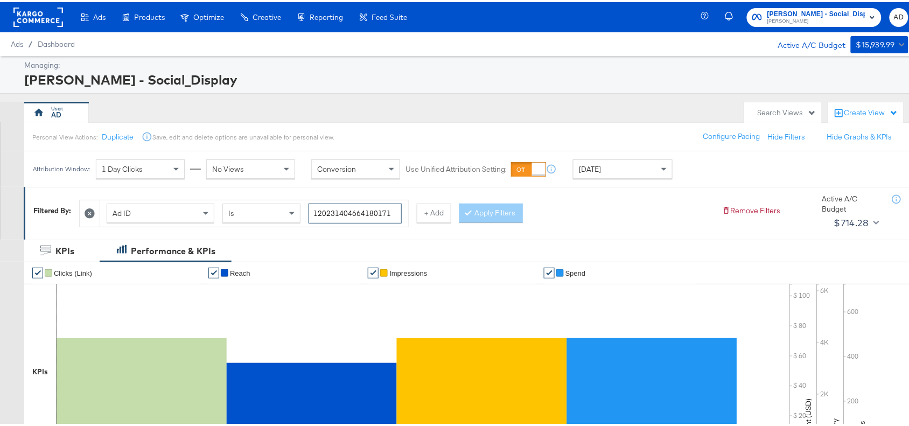
click at [398, 215] on input "120231404664180171" at bounding box center [355, 211] width 93 height 20
paste input "70611"
type input "120231404706110171"
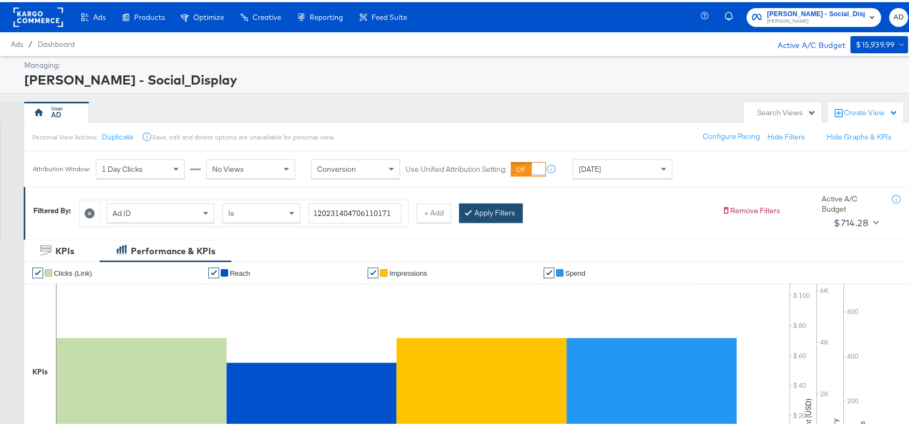
click at [497, 209] on button "Apply Filters" at bounding box center [491, 210] width 64 height 19
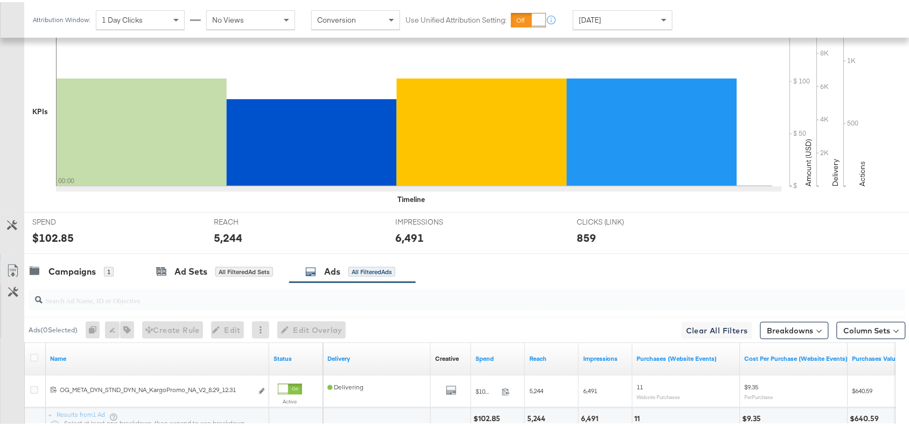
scroll to position [353, 0]
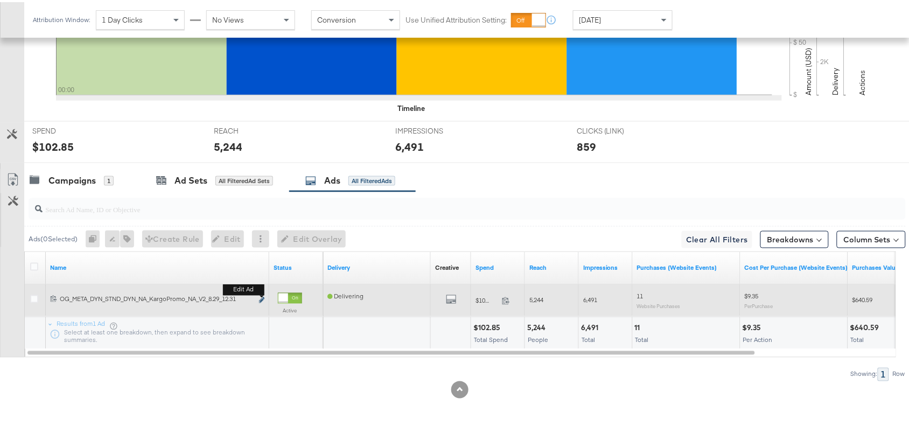
click at [263, 298] on icon "link" at bounding box center [261, 298] width 5 height 6
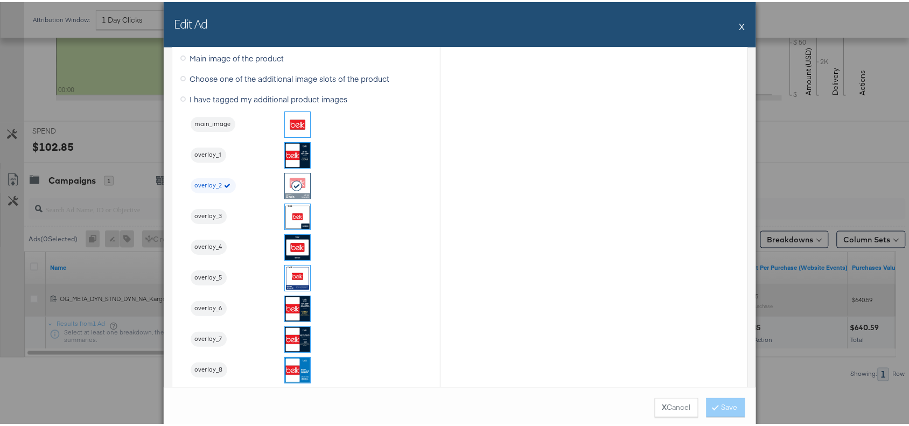
scroll to position [1121, 0]
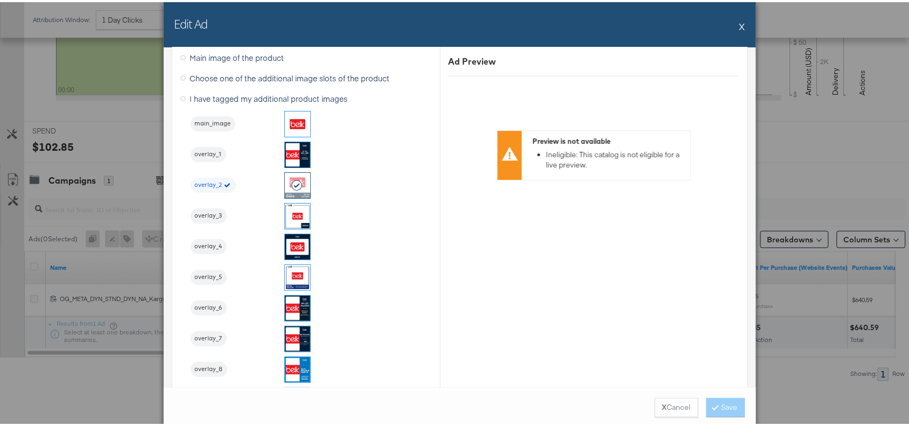
click at [740, 23] on button "X" at bounding box center [743, 24] width 6 height 22
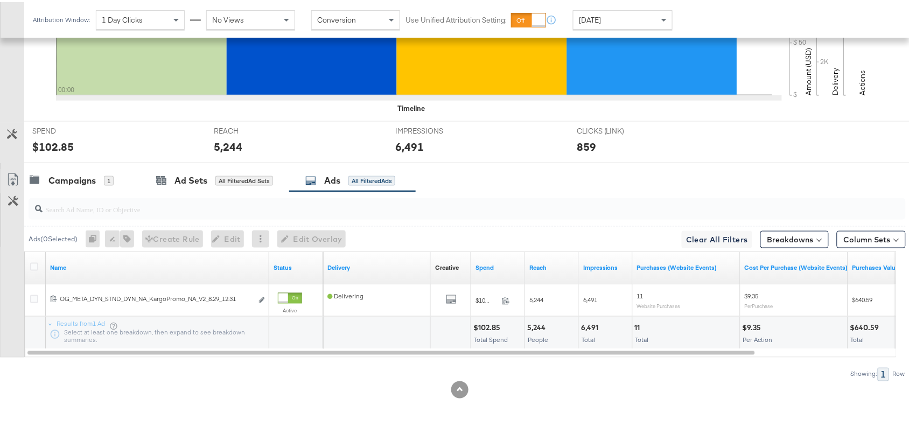
scroll to position [0, 0]
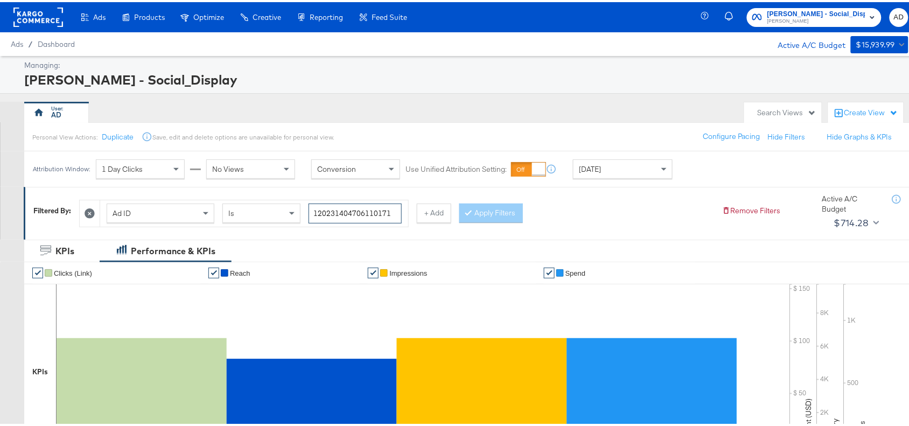
click at [394, 208] on input "120231404706110171" at bounding box center [355, 211] width 93 height 20
paste input "09"
type input "120231404706090171"
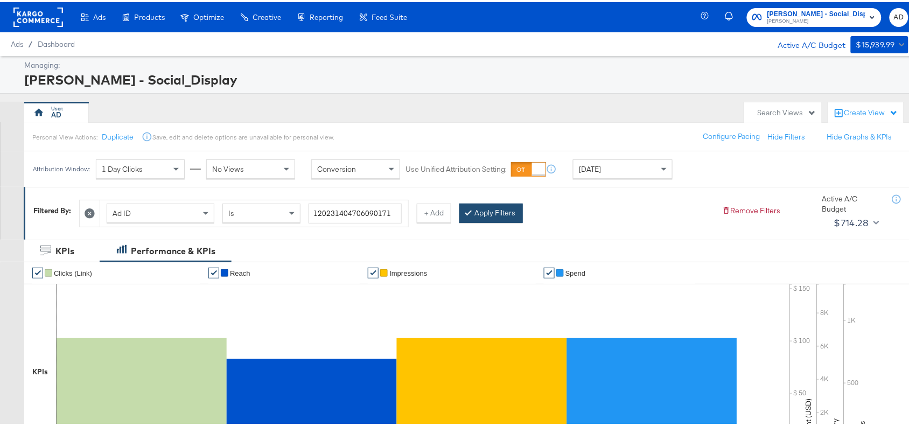
click at [472, 205] on button "Apply Filters" at bounding box center [491, 210] width 64 height 19
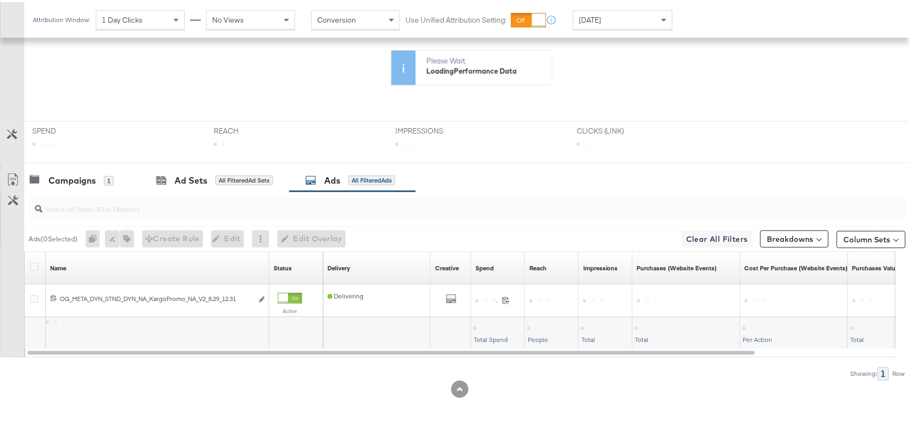
scroll to position [353, 0]
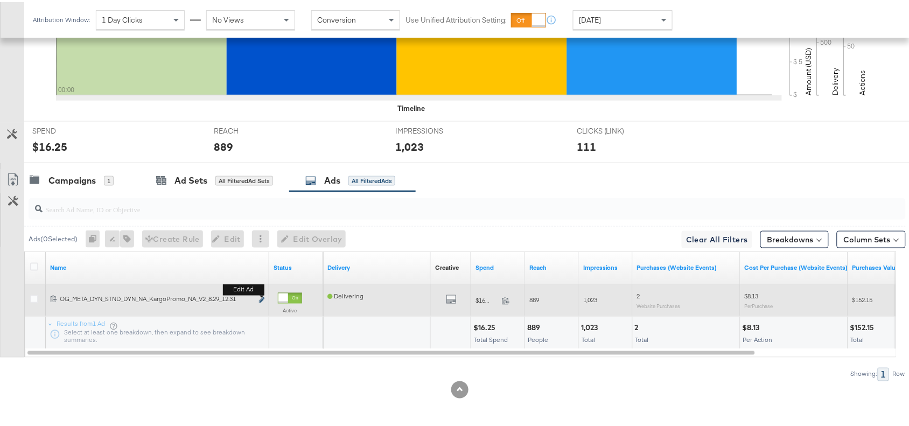
click at [259, 297] on button "Edit ad" at bounding box center [262, 298] width 6 height 11
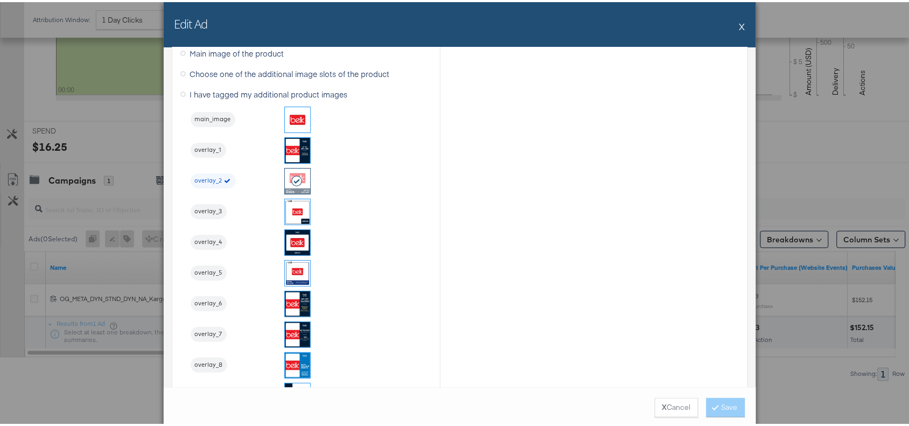
scroll to position [1134, 0]
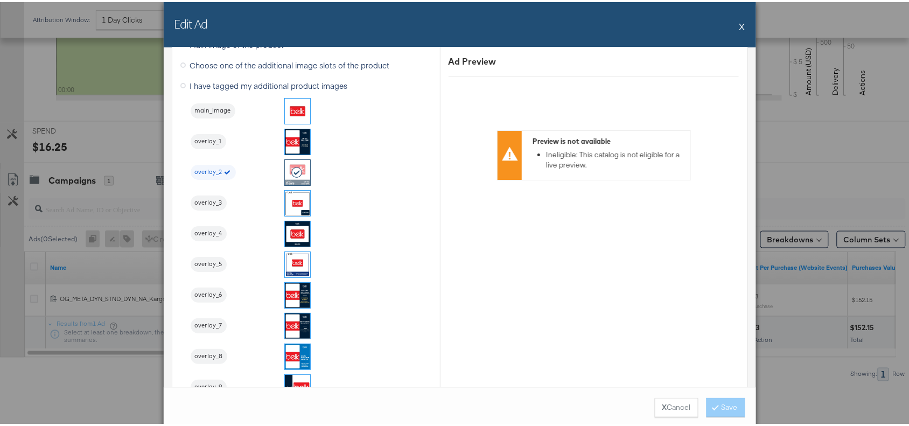
click at [740, 27] on button "X" at bounding box center [743, 24] width 6 height 22
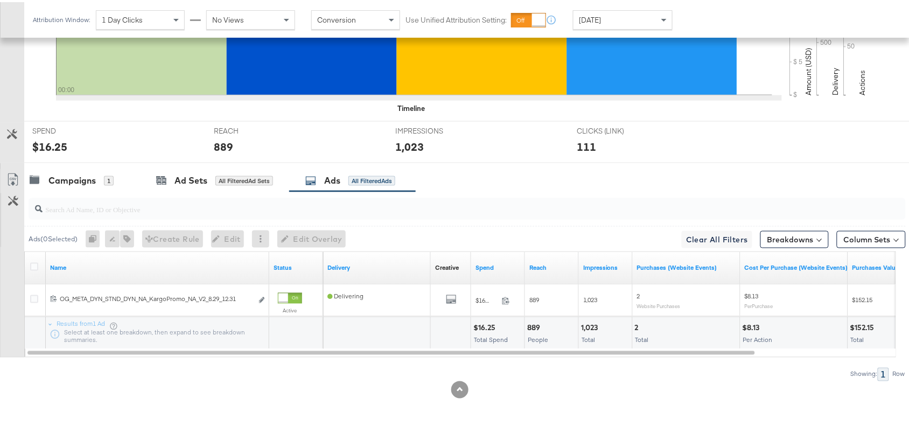
scroll to position [0, 0]
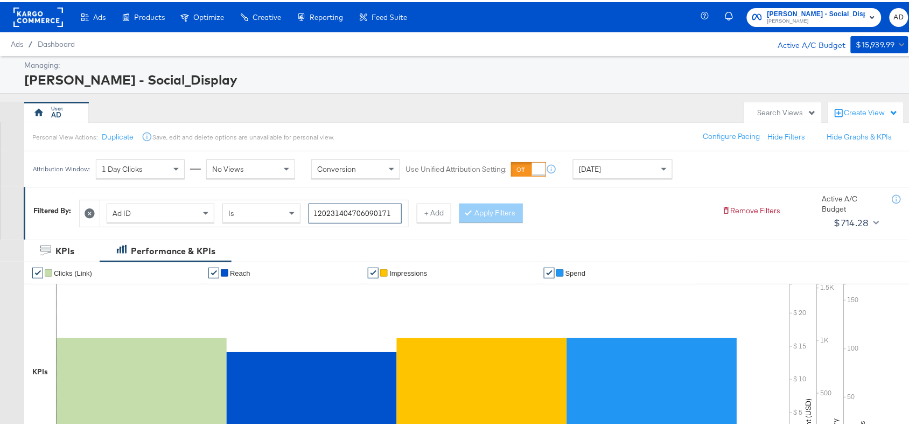
click at [394, 213] on input "120231404706090171" at bounding box center [355, 211] width 93 height 20
paste input "294314675"
click at [491, 213] on button "Apply Filters" at bounding box center [491, 210] width 64 height 19
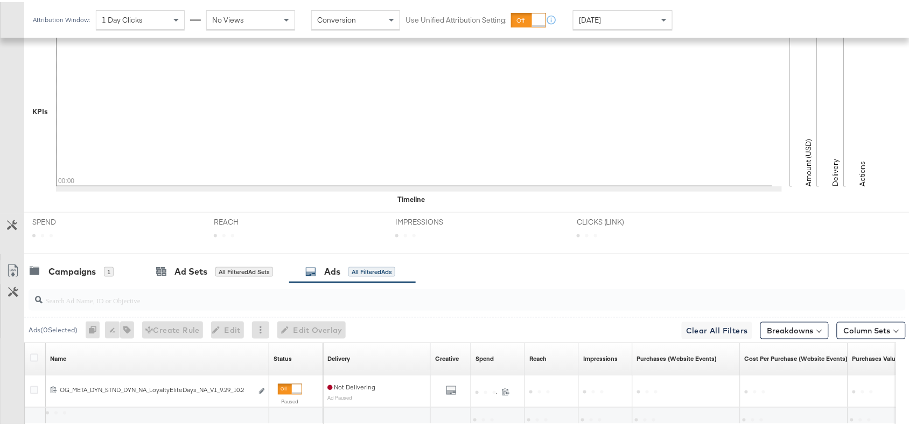
scroll to position [353, 0]
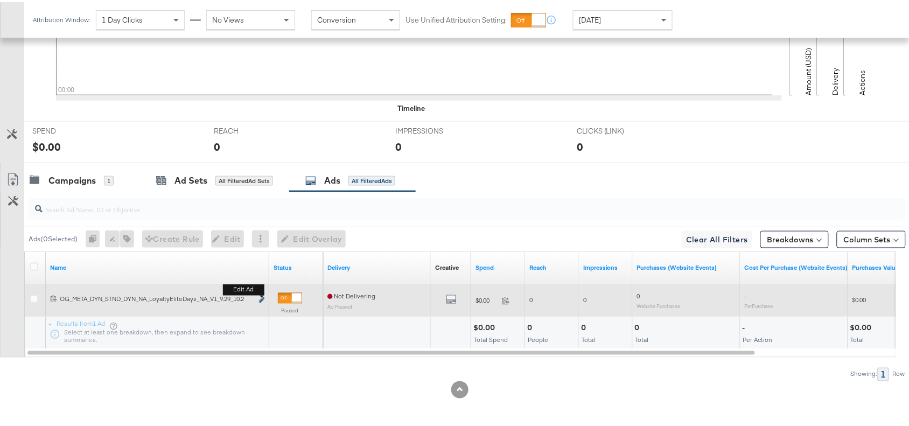
click at [262, 297] on icon "link" at bounding box center [261, 298] width 5 height 6
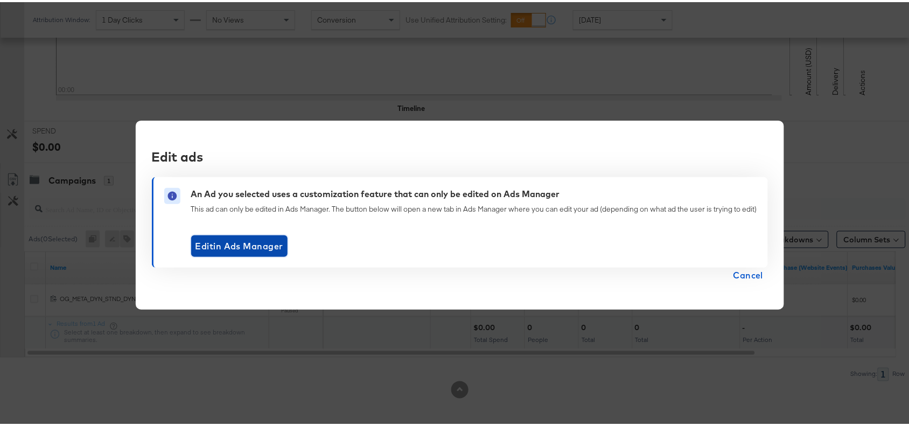
click at [262, 246] on span "Edit in Ads Manager" at bounding box center [240, 243] width 88 height 15
click at [748, 273] on span "Cancel" at bounding box center [749, 273] width 30 height 15
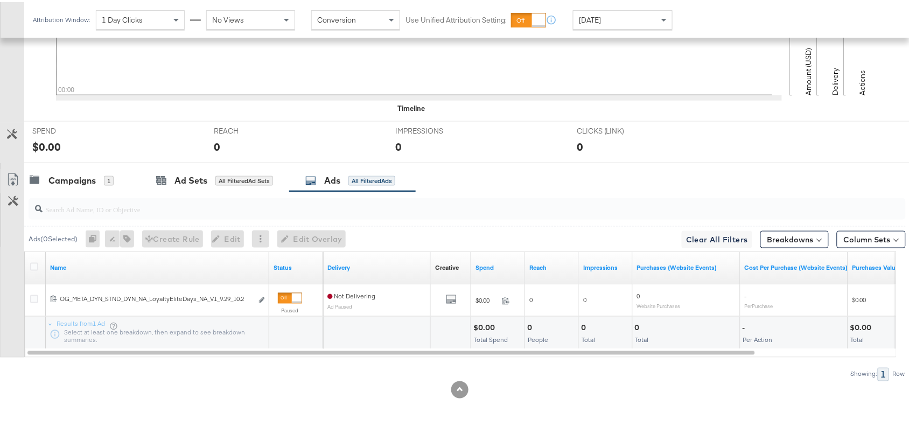
scroll to position [0, 0]
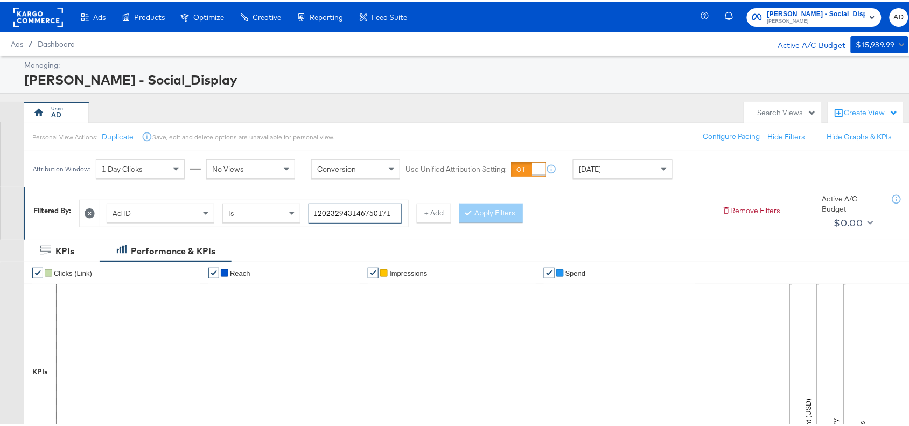
click at [398, 210] on input "120232943146750171" at bounding box center [355, 211] width 93 height 20
paste input "140230419"
click at [505, 215] on button "Apply Filters" at bounding box center [491, 210] width 64 height 19
click at [389, 211] on input "120231402304190171" at bounding box center [355, 211] width 93 height 20
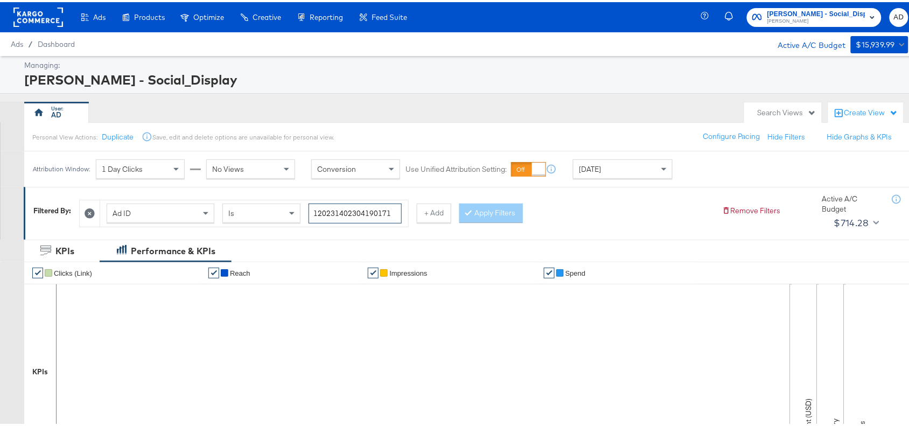
click at [389, 211] on input "120231402304190171" at bounding box center [355, 211] width 93 height 20
paste input "6"
type input "120231402304160171"
click at [475, 213] on div at bounding box center [471, 211] width 8 height 10
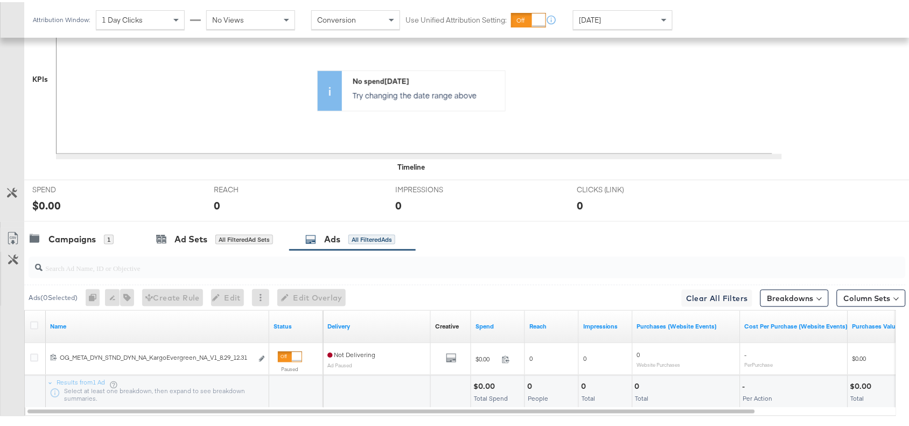
scroll to position [353, 0]
